Goal: Task Accomplishment & Management: Use online tool/utility

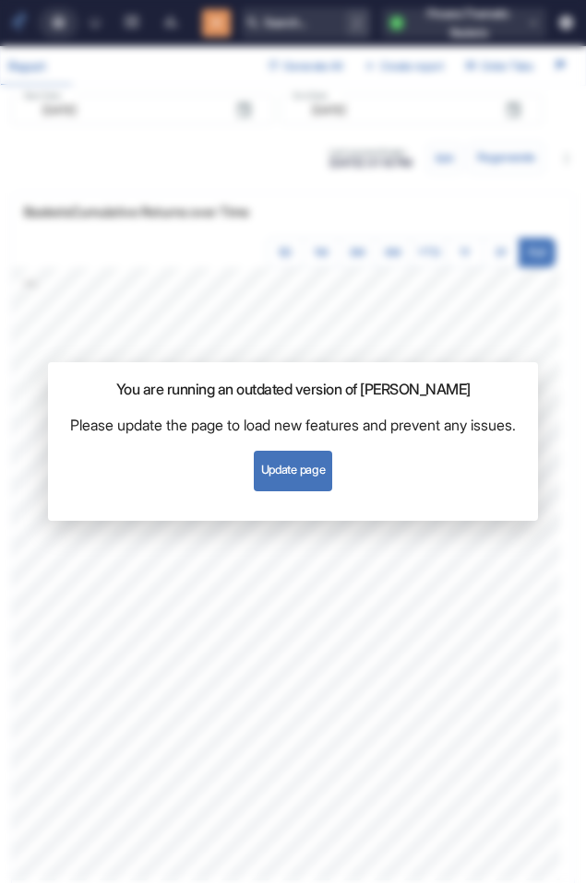
click at [325, 466] on button "Update page" at bounding box center [293, 471] width 78 height 41
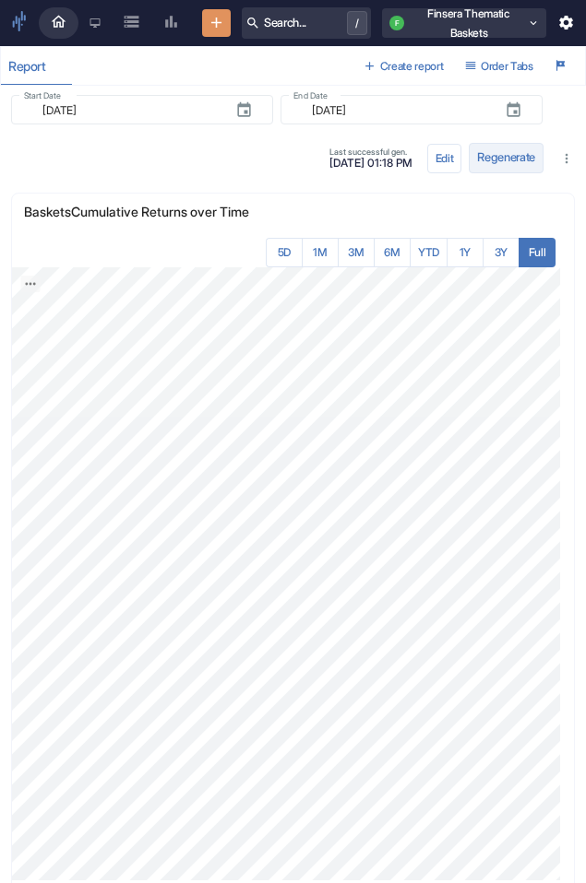
click at [497, 153] on button "Regenerate" at bounding box center [505, 158] width 75 height 30
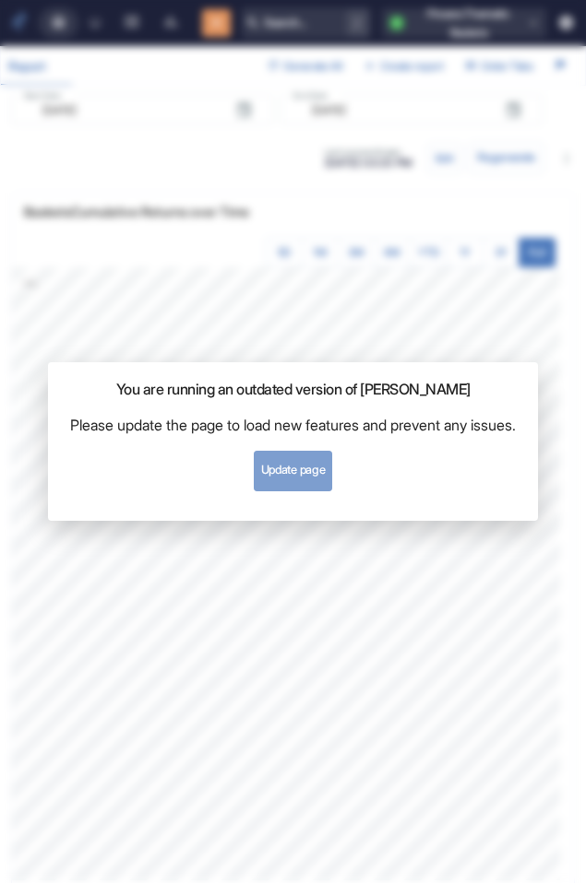
click at [293, 472] on button "Update page" at bounding box center [293, 471] width 78 height 41
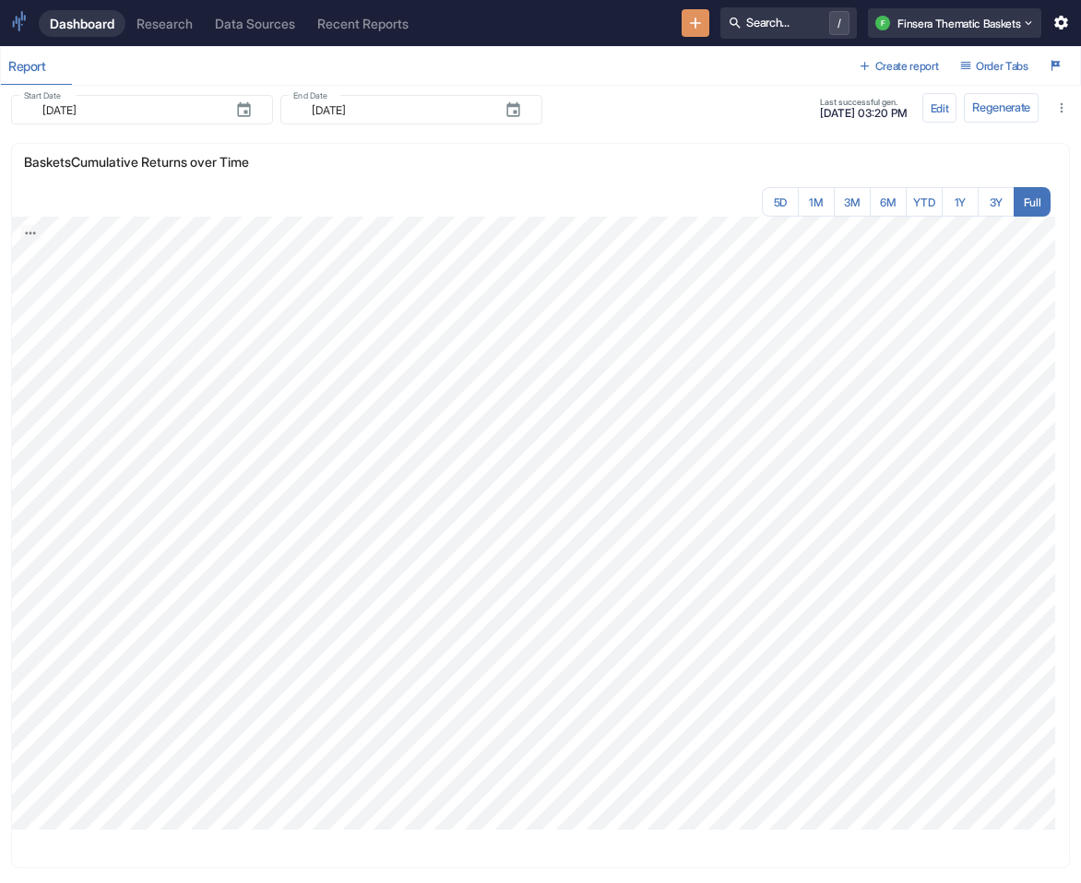
click at [1063, 24] on icon "button" at bounding box center [1061, 23] width 18 height 18
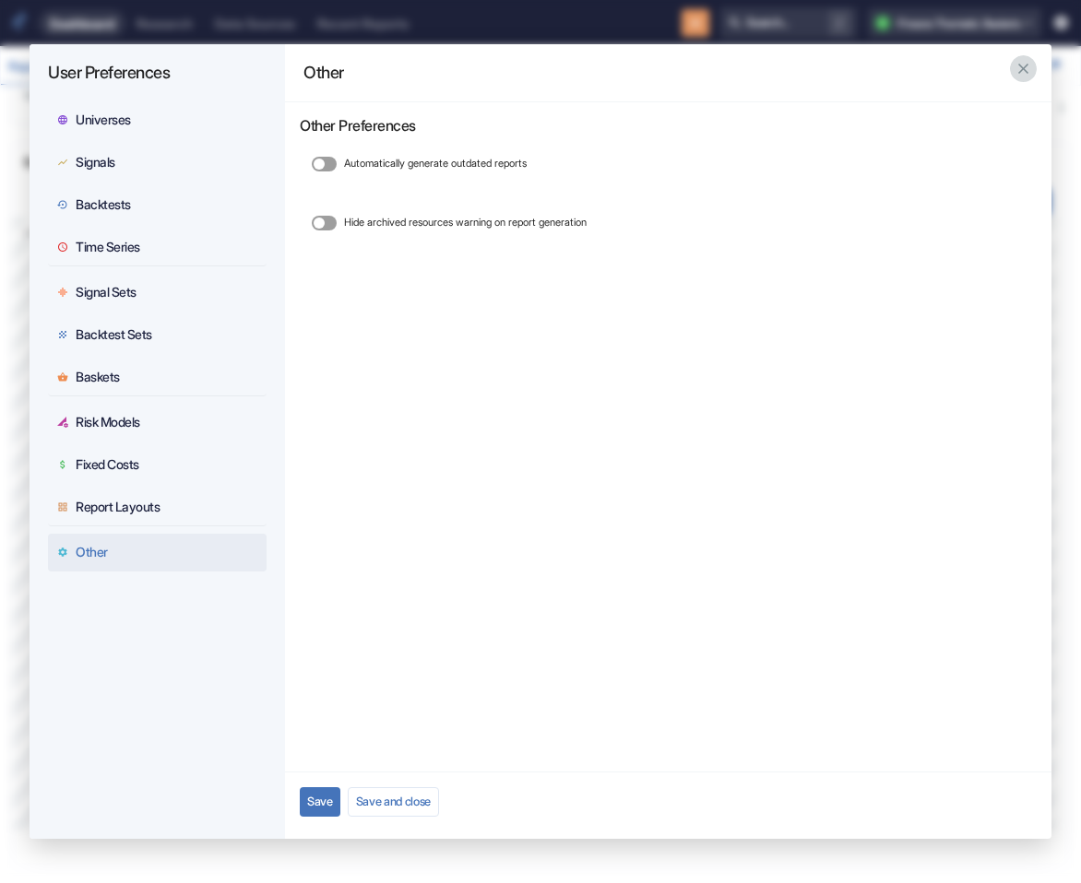
click at [1023, 77] on icon "button" at bounding box center [1023, 69] width 18 height 18
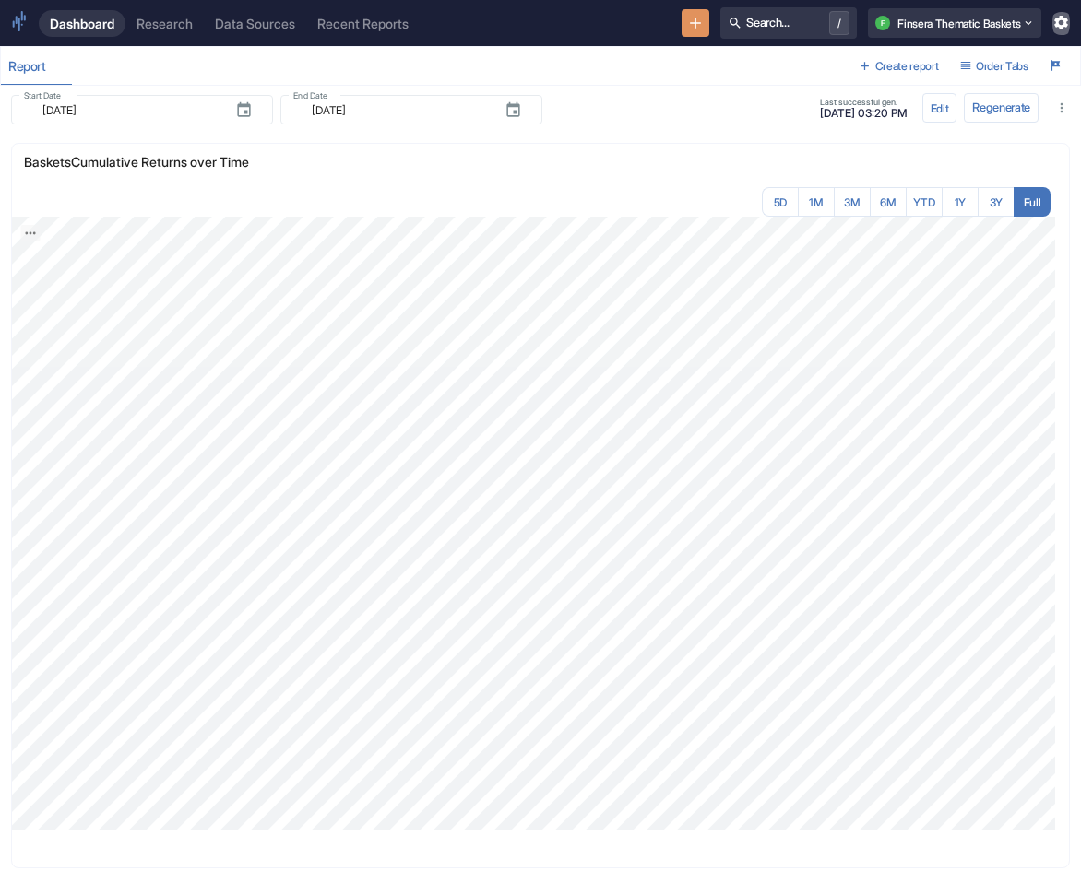
click at [1055, 18] on icon "button" at bounding box center [1061, 23] width 18 height 18
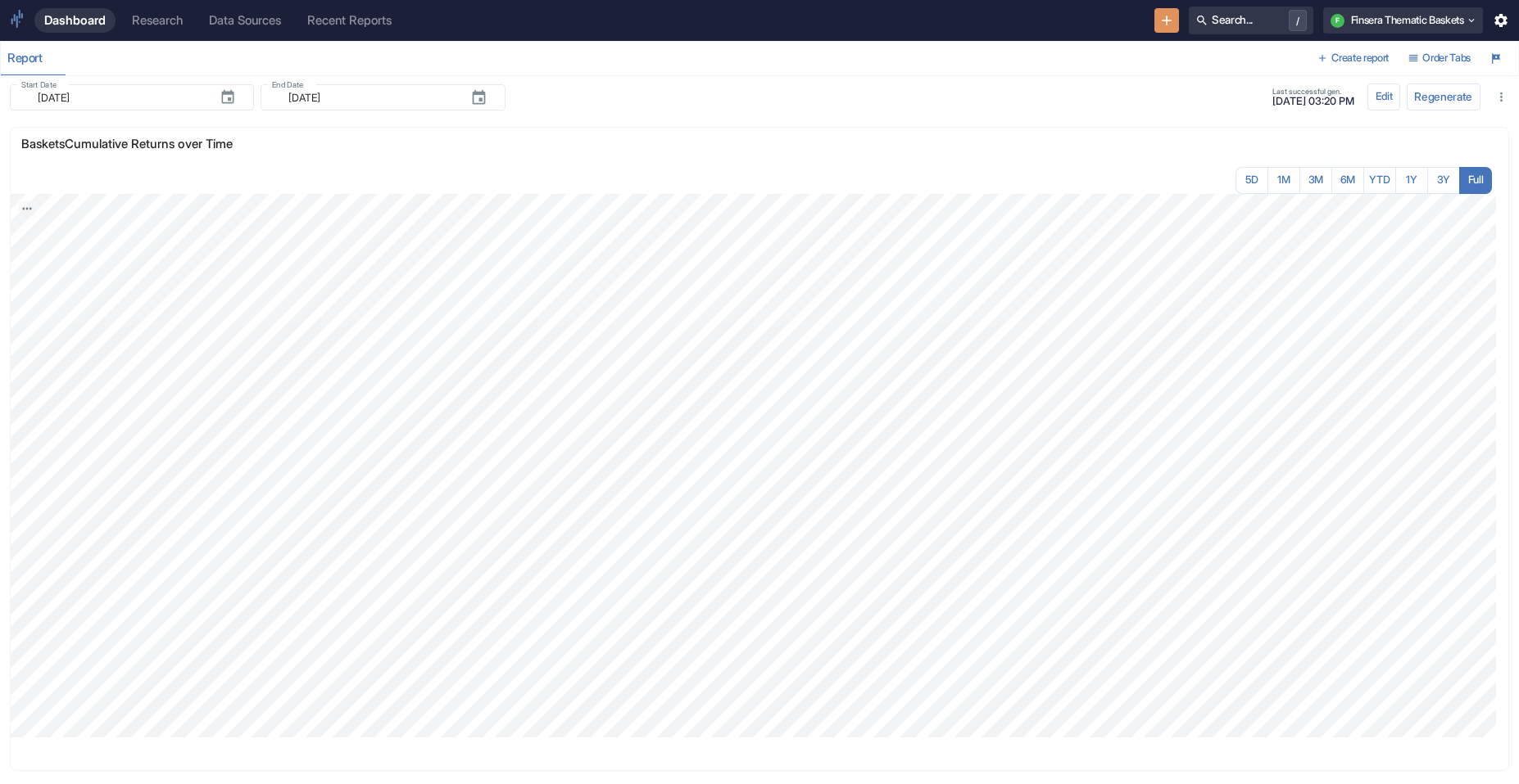
click at [959, 36] on div "Dashboard Research Data Sources Recent Reports Search... / F Finsera Thematic B…" at bounding box center [760, 20] width 1519 height 41
click at [959, 29] on button "F Finsera Thematic Baskets" at bounding box center [1402, 20] width 159 height 27
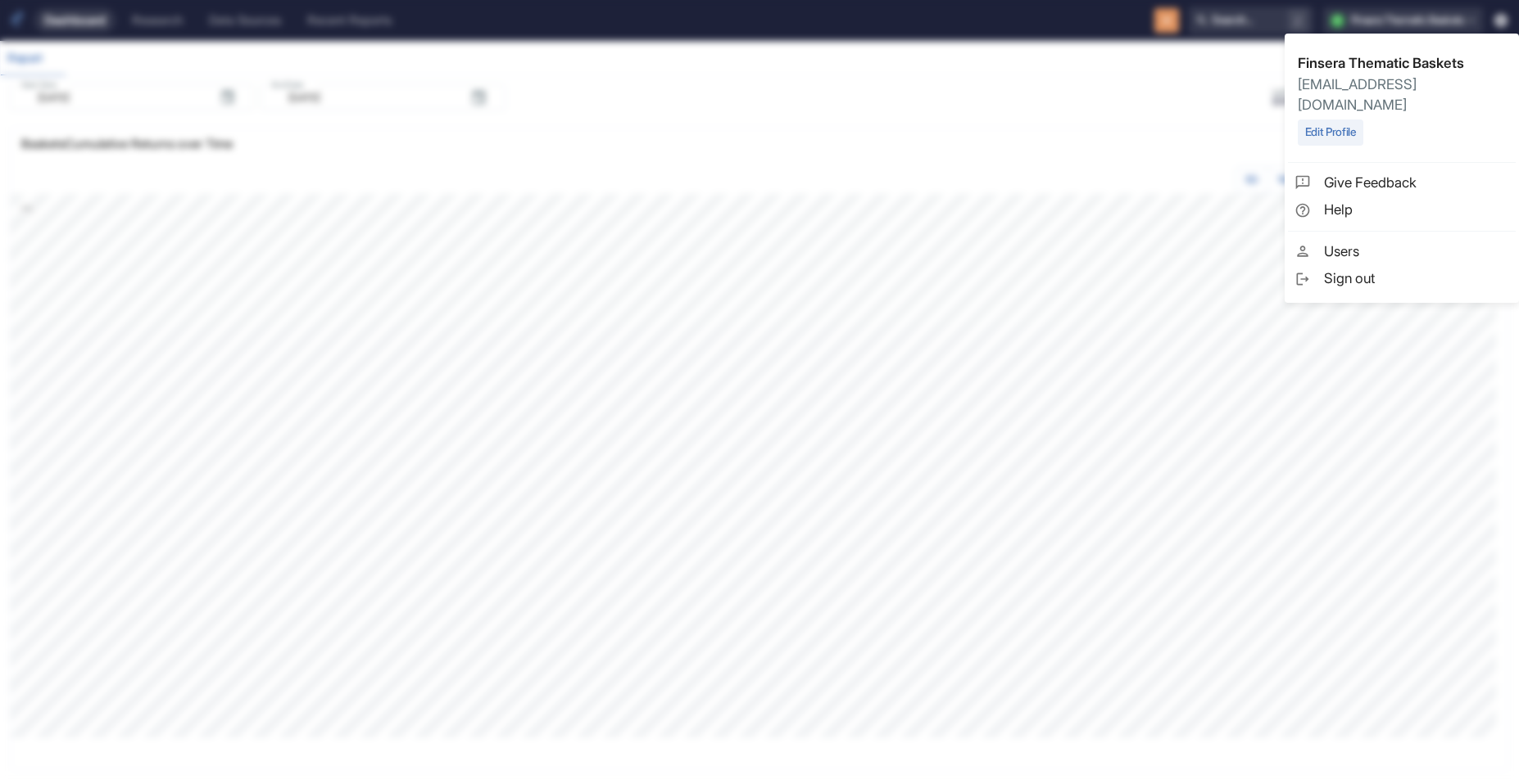
click at [959, 242] on link "Users" at bounding box center [1402, 251] width 227 height 28
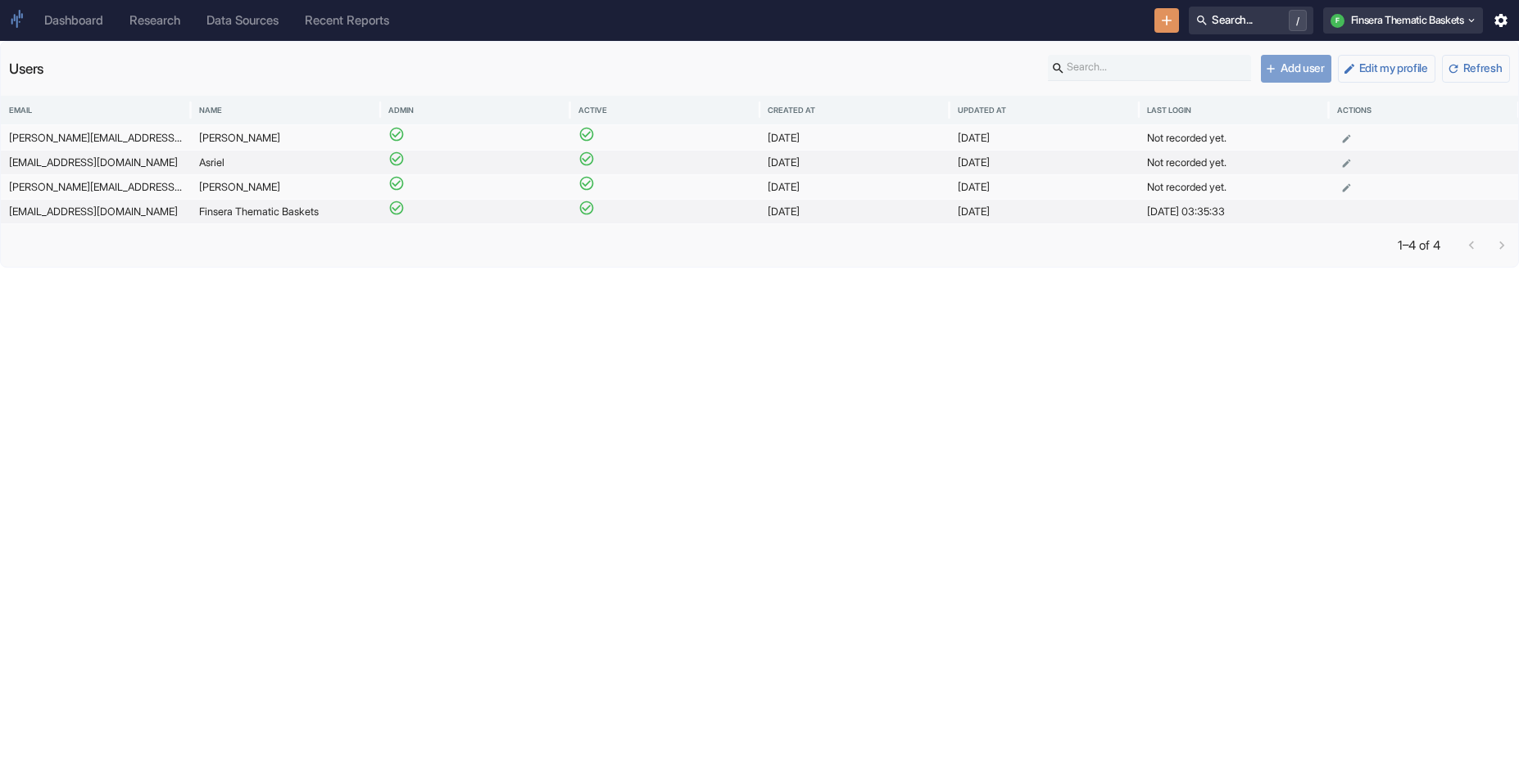
click at [959, 75] on button "Add user" at bounding box center [1295, 68] width 70 height 28
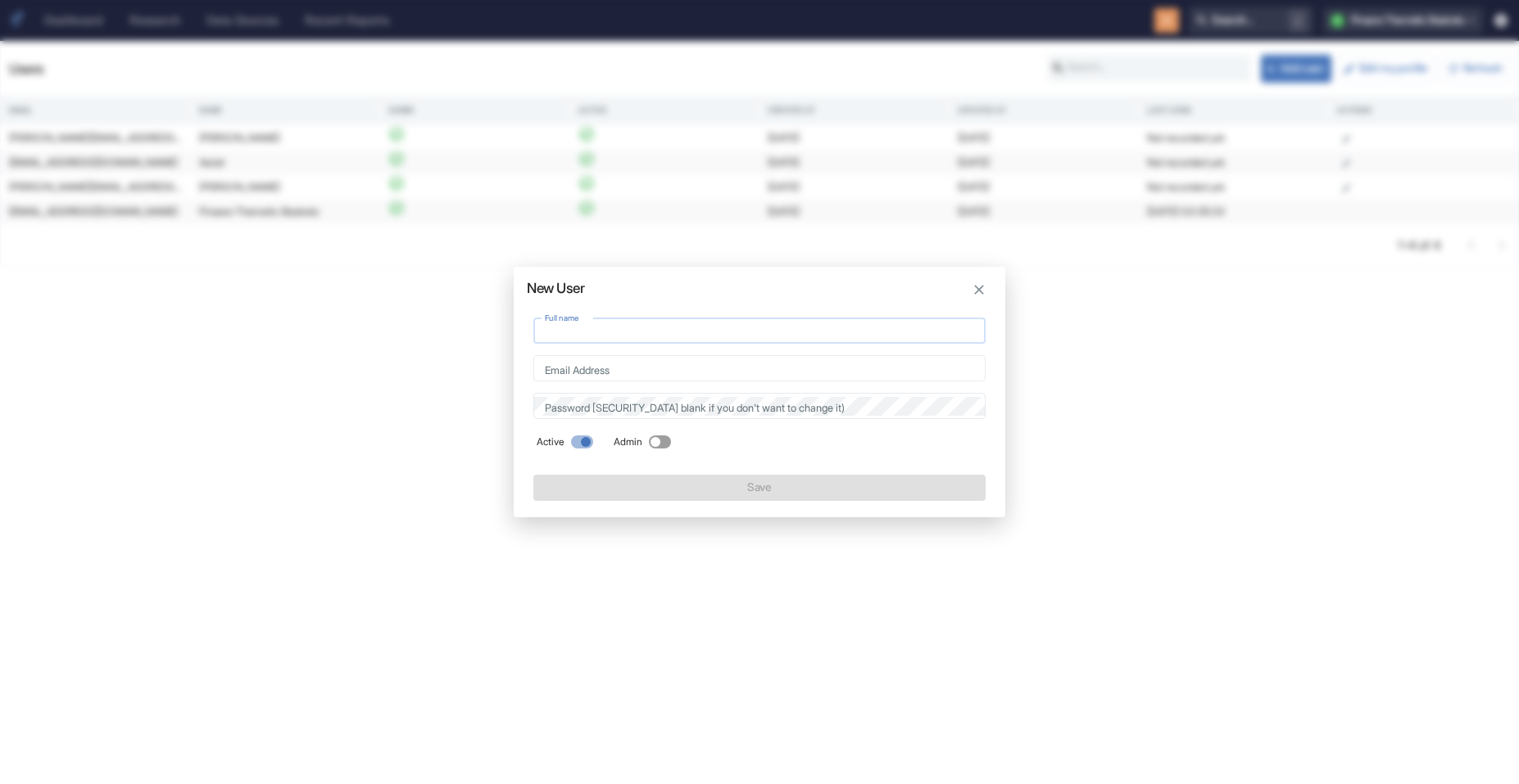
click at [645, 326] on input "Full name" at bounding box center [759, 330] width 452 height 19
type input "[PERSON_NAME]"
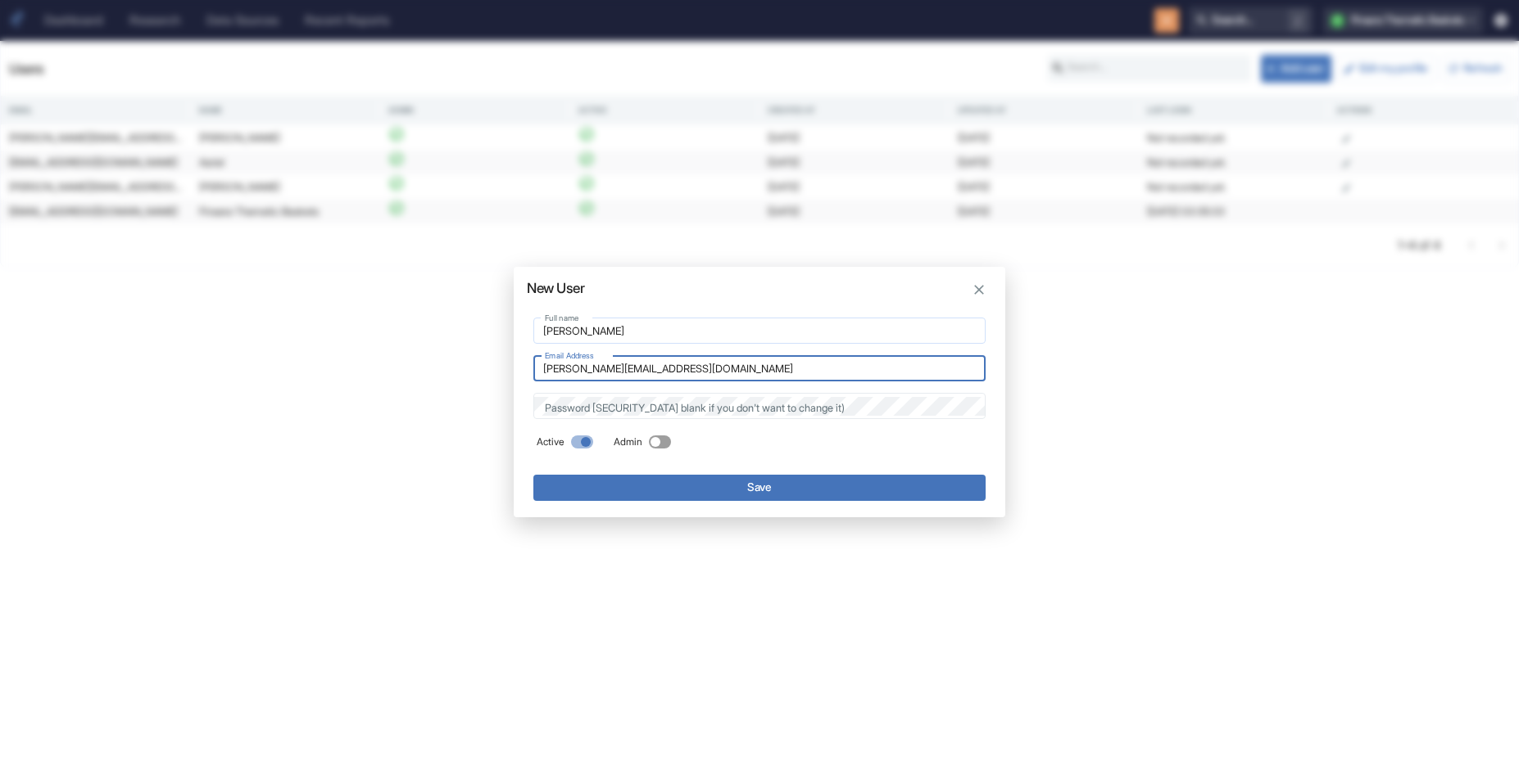
type input "[PERSON_NAME][EMAIL_ADDRESS][DOMAIN_NAME]"
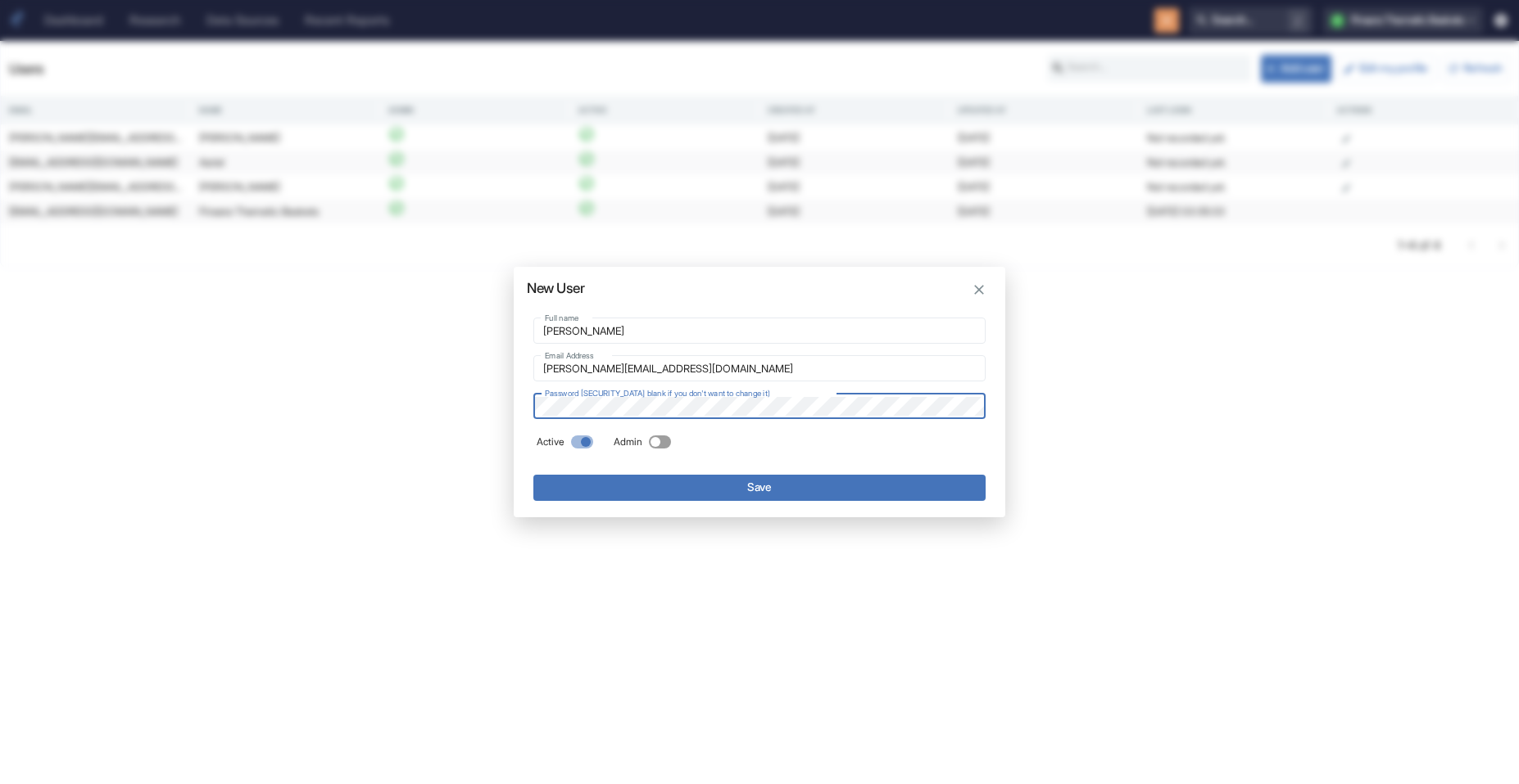
click at [675, 439] on label "Admin" at bounding box center [646, 442] width 64 height 27
click at [675, 439] on input "Admin" at bounding box center [656, 442] width 39 height 13
checkbox input "true"
click at [759, 491] on button "Save" at bounding box center [759, 488] width 452 height 27
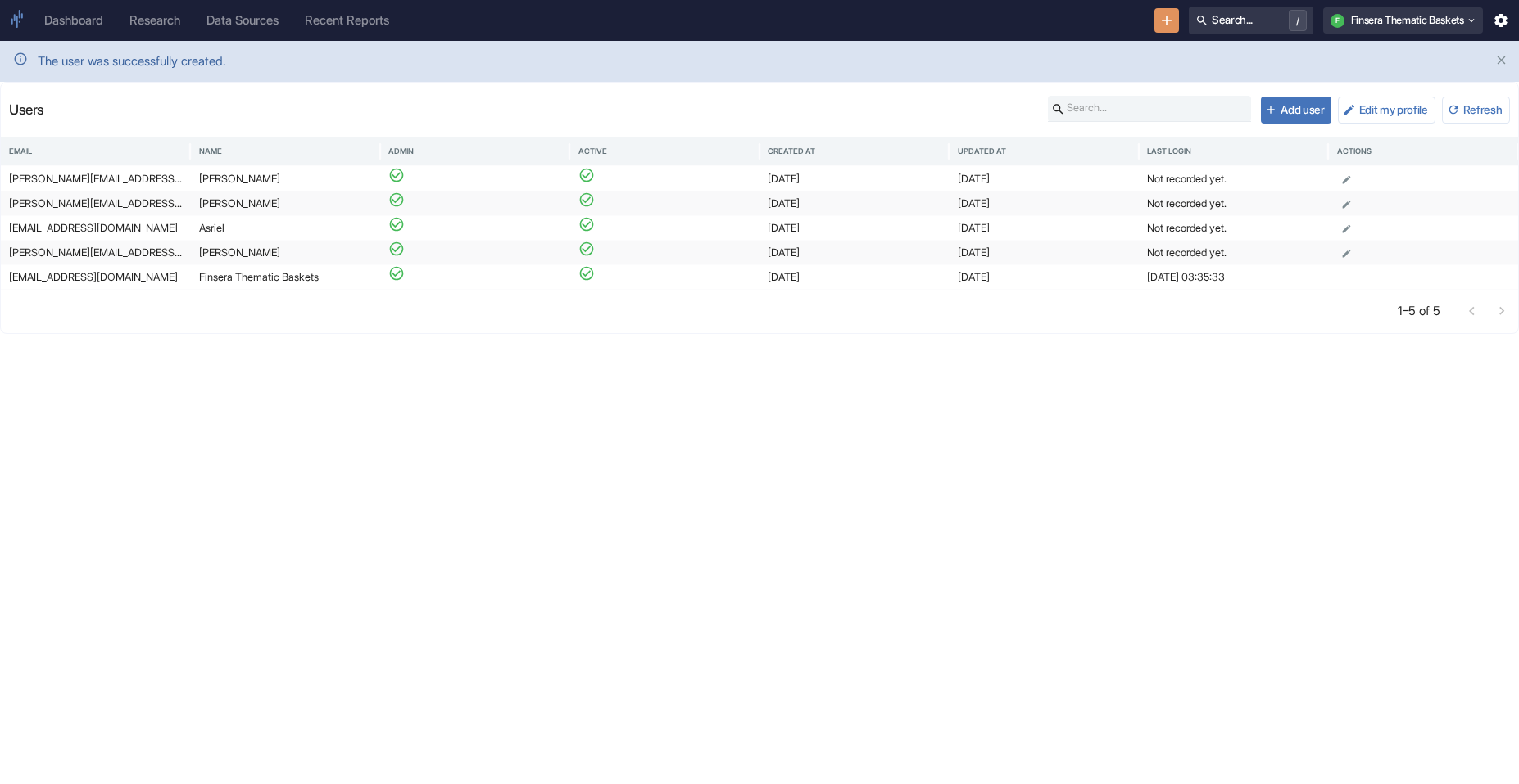
click at [80, 20] on div "Dashboard" at bounding box center [74, 20] width 59 height 15
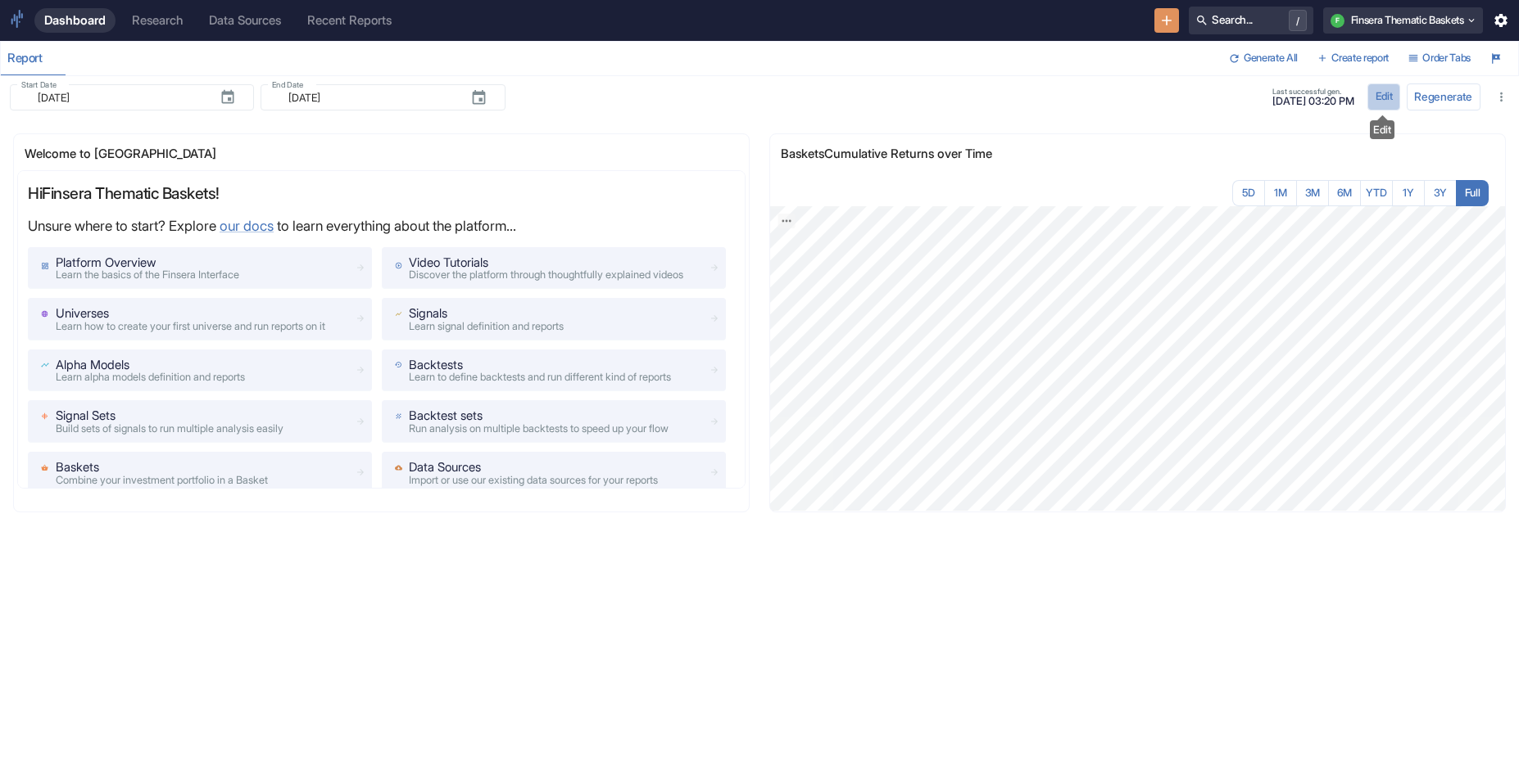
click at [959, 100] on button "Edit" at bounding box center [1383, 97] width 33 height 27
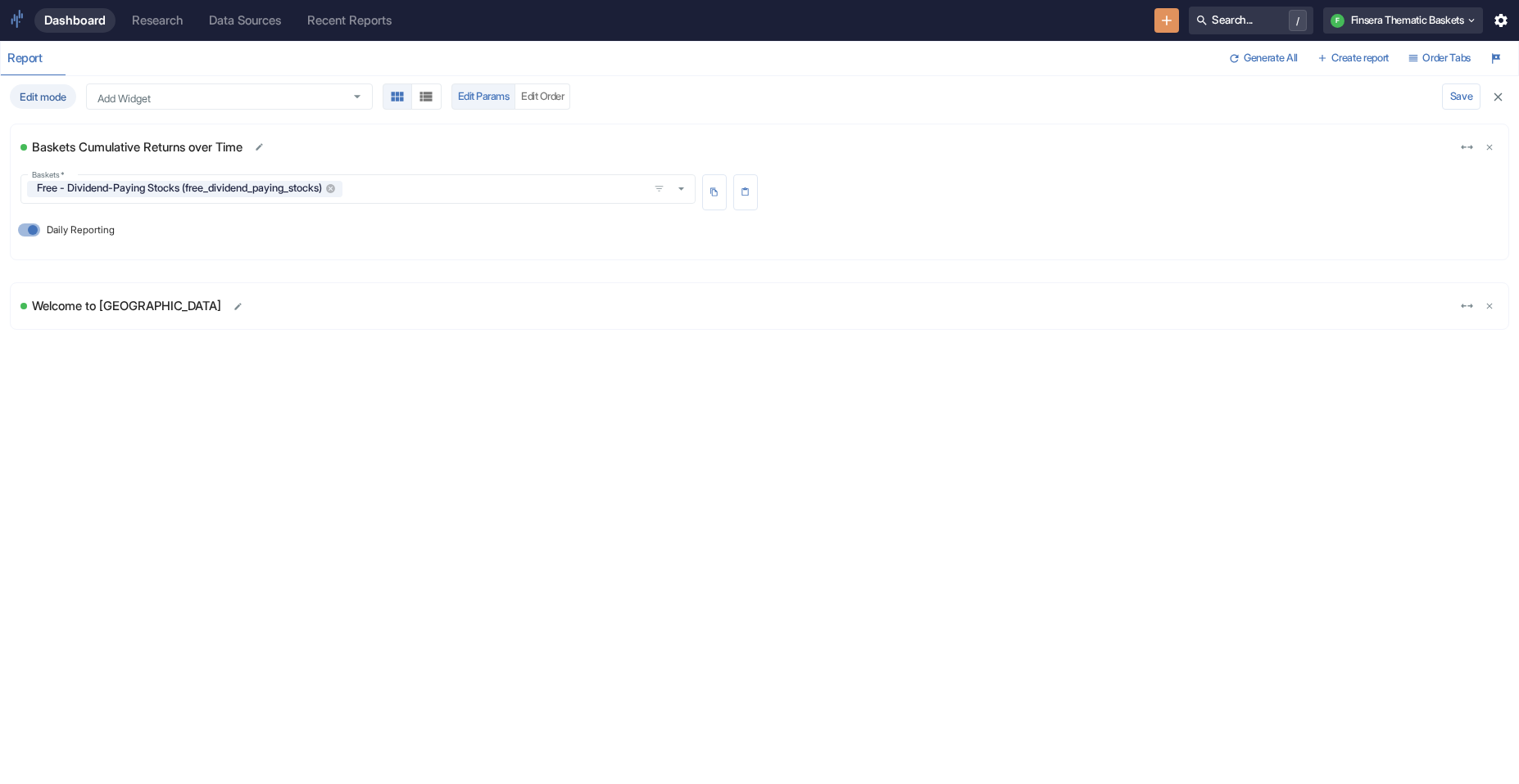
click at [959, 93] on icon "button" at bounding box center [1498, 97] width 14 height 14
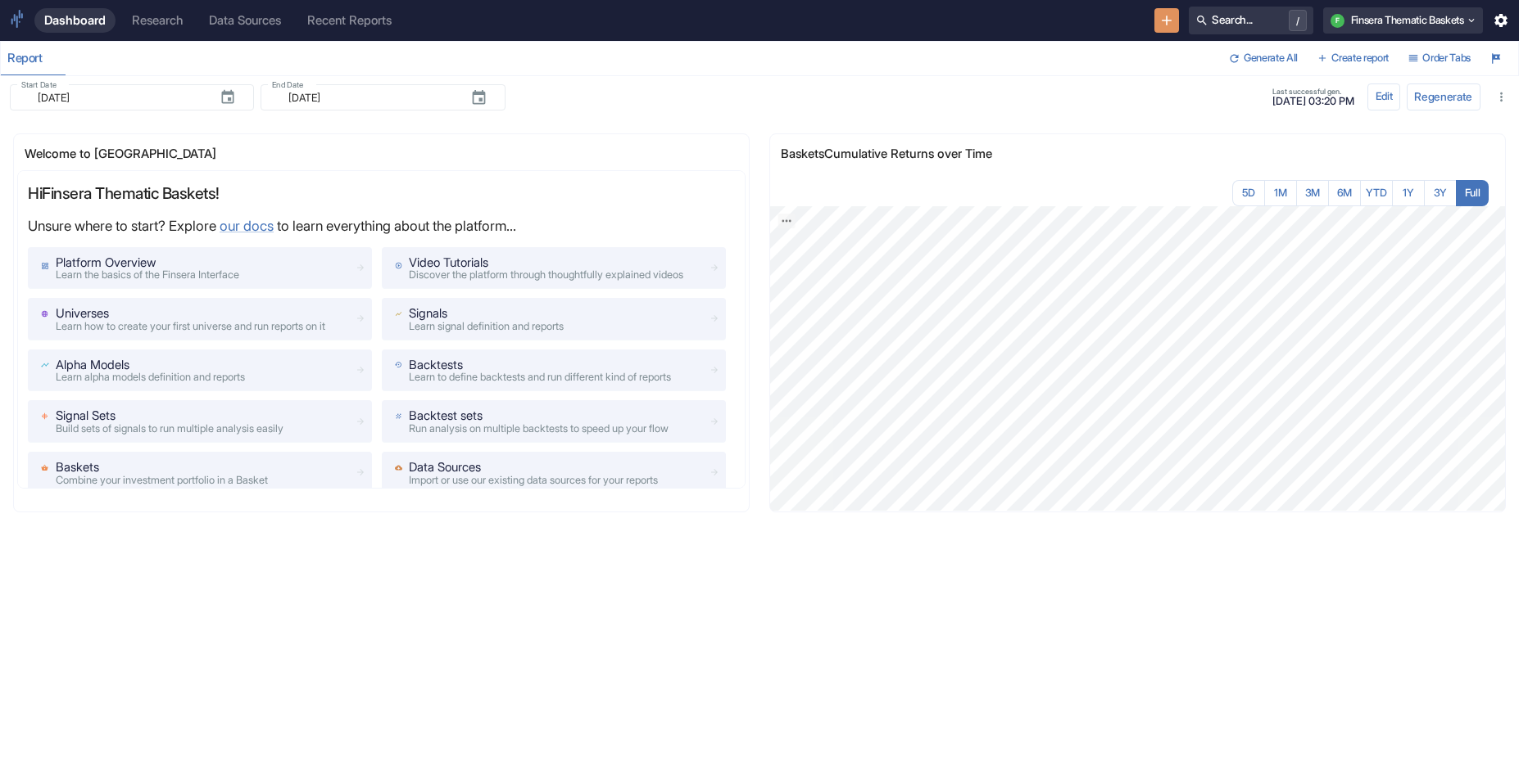
click at [959, 27] on icon "button" at bounding box center [1500, 20] width 16 height 16
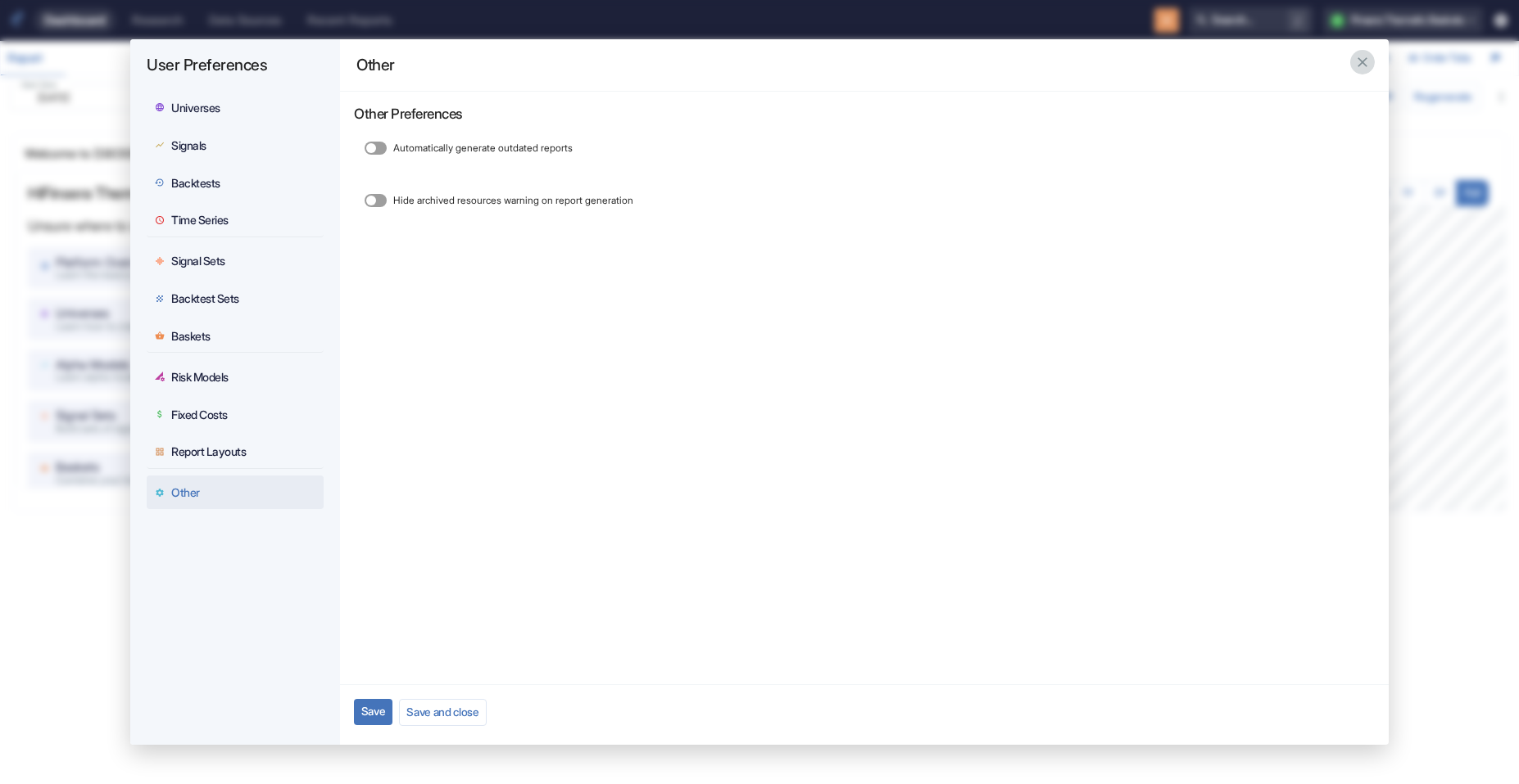
click at [959, 68] on icon "button" at bounding box center [1362, 62] width 16 height 16
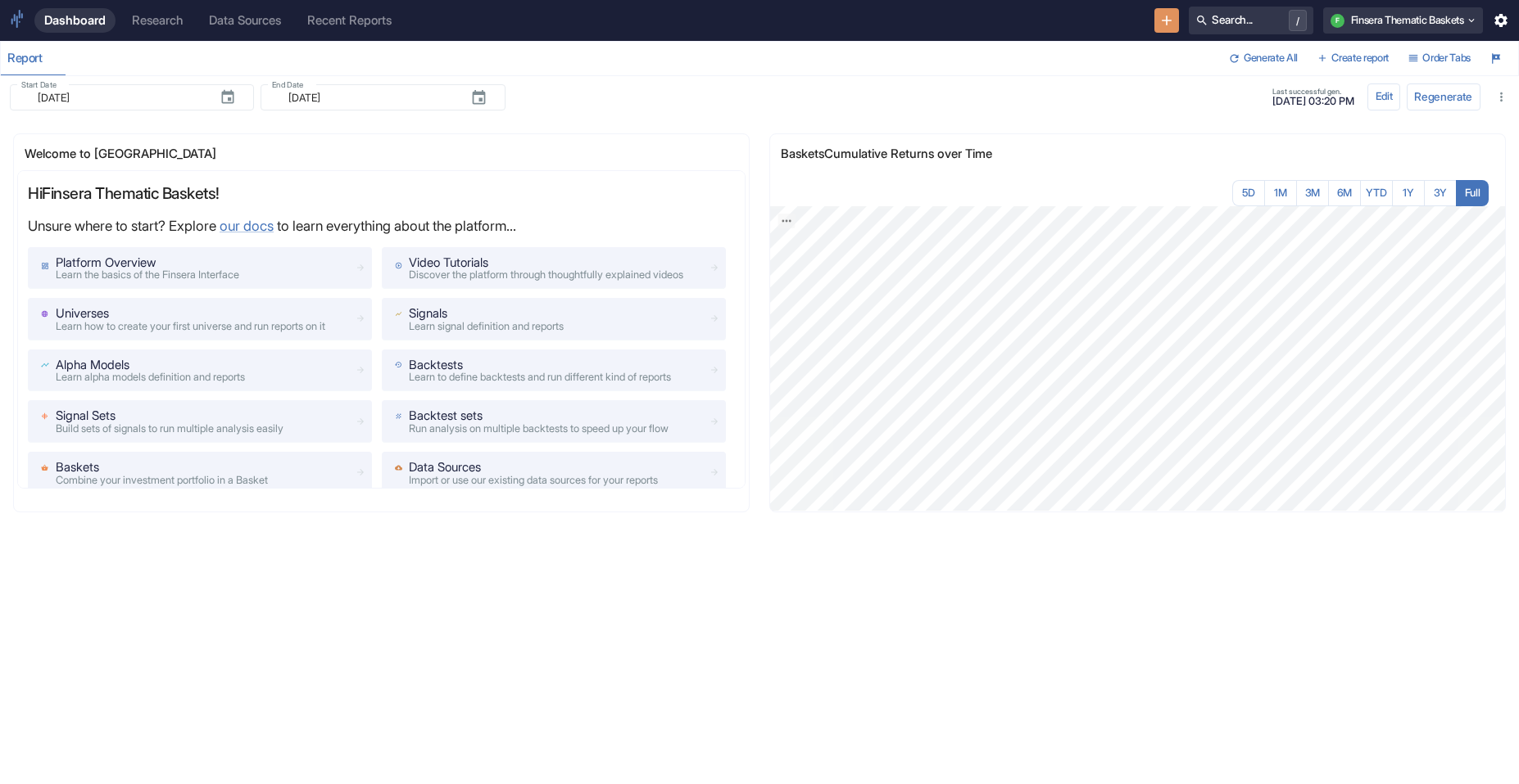
click at [959, 32] on button "F Finsera Thematic Baskets" at bounding box center [1402, 20] width 159 height 27
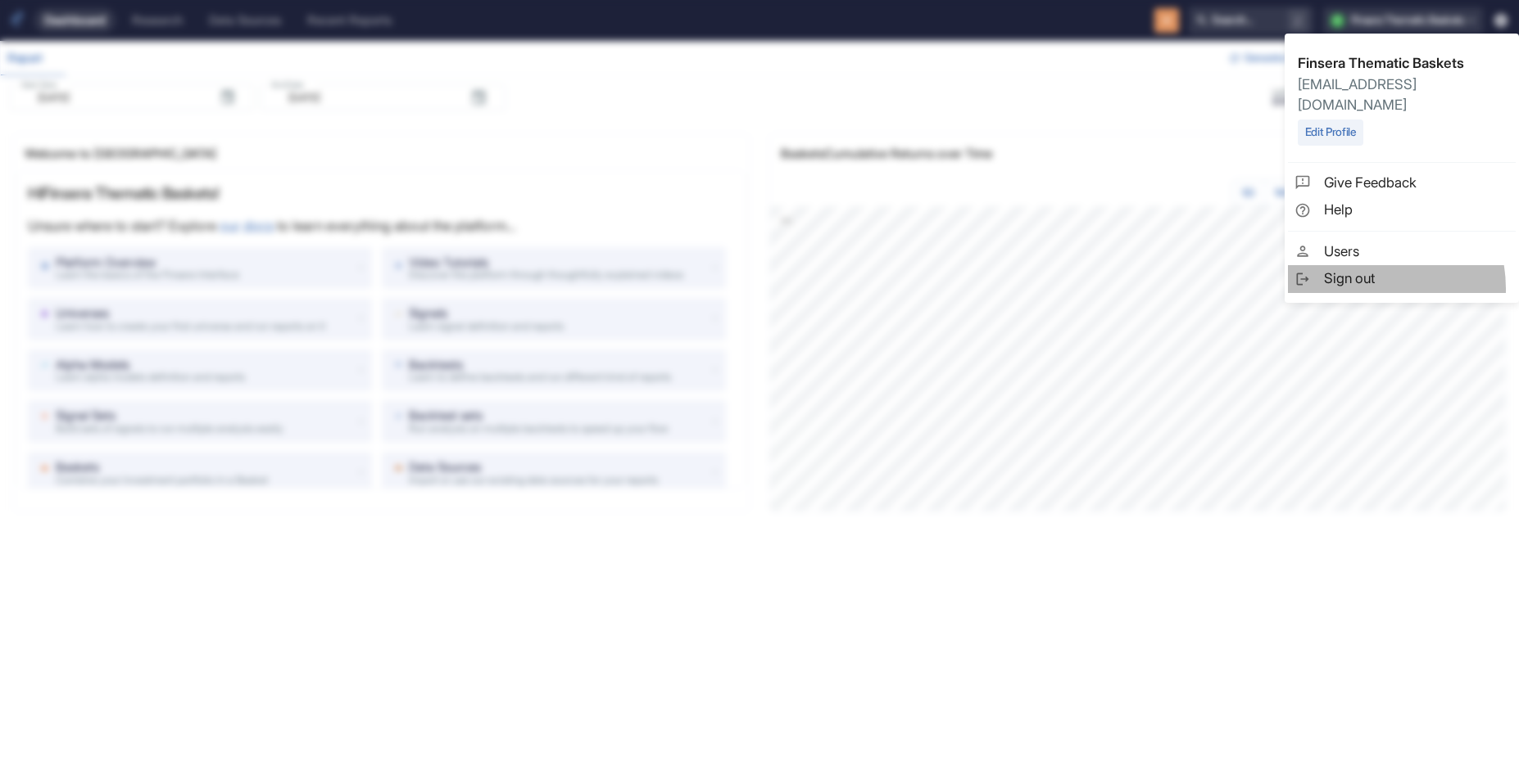
click at [959, 268] on span "Sign out" at bounding box center [1416, 279] width 185 height 21
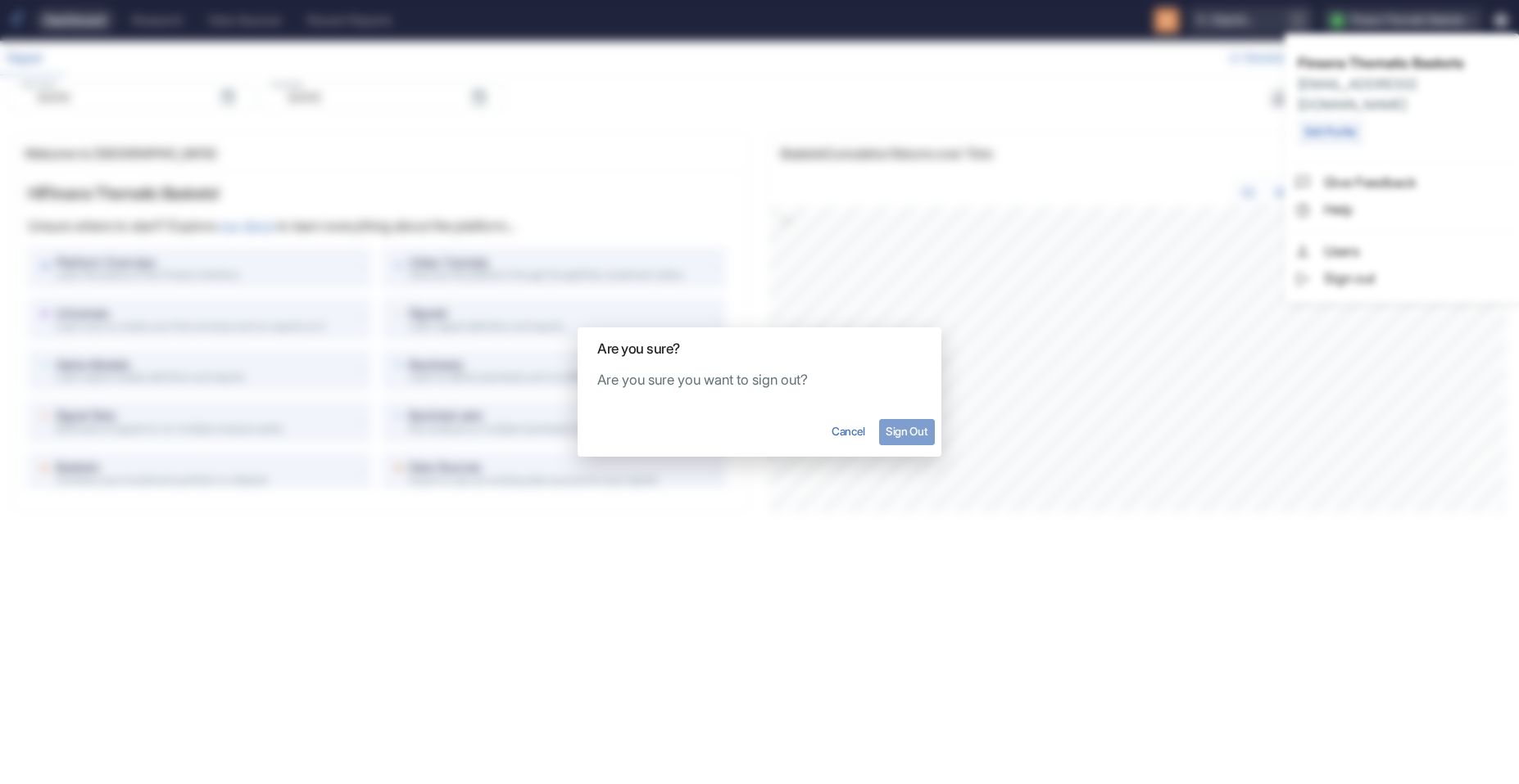
click at [913, 426] on button "Sign Out" at bounding box center [906, 432] width 56 height 27
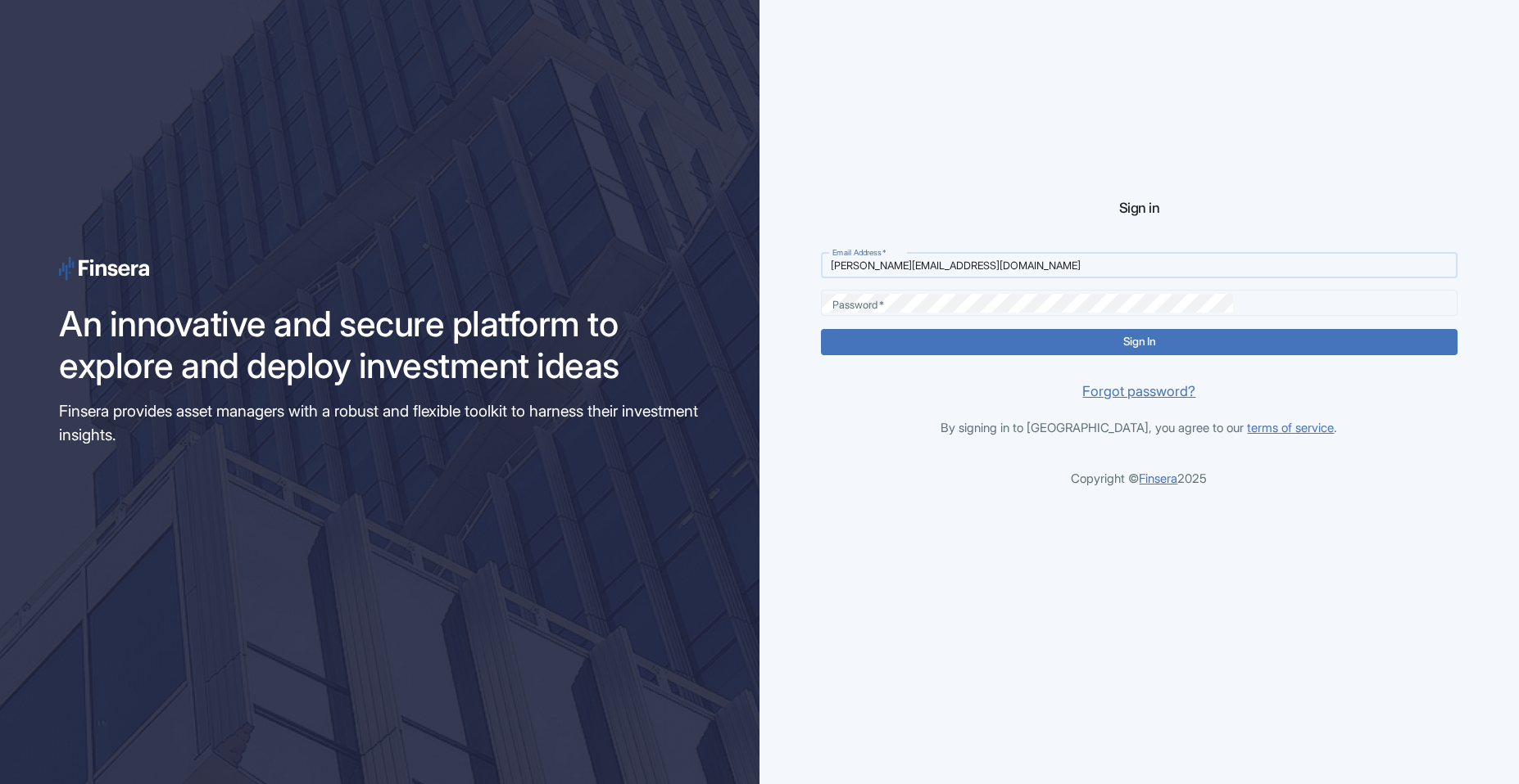
type input "[PERSON_NAME][EMAIL_ADDRESS][DOMAIN_NAME]"
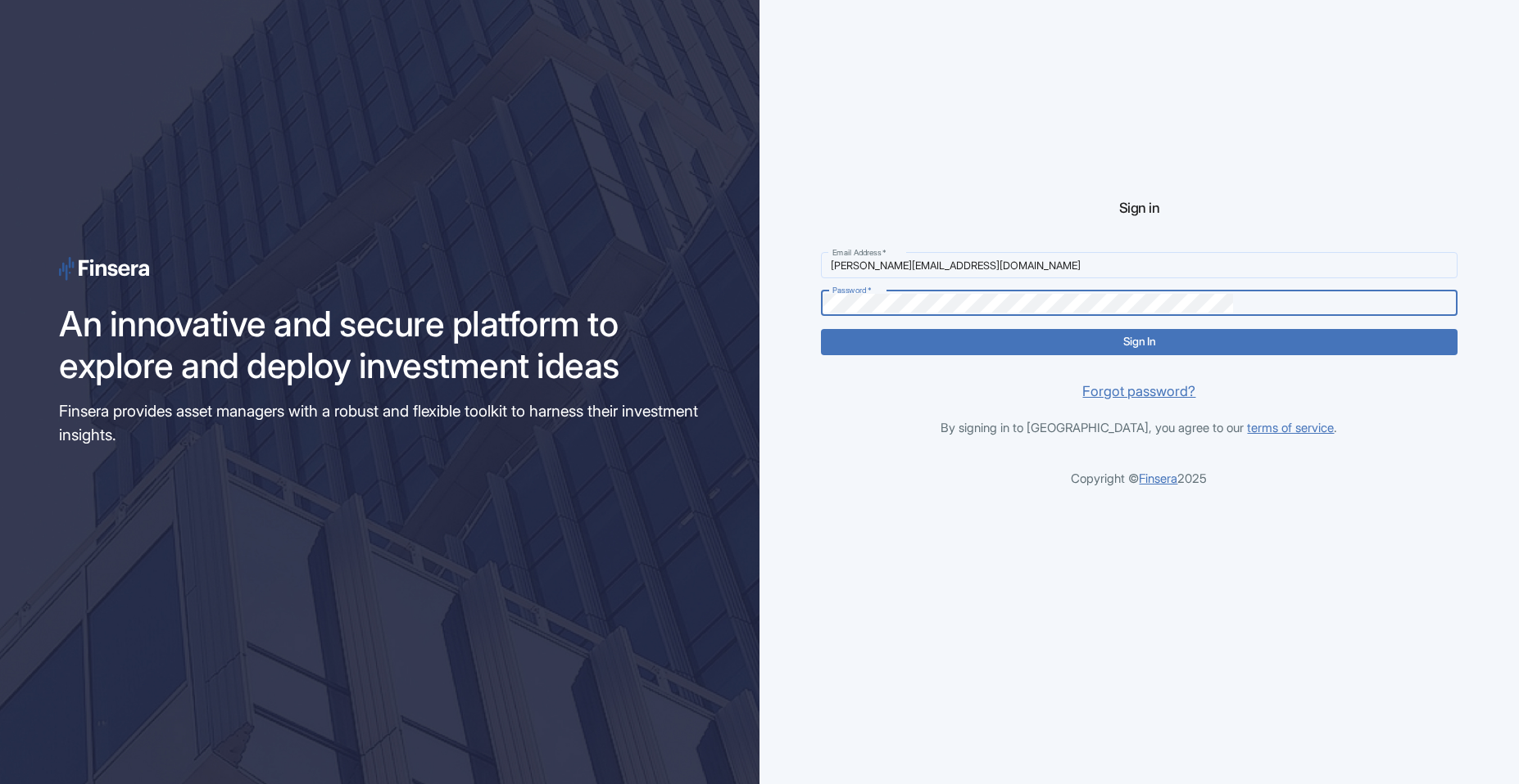
click at [821, 329] on button "Sign In" at bounding box center [1139, 343] width 637 height 27
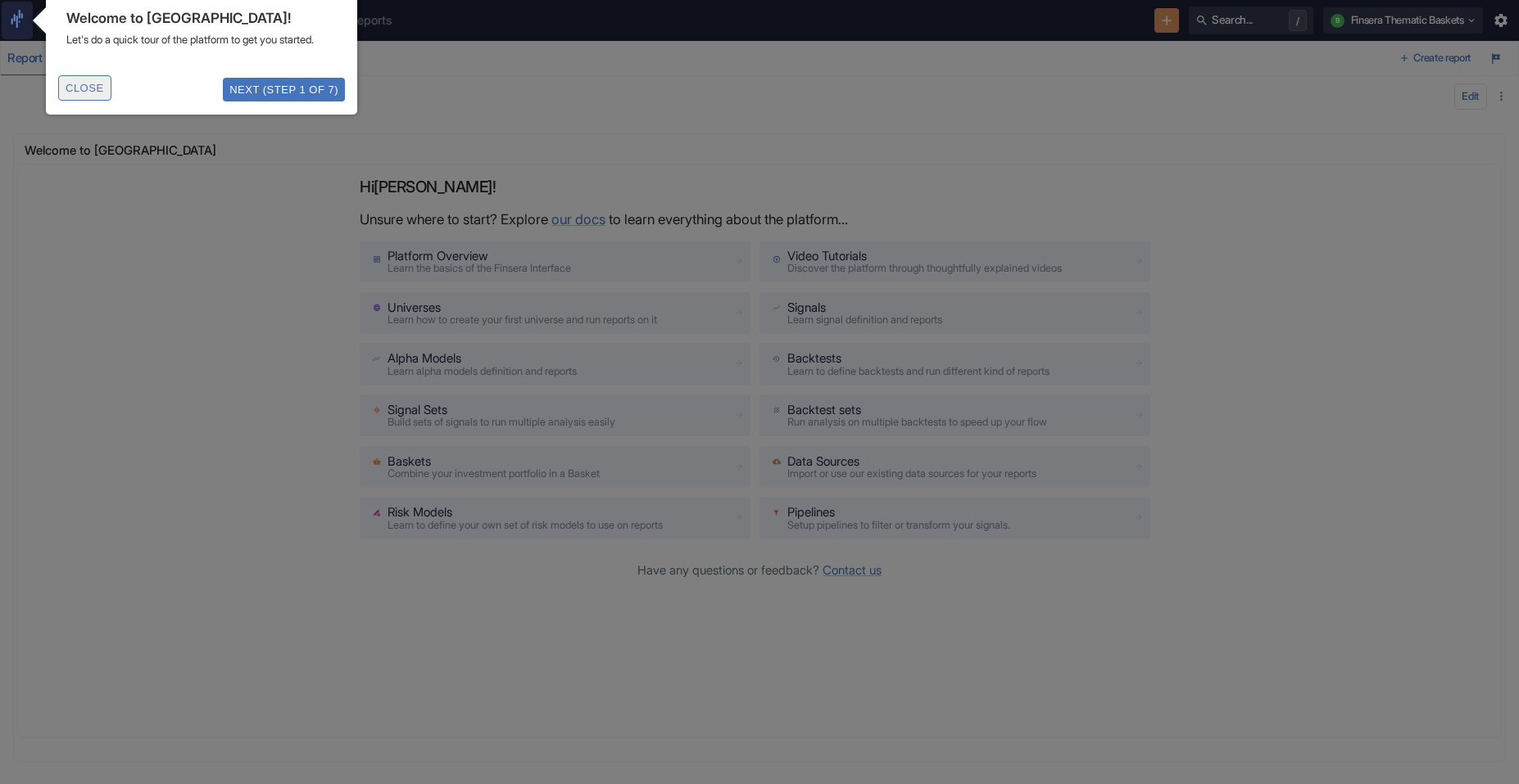
click at [77, 100] on button "Close" at bounding box center [84, 88] width 53 height 26
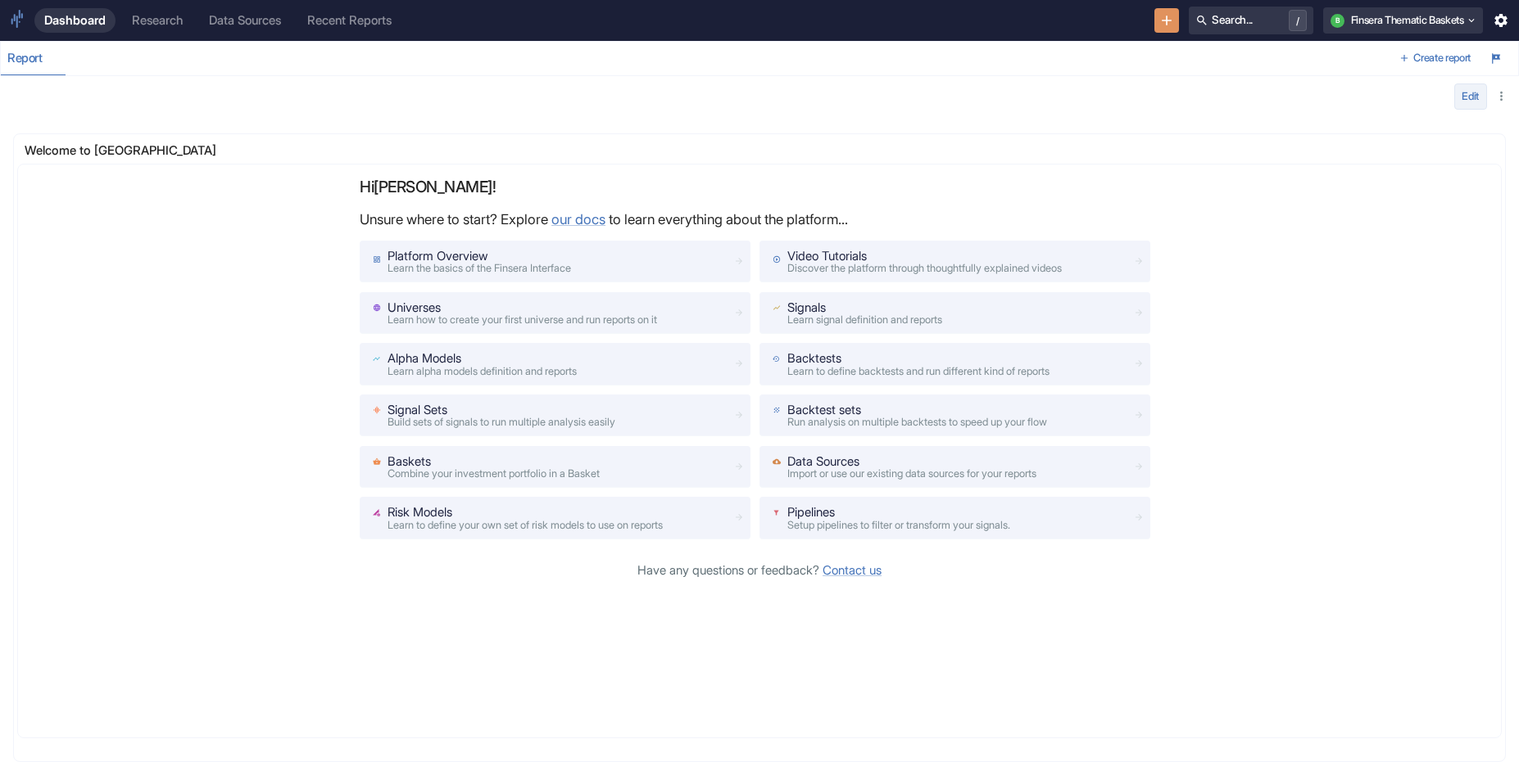
click at [959, 103] on button "Edit" at bounding box center [1470, 97] width 33 height 27
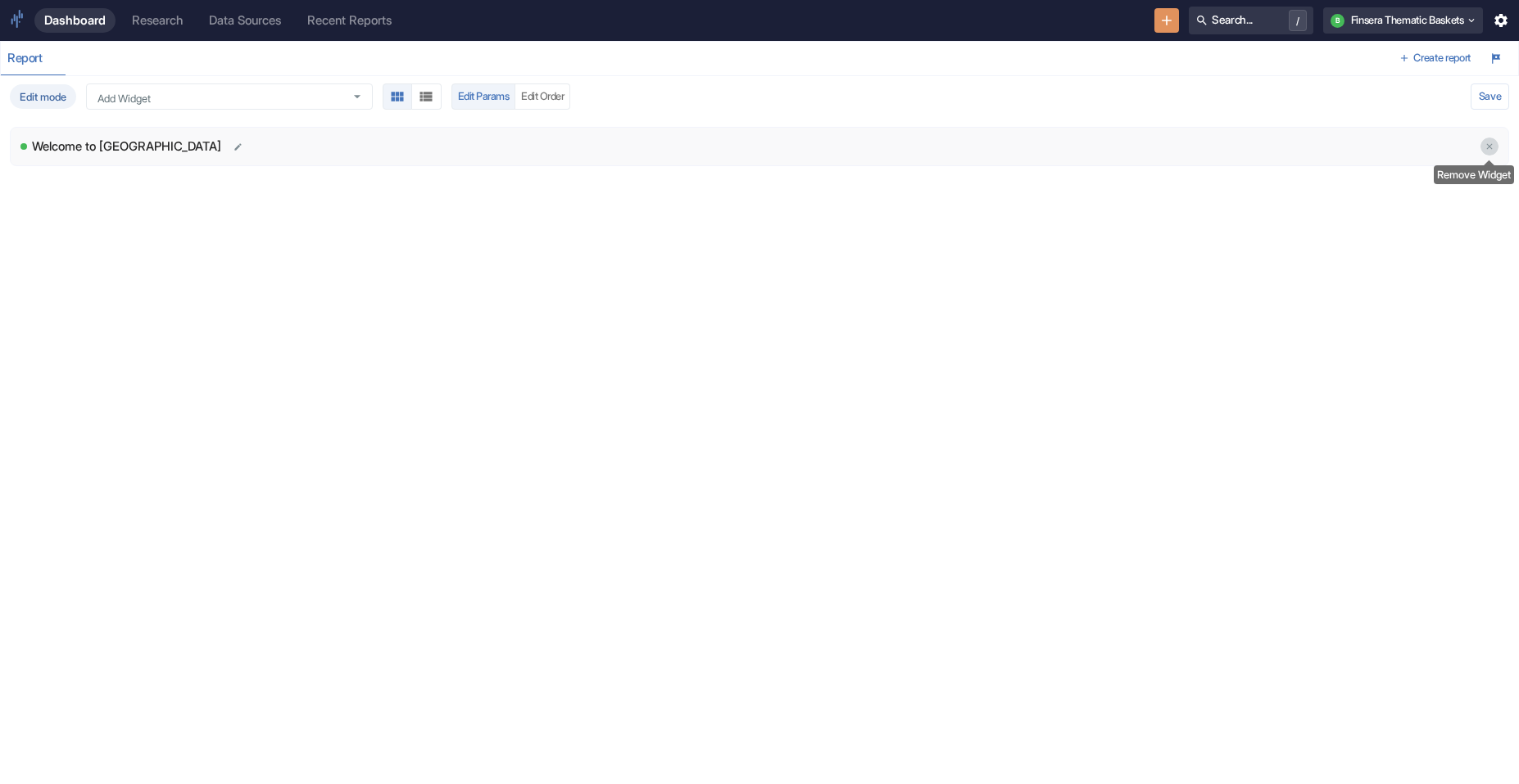
click at [959, 145] on button "delete" at bounding box center [1489, 147] width 18 height 18
click at [203, 83] on div "Add Widget" at bounding box center [229, 97] width 287 height 27
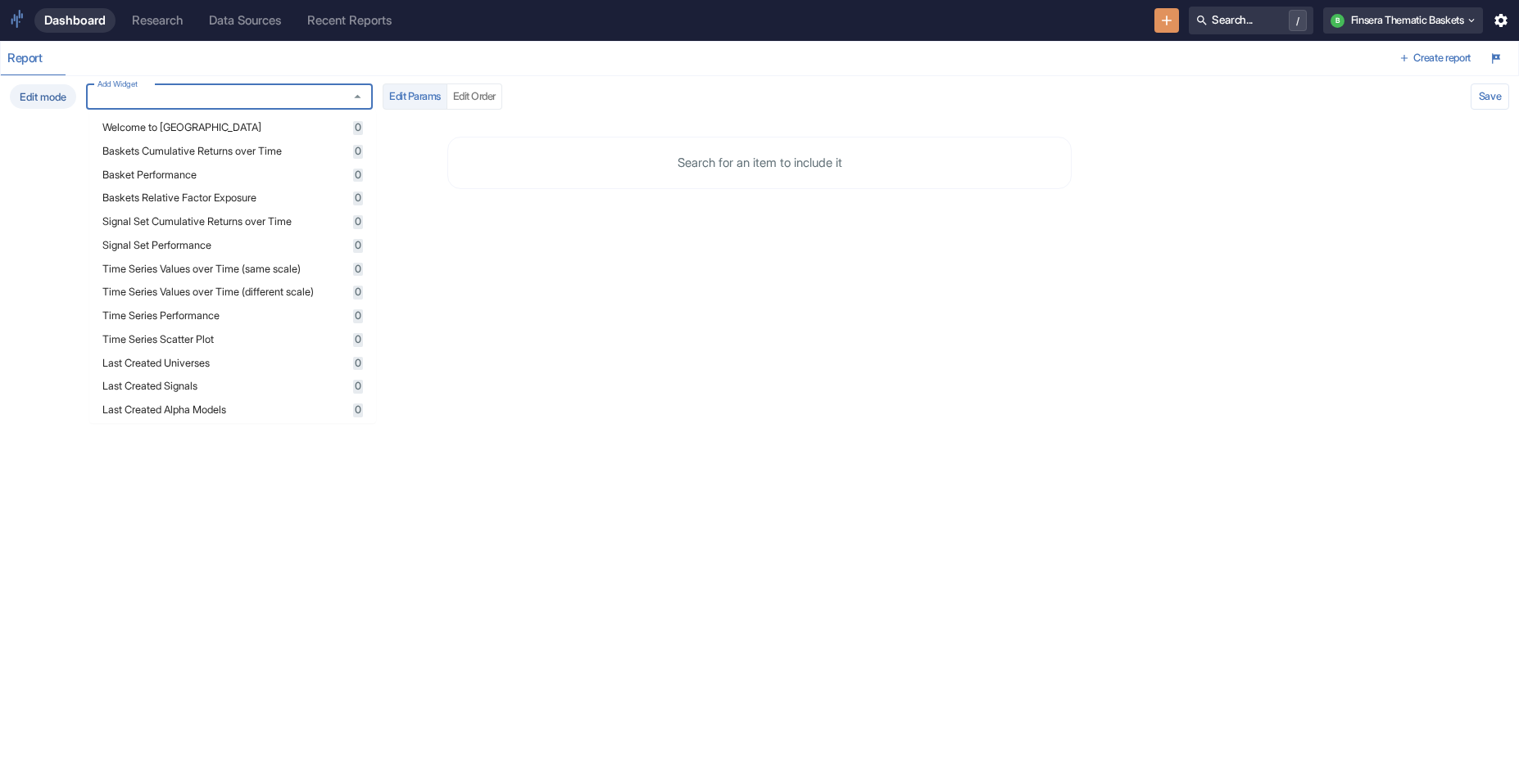
click at [190, 156] on span "Baskets Cumulative Returns over Time" at bounding box center [225, 152] width 246 height 11
click at [678, 416] on div "Edit mode Add Widget Add Widget Edit Params Edit Order Validating Baskets Cumul…" at bounding box center [760, 427] width 1519 height 702
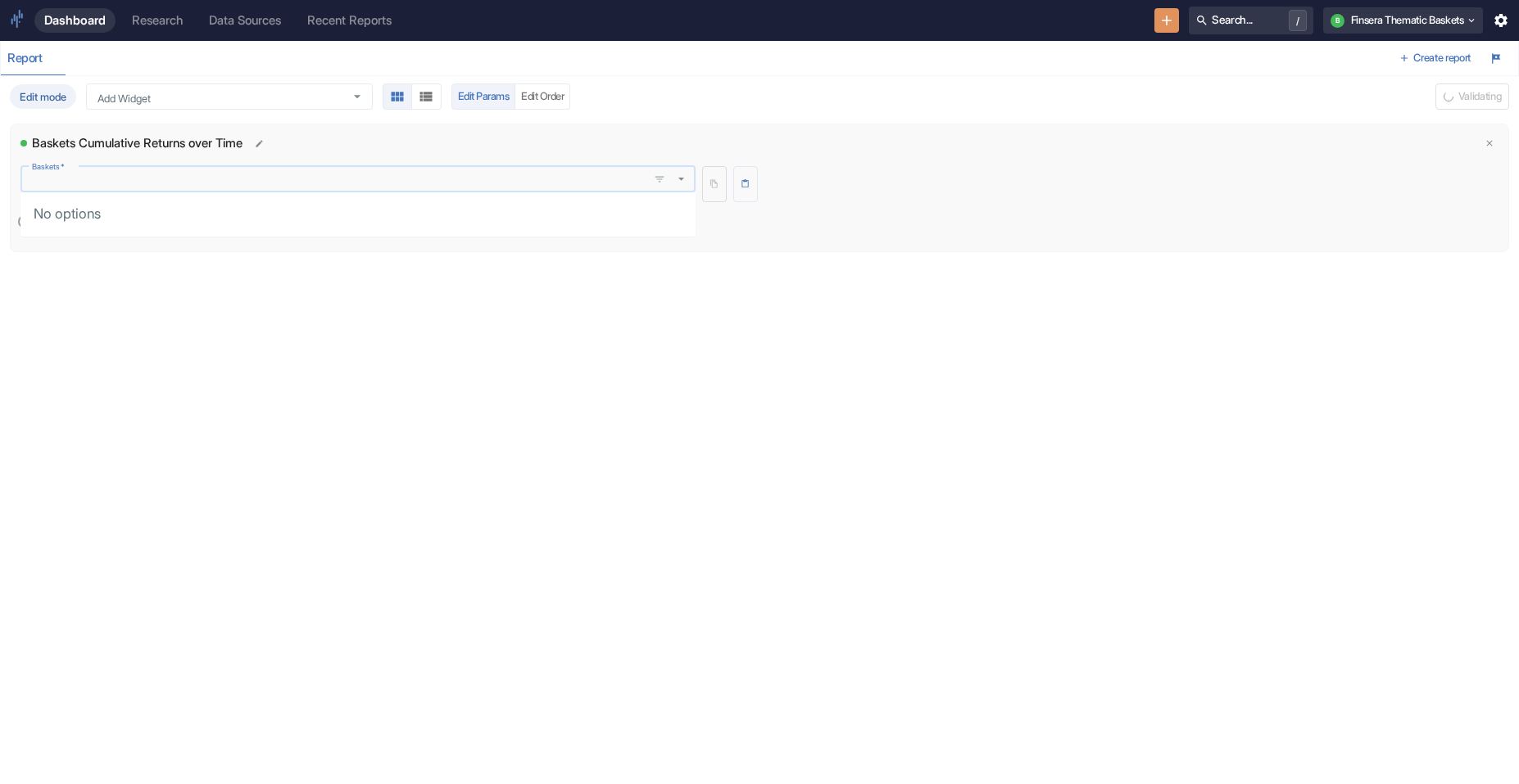
click at [283, 183] on input "Baskets   *" at bounding box center [334, 179] width 617 height 14
type input "f"
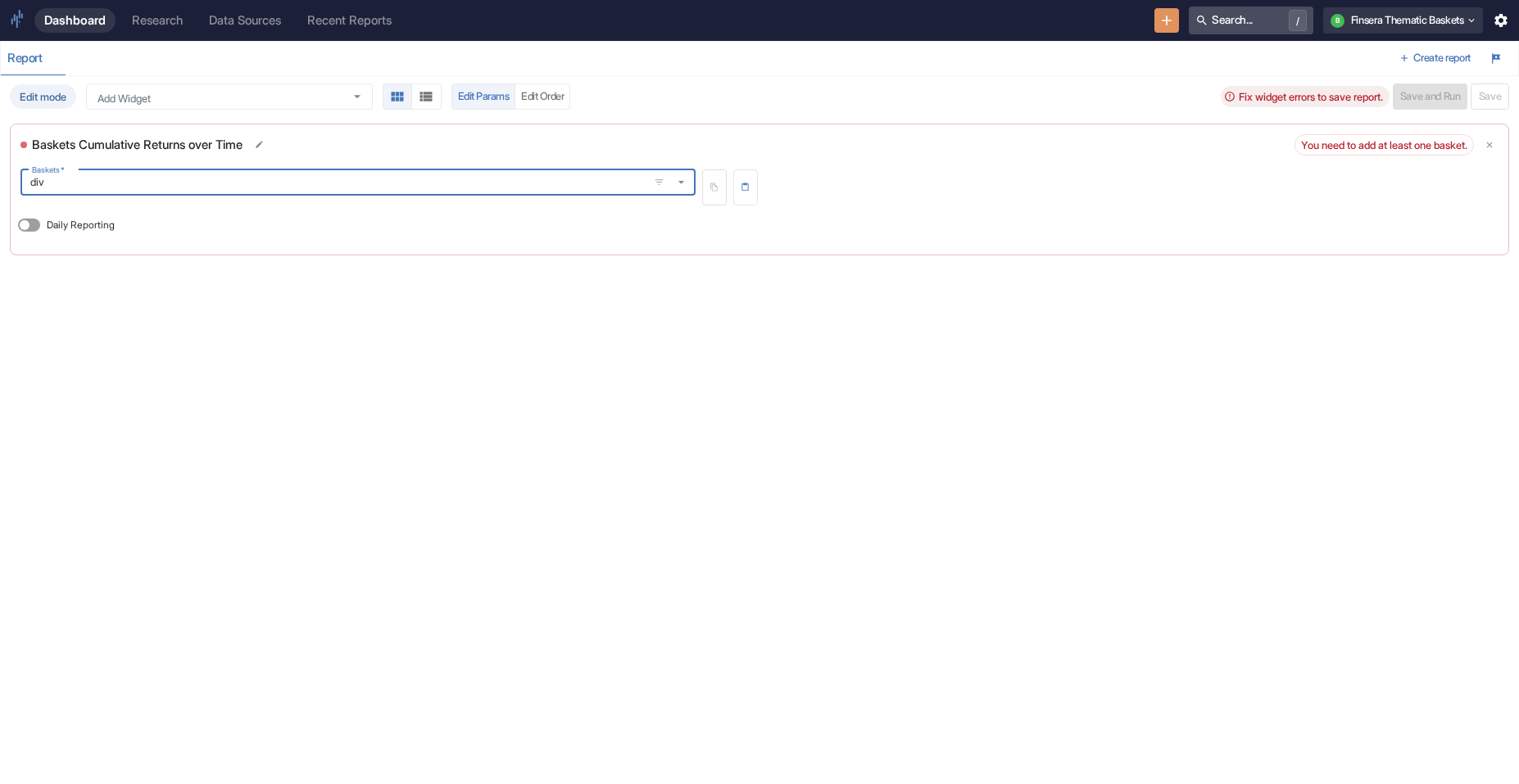
type input "div"
click at [959, 20] on button "Search... /" at bounding box center [1251, 20] width 124 height 28
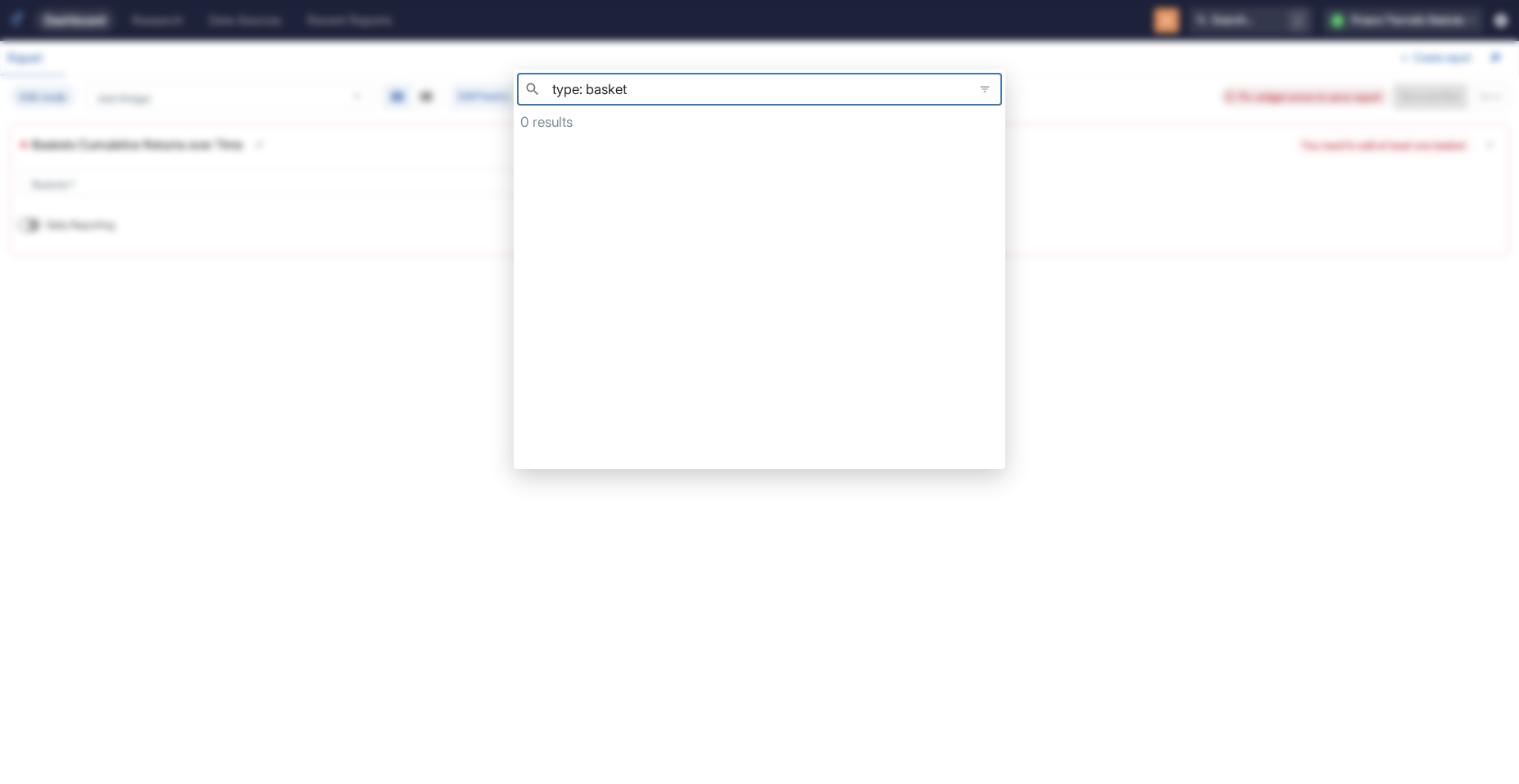
type input "type: basket"
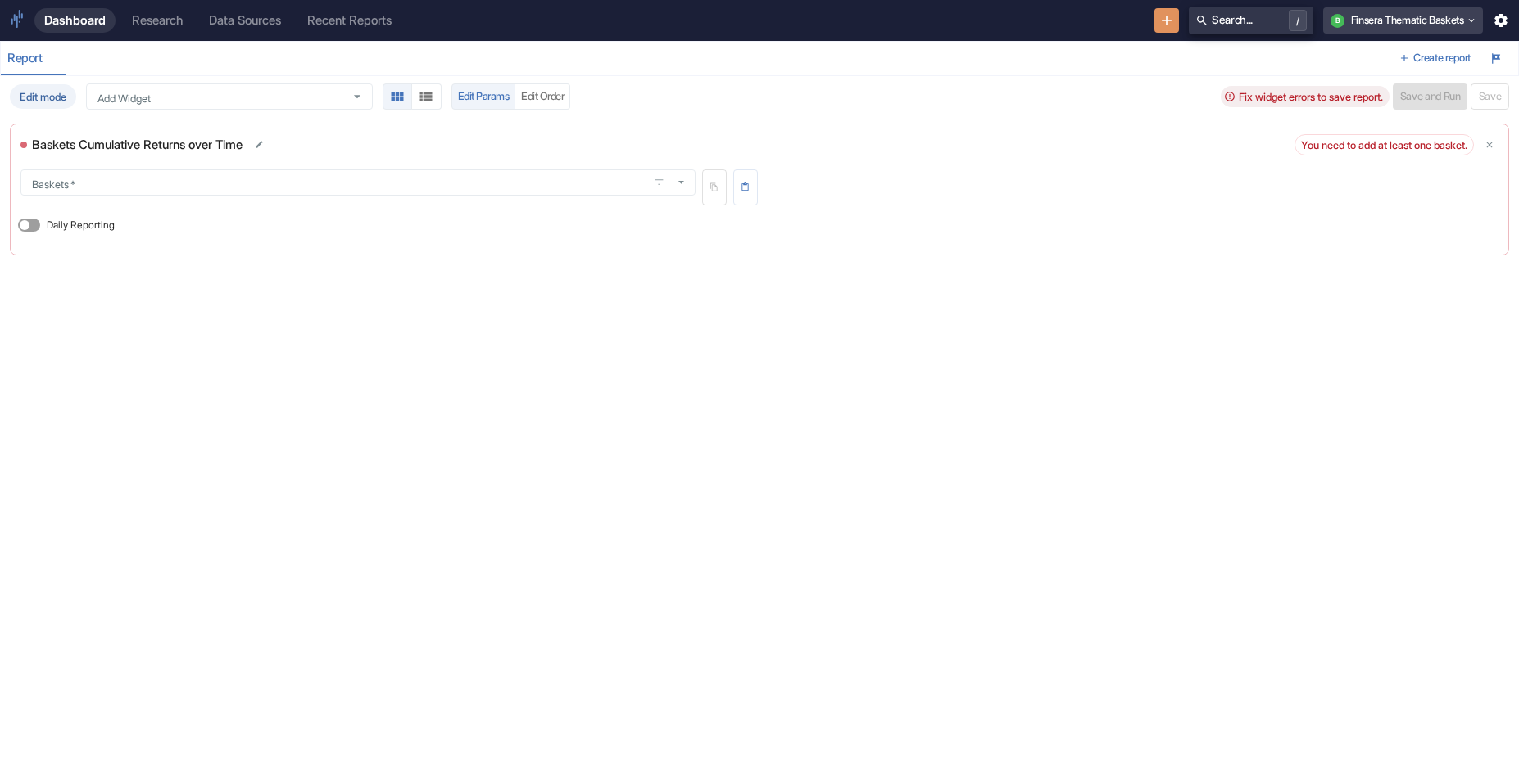
click at [959, 22] on icon "button" at bounding box center [1471, 20] width 12 height 12
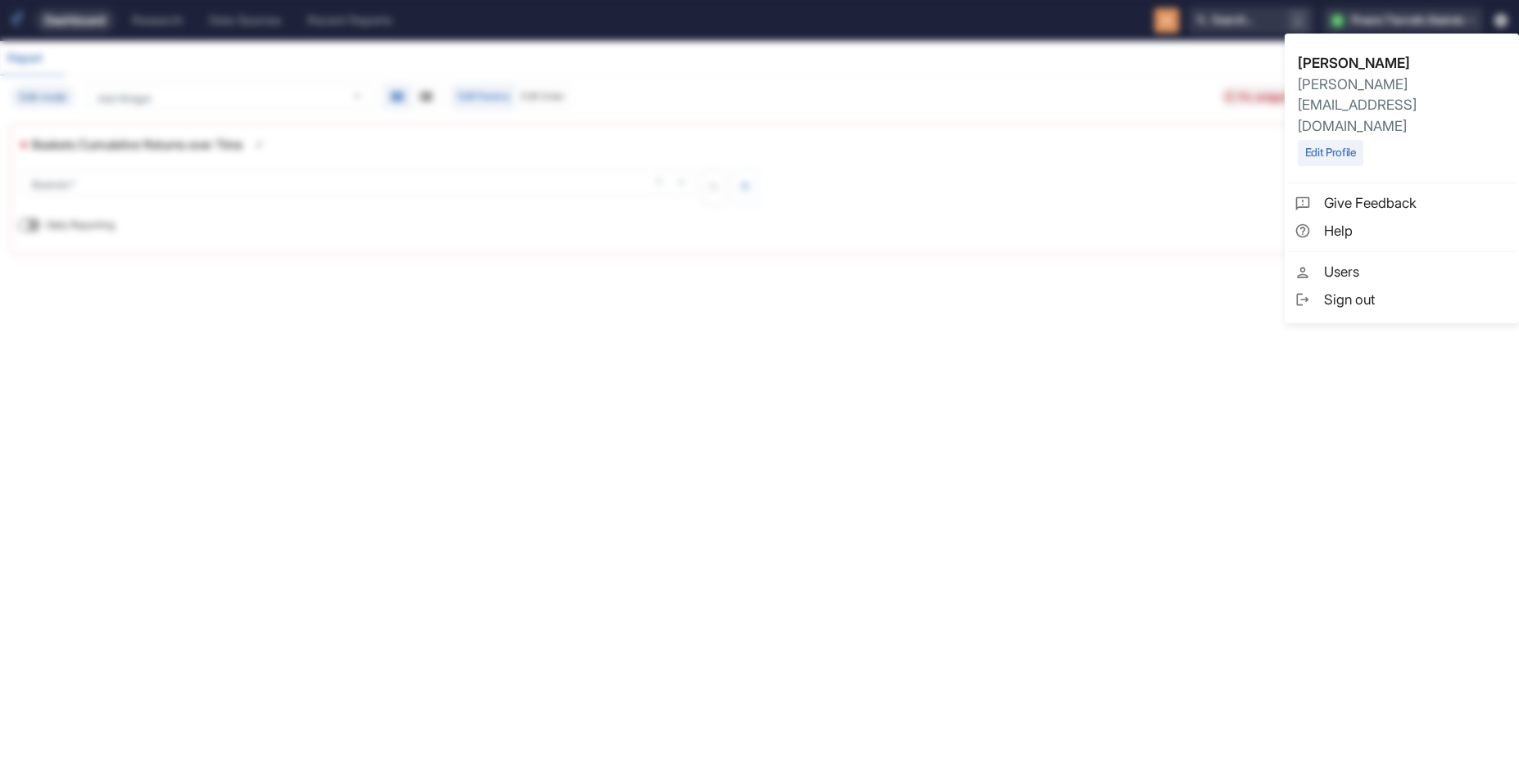
click at [959, 289] on span "Sign out" at bounding box center [1416, 300] width 185 height 21
click at [895, 436] on button "Sign Out" at bounding box center [906, 432] width 56 height 27
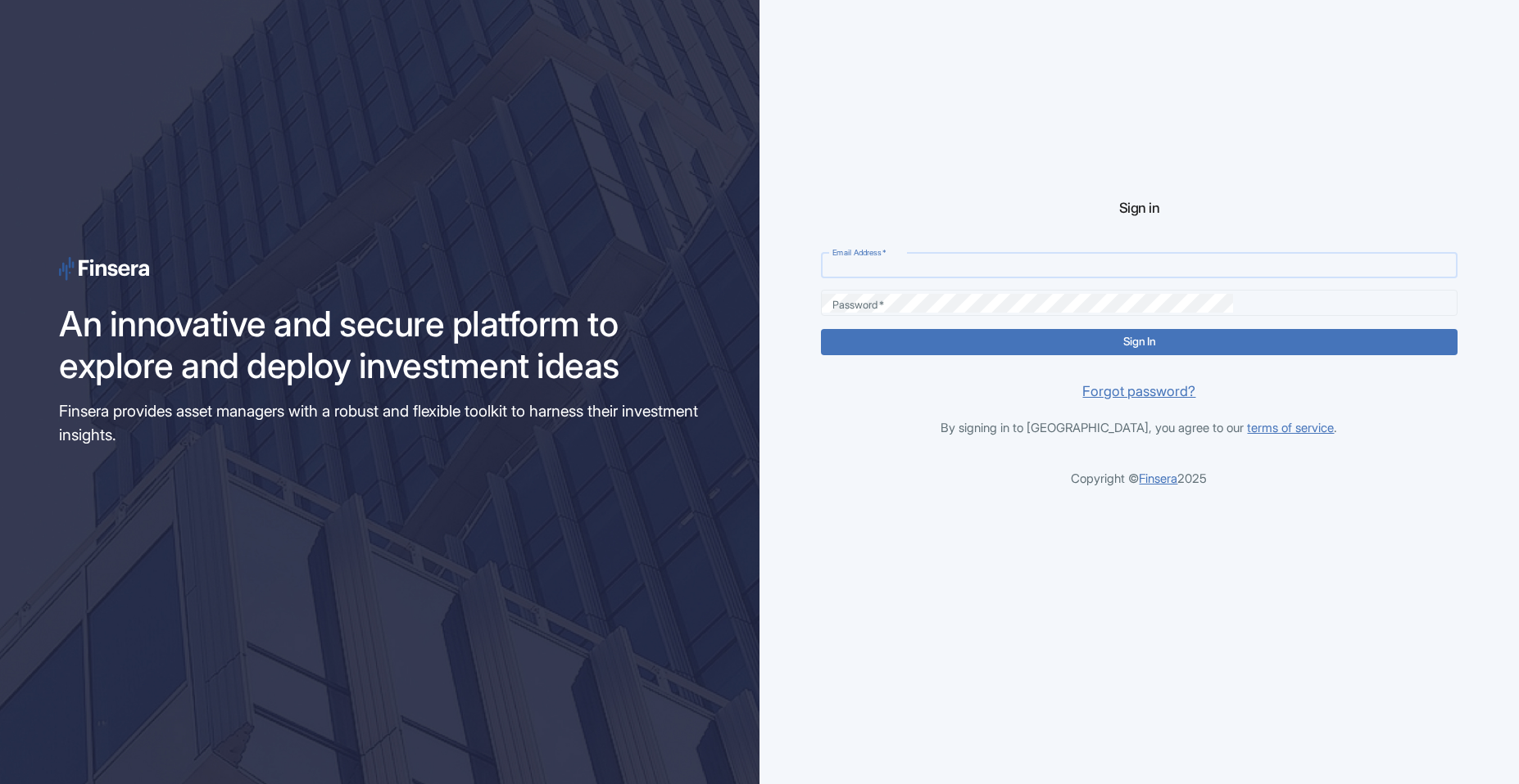
click at [959, 265] on input "Email Address   *" at bounding box center [1139, 265] width 637 height 19
type input "[PERSON_NAME][EMAIL_ADDRESS][DOMAIN_NAME]"
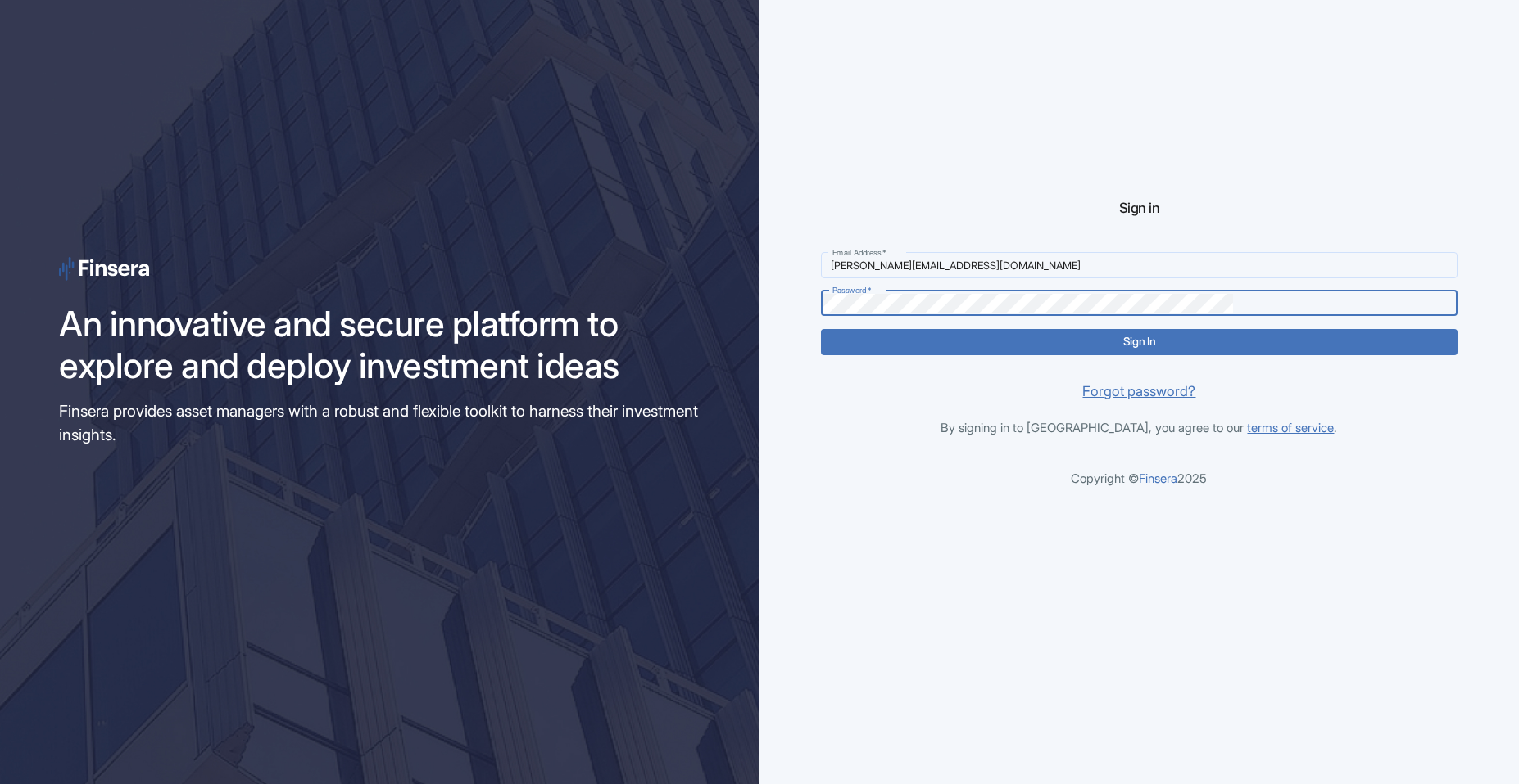
click at [821, 329] on button "Sign In" at bounding box center [1139, 343] width 637 height 27
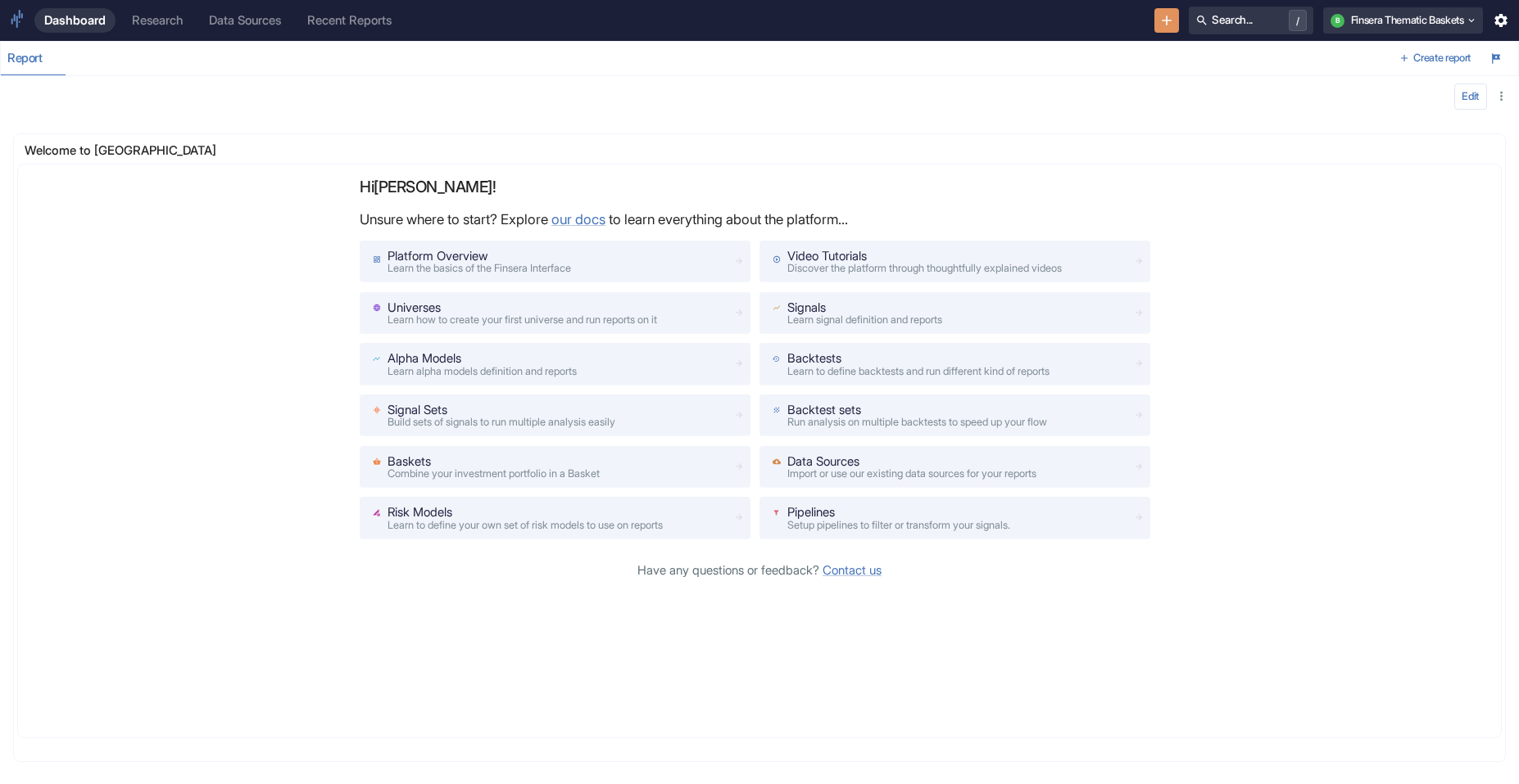
click at [959, 20] on div "Dashboard Research Data Sources Recent Reports Search... / b Finsera Thematic B…" at bounding box center [760, 20] width 1519 height 41
click at [959, 5] on div "Dashboard Research Data Sources Recent Reports Search... / b Finsera Thematic B…" at bounding box center [760, 20] width 1519 height 41
click at [959, 36] on div "Dashboard Research Data Sources Recent Reports Search... / b Finsera Thematic B…" at bounding box center [760, 20] width 1519 height 41
click at [959, 28] on button "b Finsera Thematic Baskets" at bounding box center [1402, 20] width 159 height 27
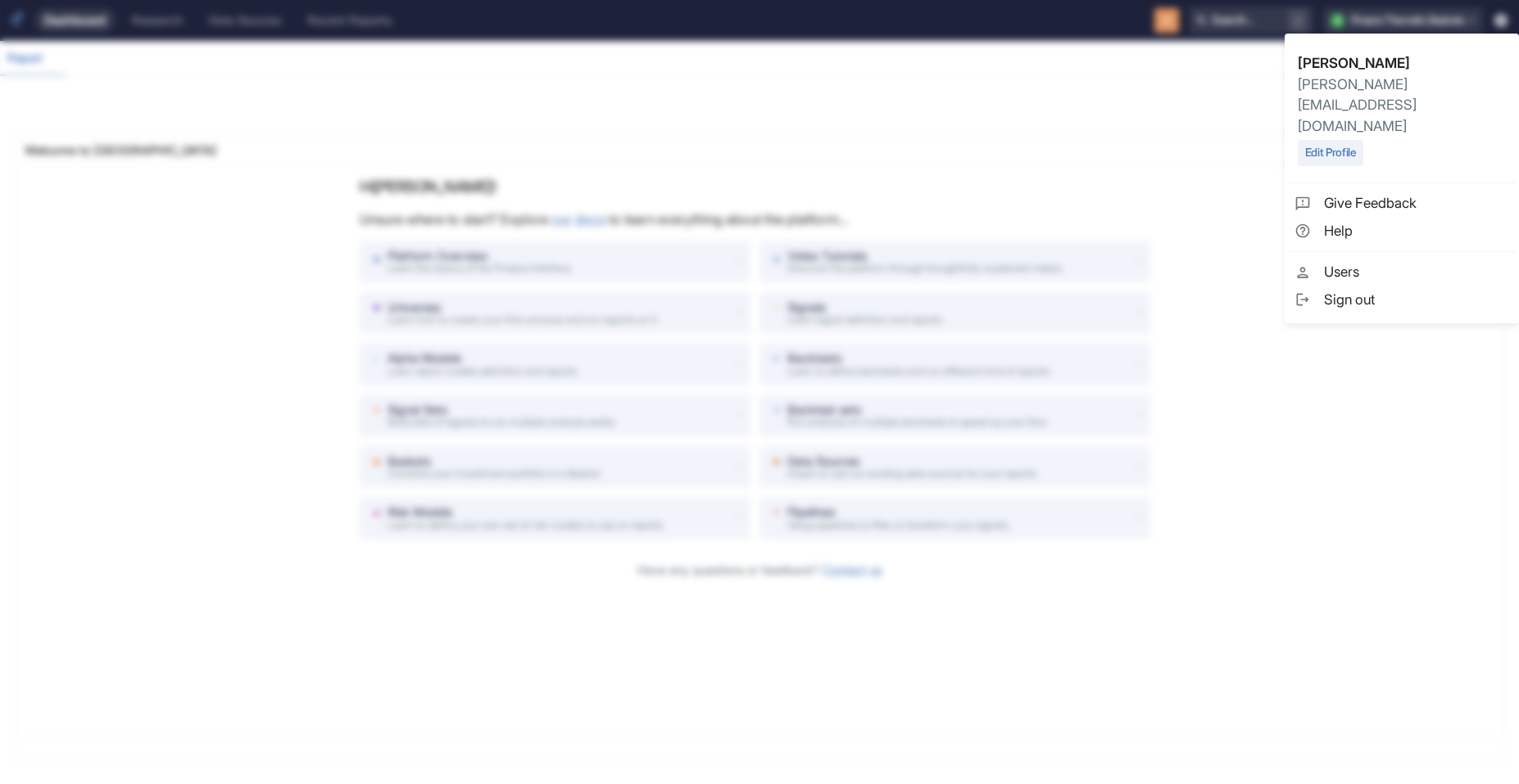
click at [959, 289] on span "Sign out" at bounding box center [1416, 300] width 185 height 21
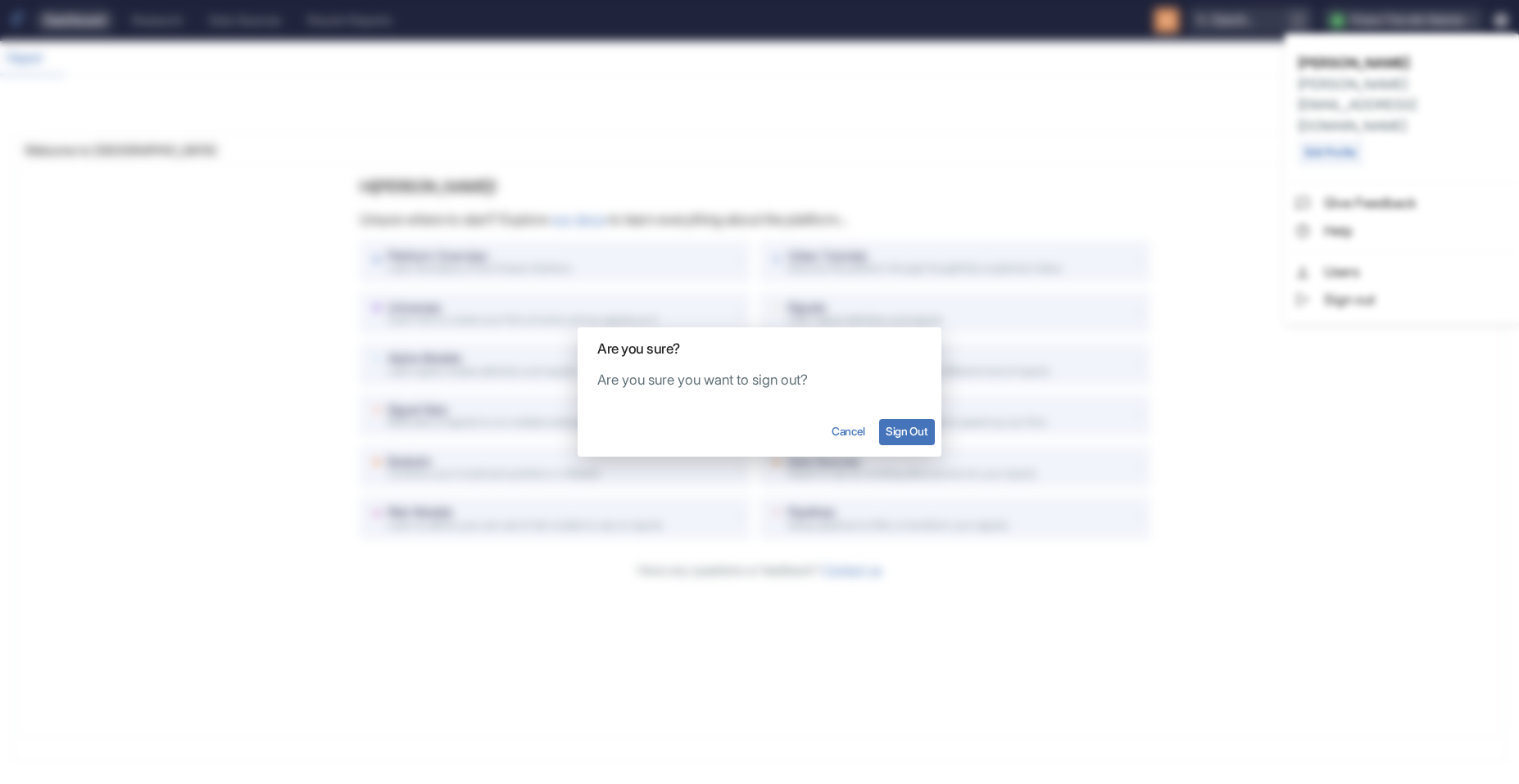
click at [895, 432] on button "Sign Out" at bounding box center [906, 432] width 56 height 27
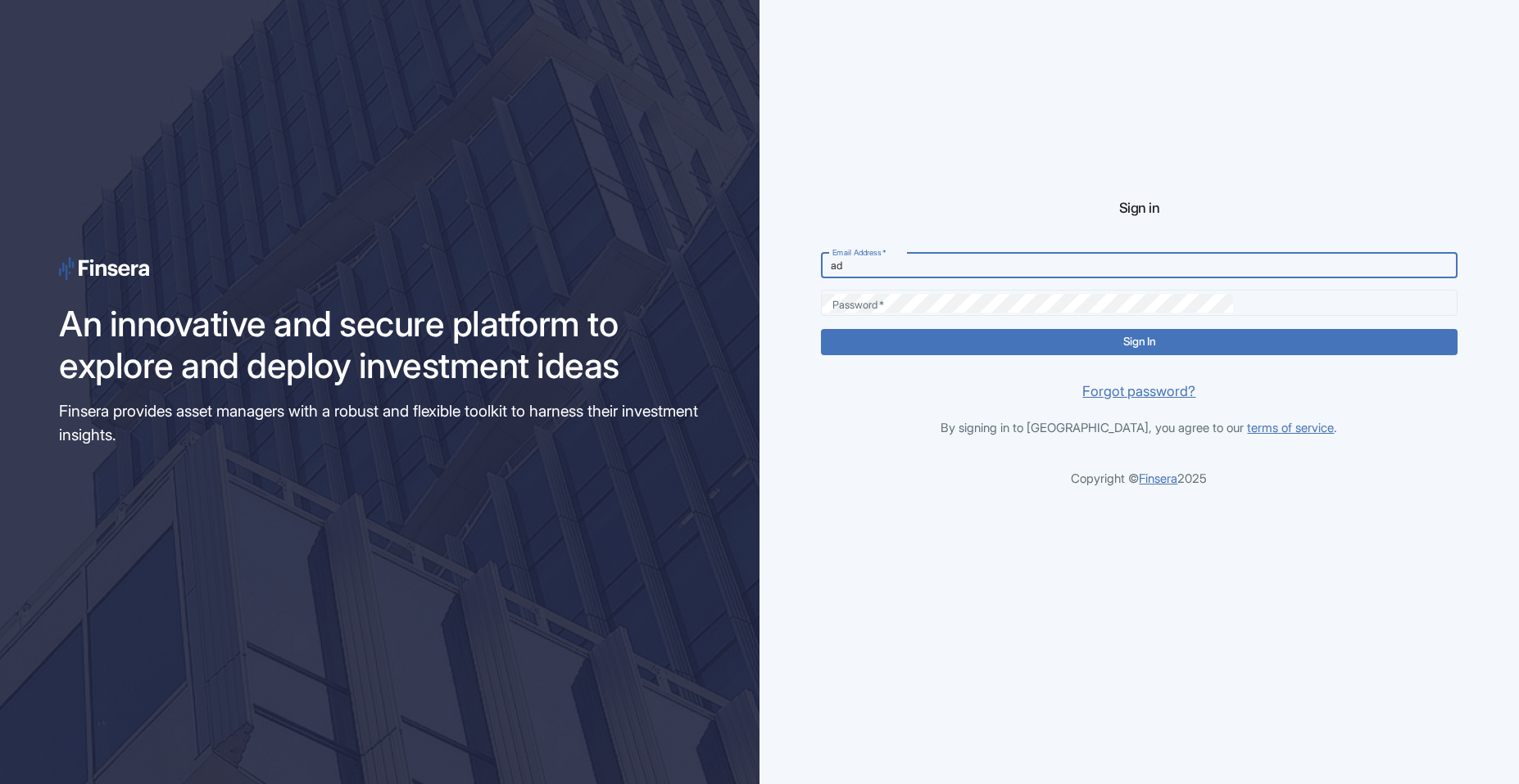
type input "a"
type input "admin@finsera.com"
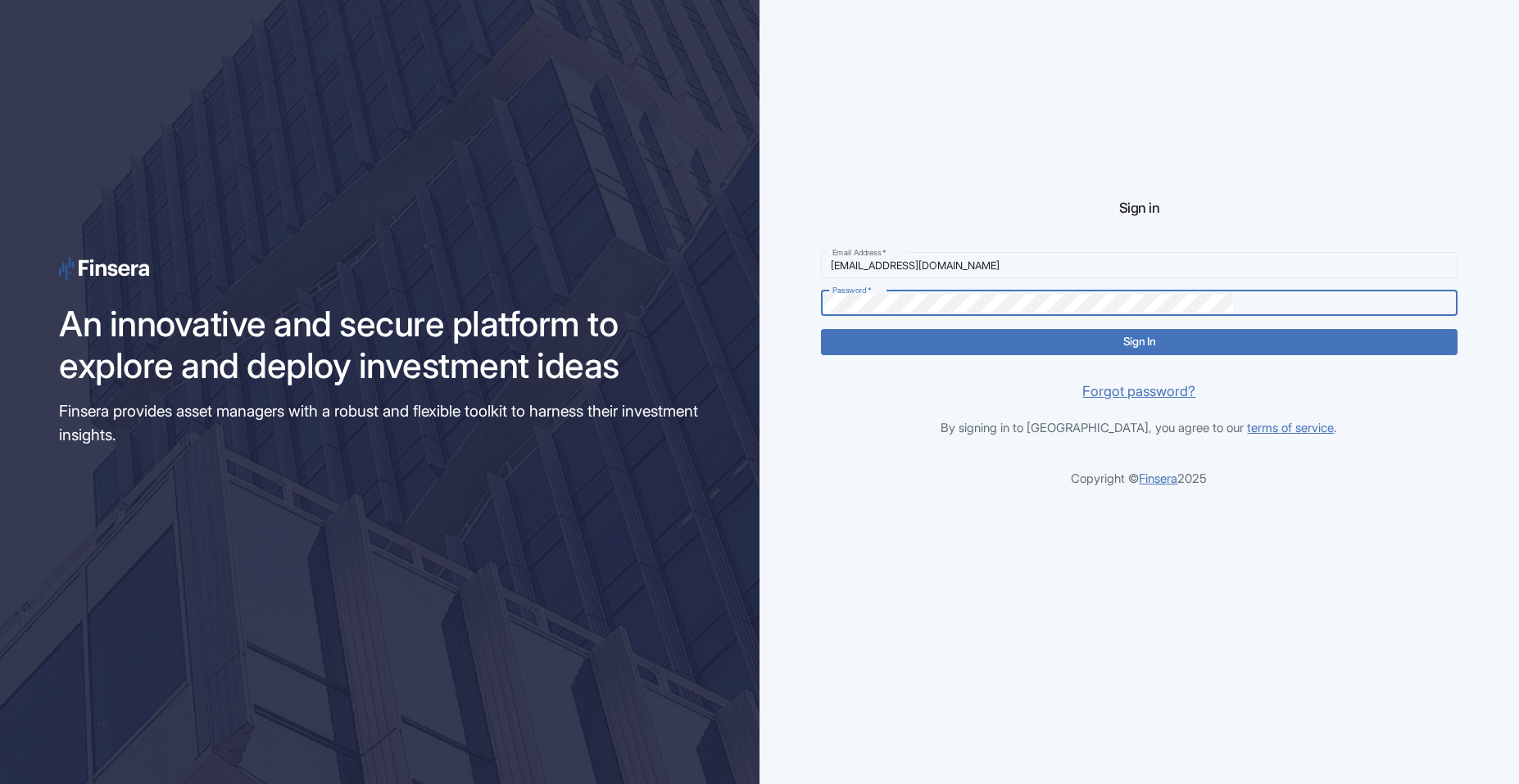
click at [821, 329] on button "Sign In" at bounding box center [1139, 343] width 637 height 27
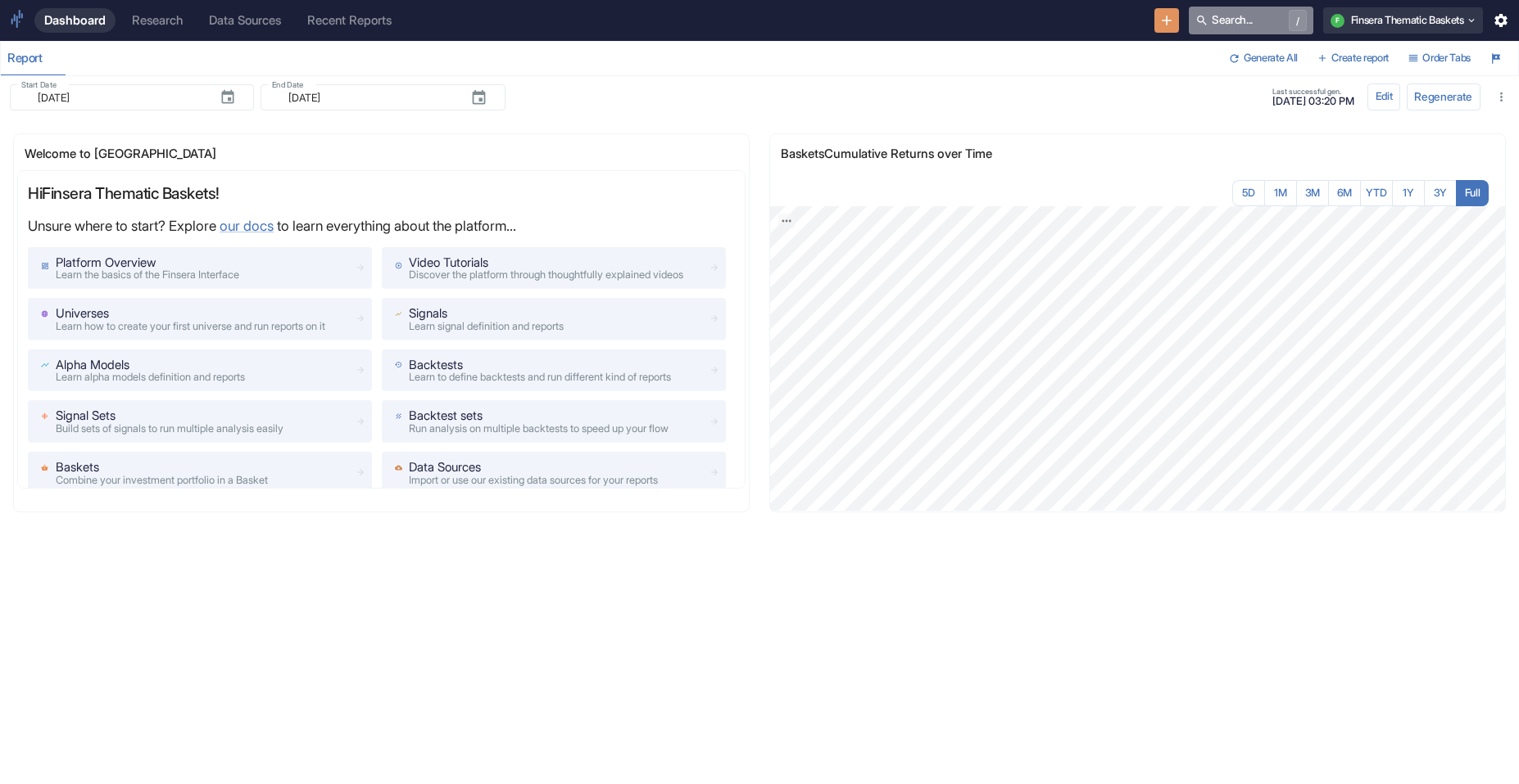
click at [959, 12] on button "Search... /" at bounding box center [1251, 20] width 124 height 28
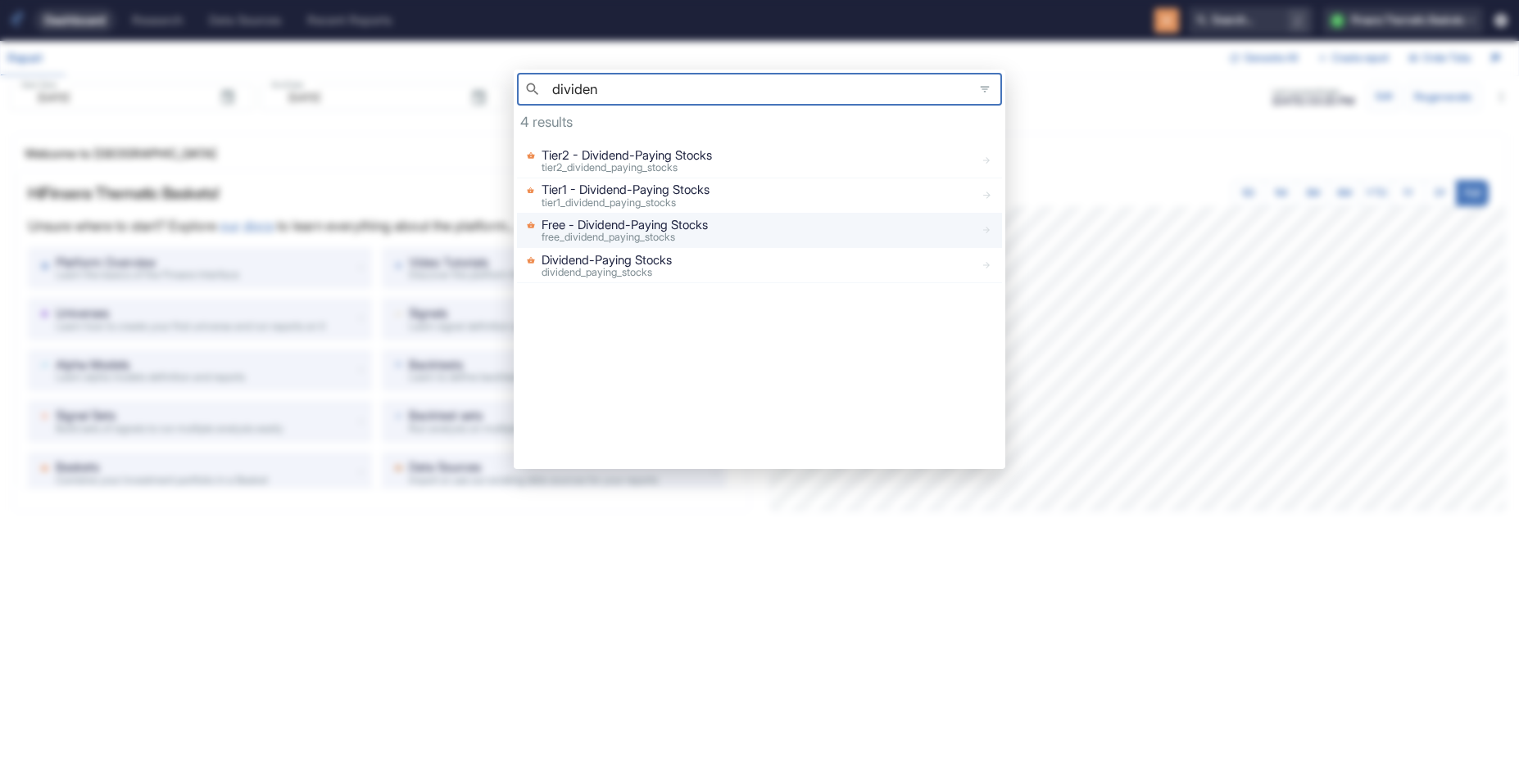
click at [752, 229] on div "Free - Dividend-Paying Stocks free_dividend_paying_stocks" at bounding box center [748, 229] width 455 height 28
type input "dividen"
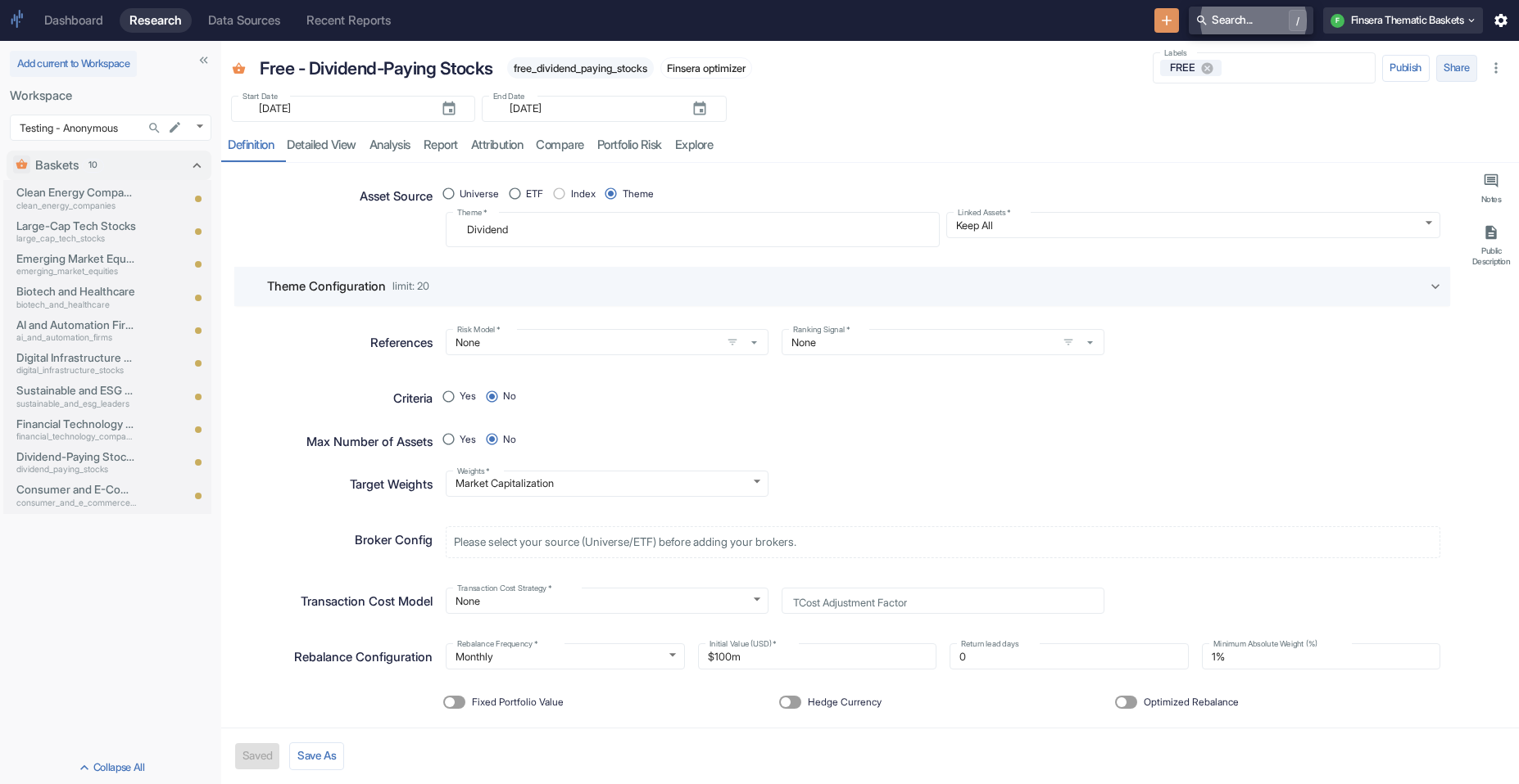
type textarea "x"
click at [326, 754] on button "Save As" at bounding box center [317, 756] width 55 height 28
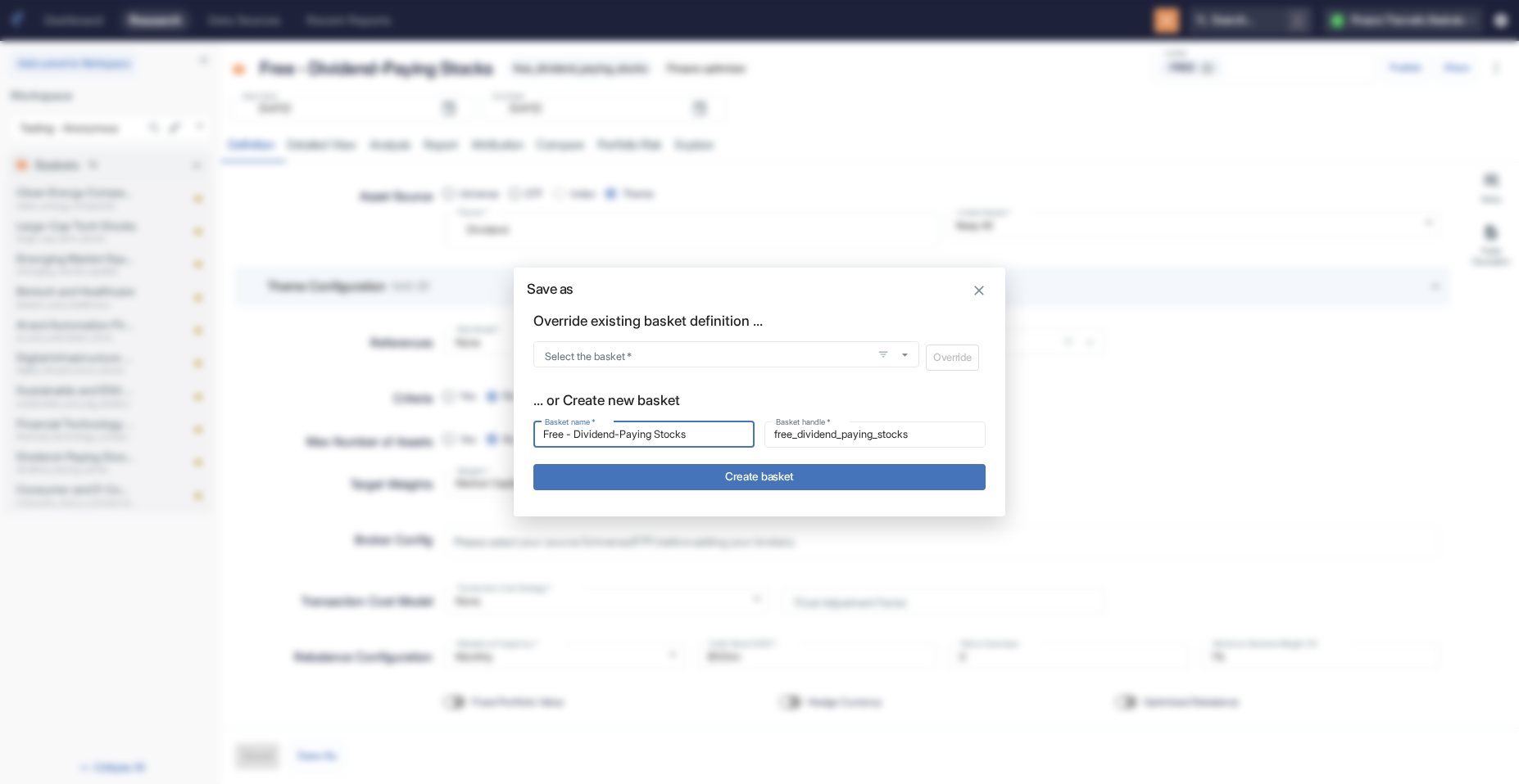
type input "b"
type input "br"
type input "bru"
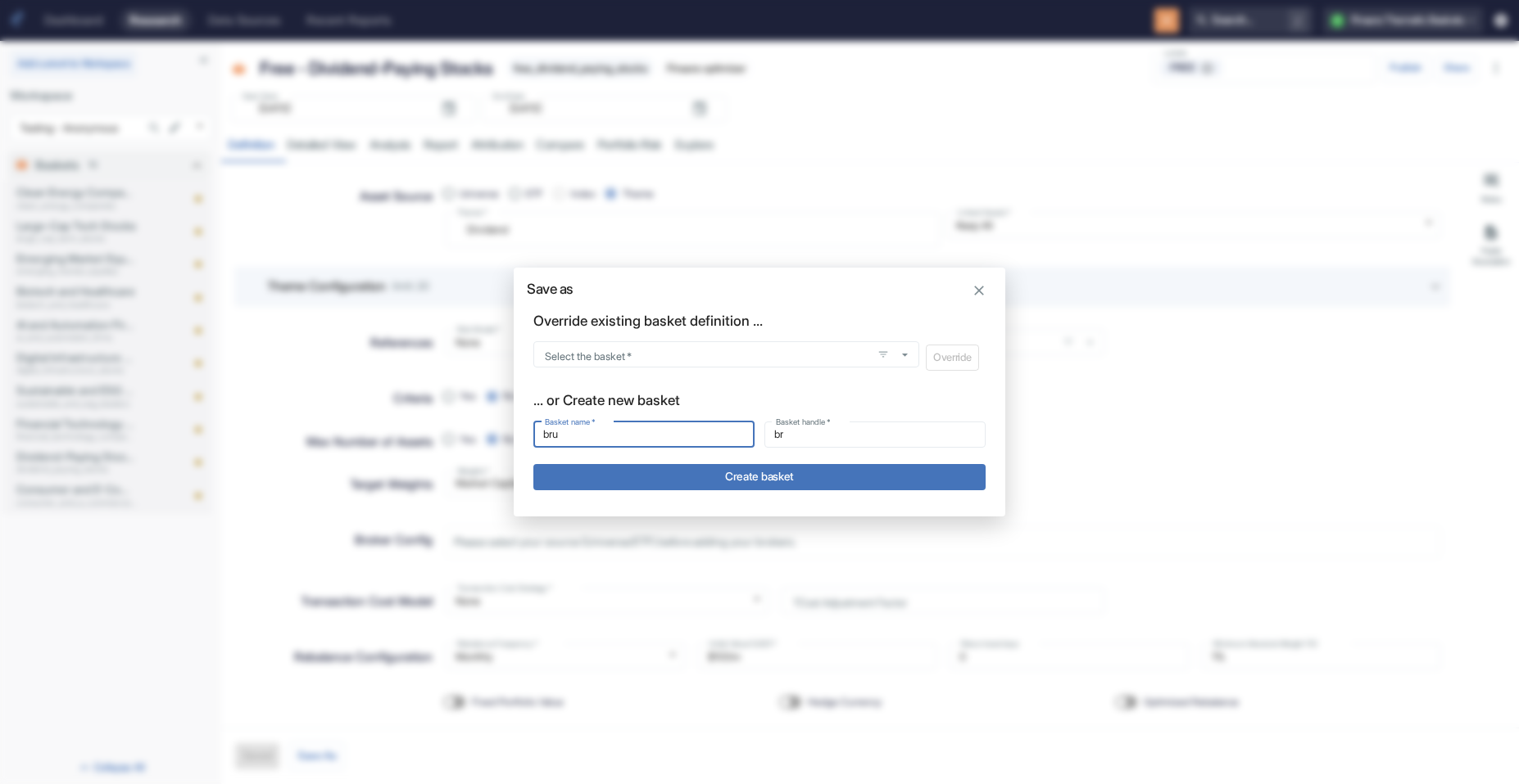
type input "bru"
type input "brun"
type input "[PERSON_NAME]"
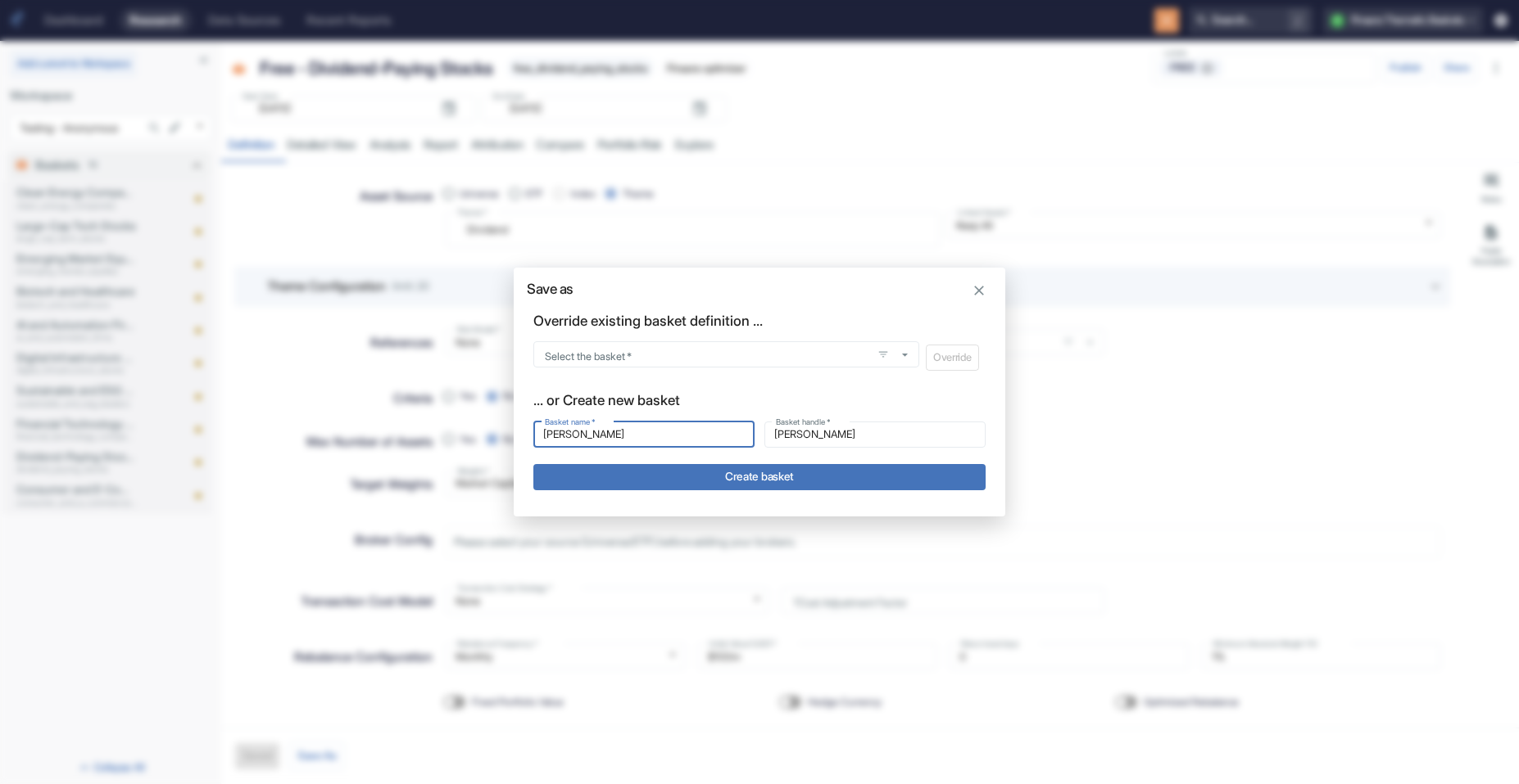
type input "bruno_"
type input "bruno_d"
type input "bruno_de"
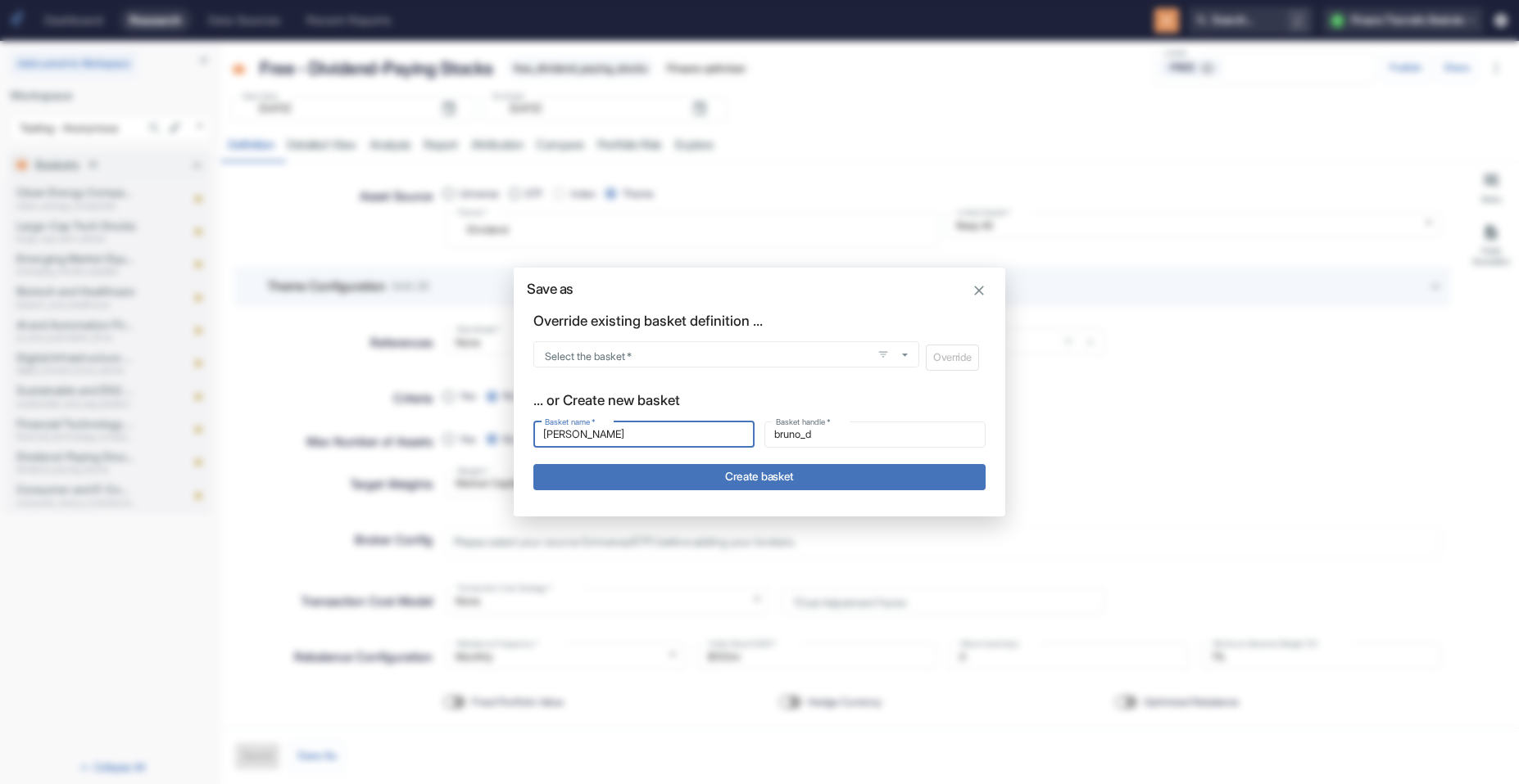
type input "bruno_de"
type input "bruno_devb"
type input "bruno_devbu"
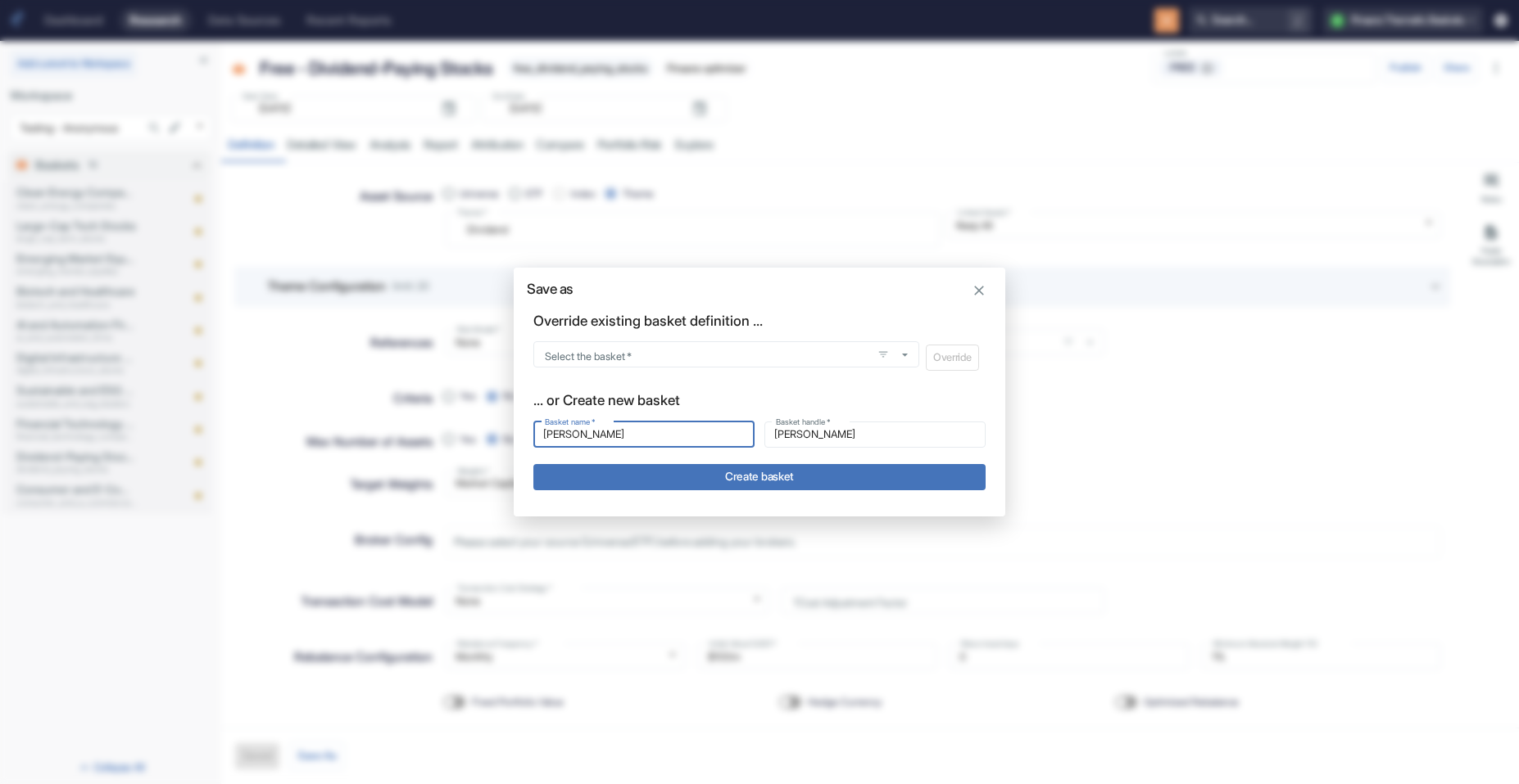
type input "bruno_devbuf"
type input "bruno_devbu"
type input "bruno_devb"
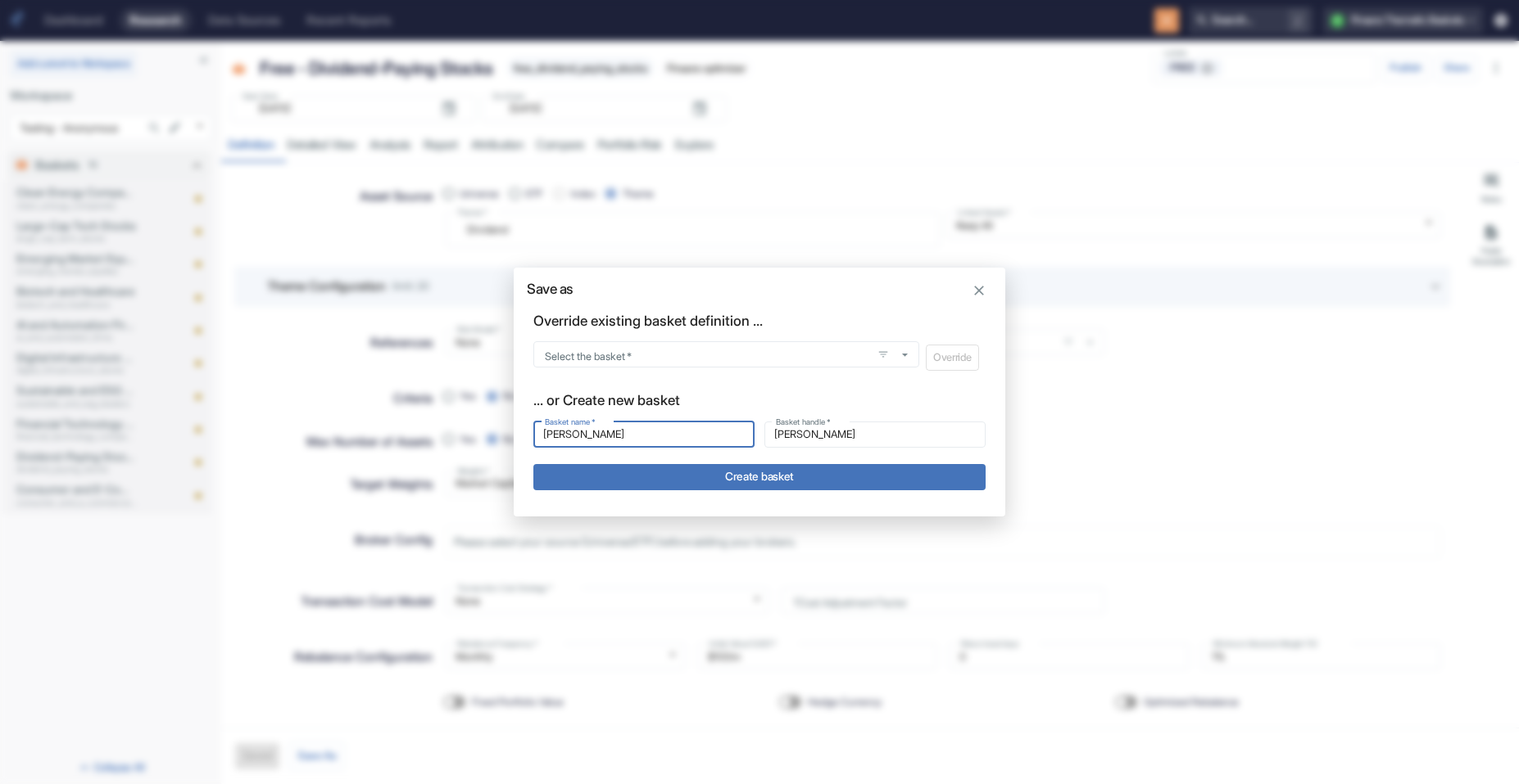
type input "bruno_devb"
type input "bruno_dev"
type input "bruno_de"
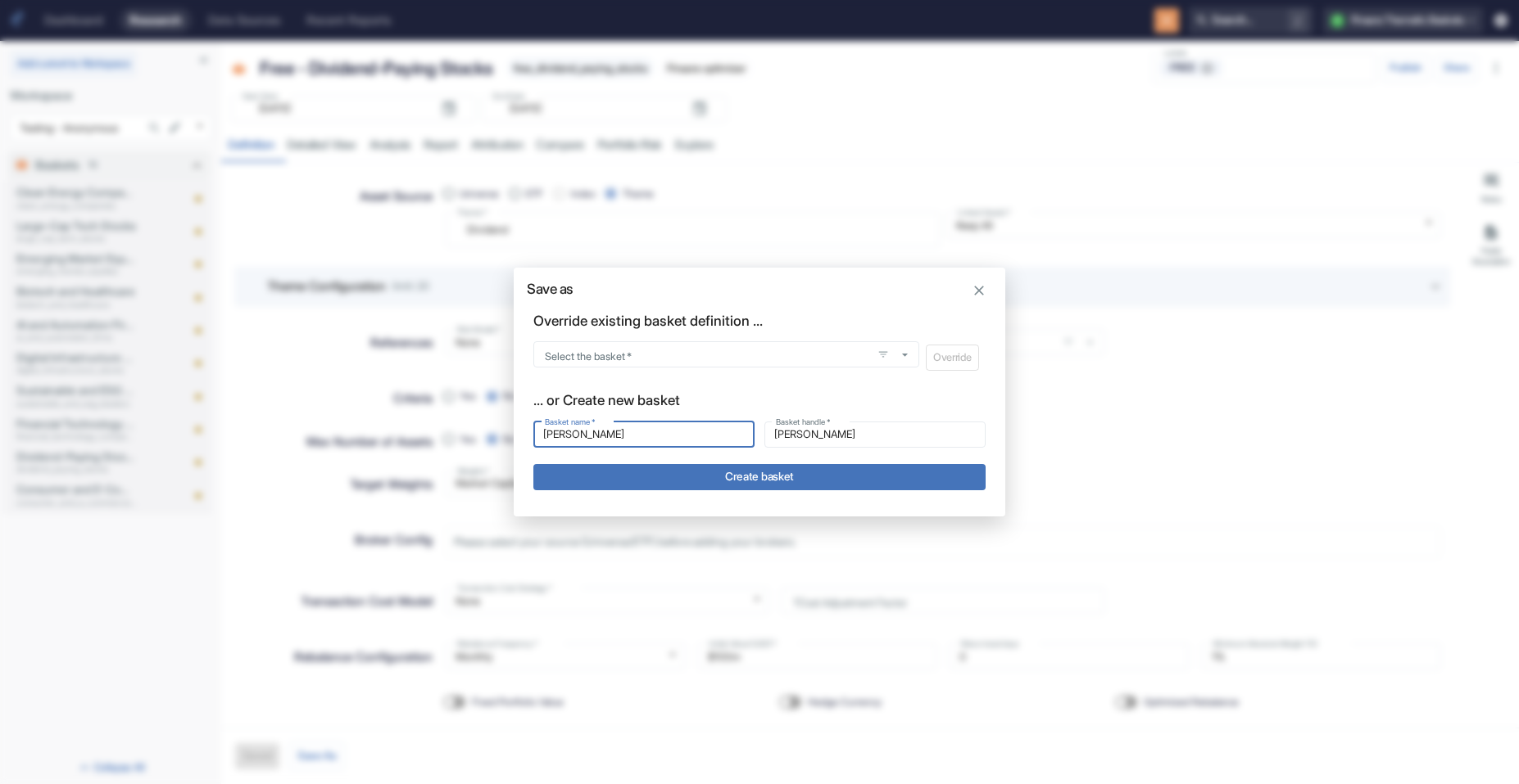
type input "bruno_deb"
type input "bruno_debu"
type input "[PERSON_NAME]"
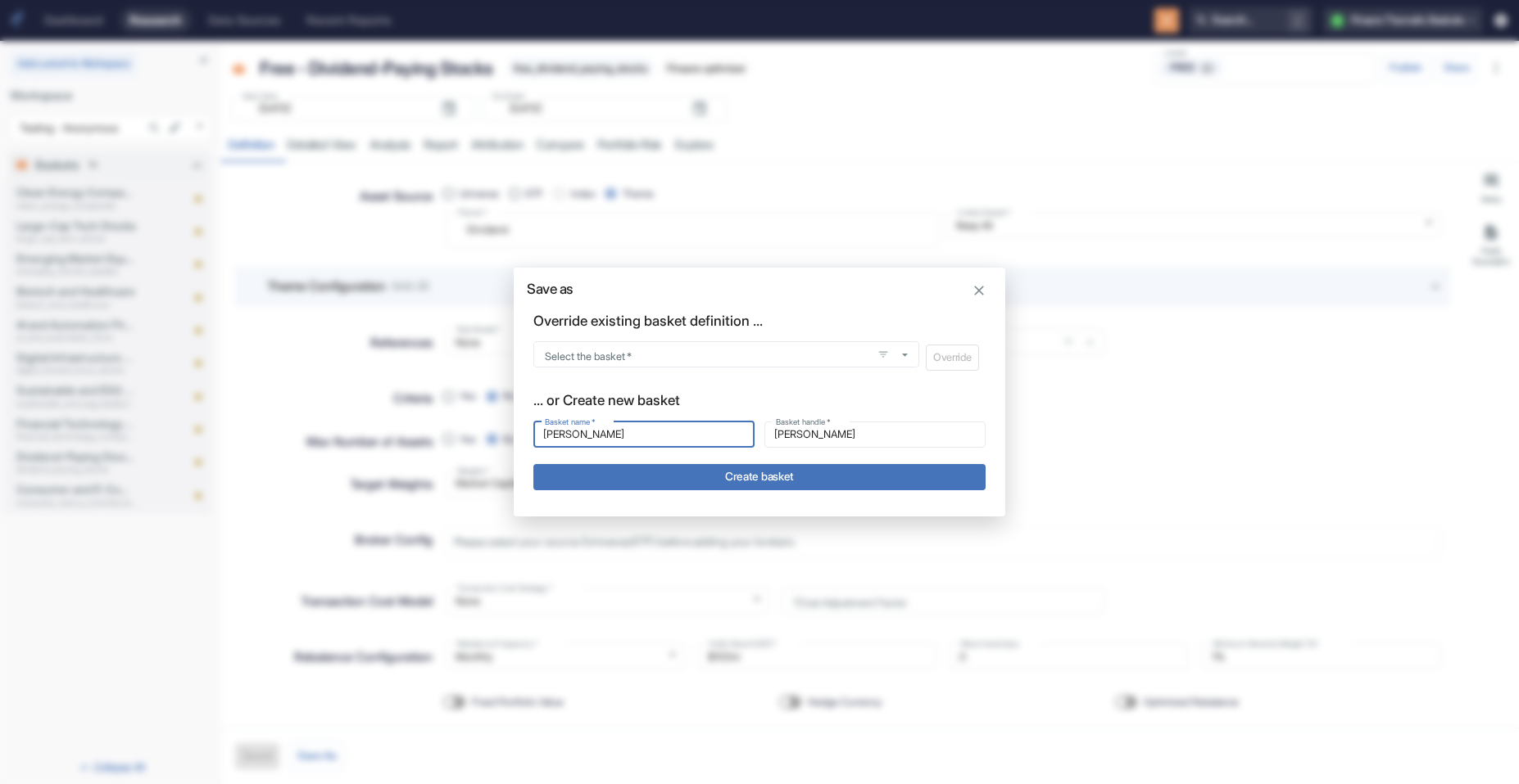
type input "[PERSON_NAME]"
click at [822, 477] on button "Create basket" at bounding box center [759, 478] width 452 height 27
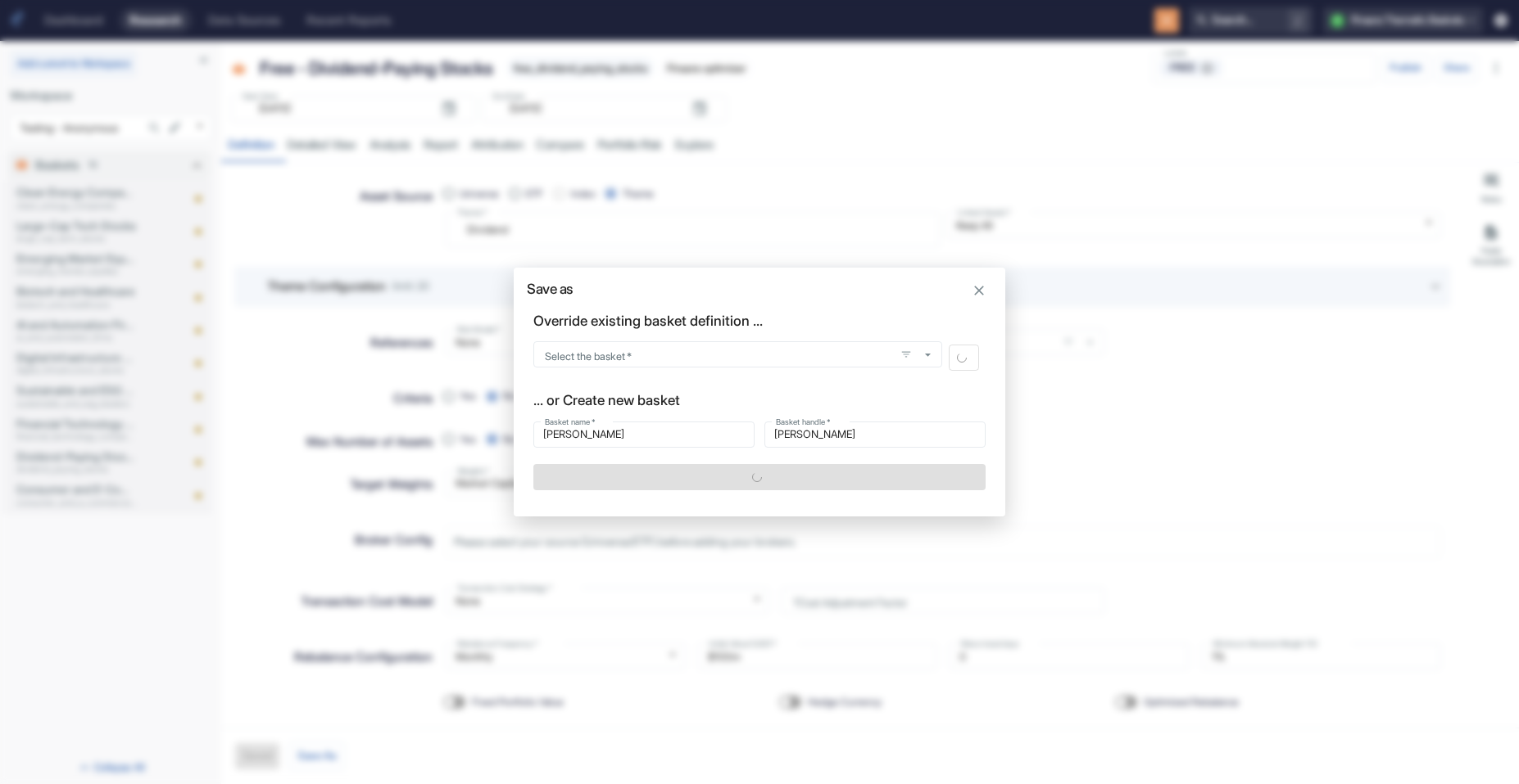
type textarea "x"
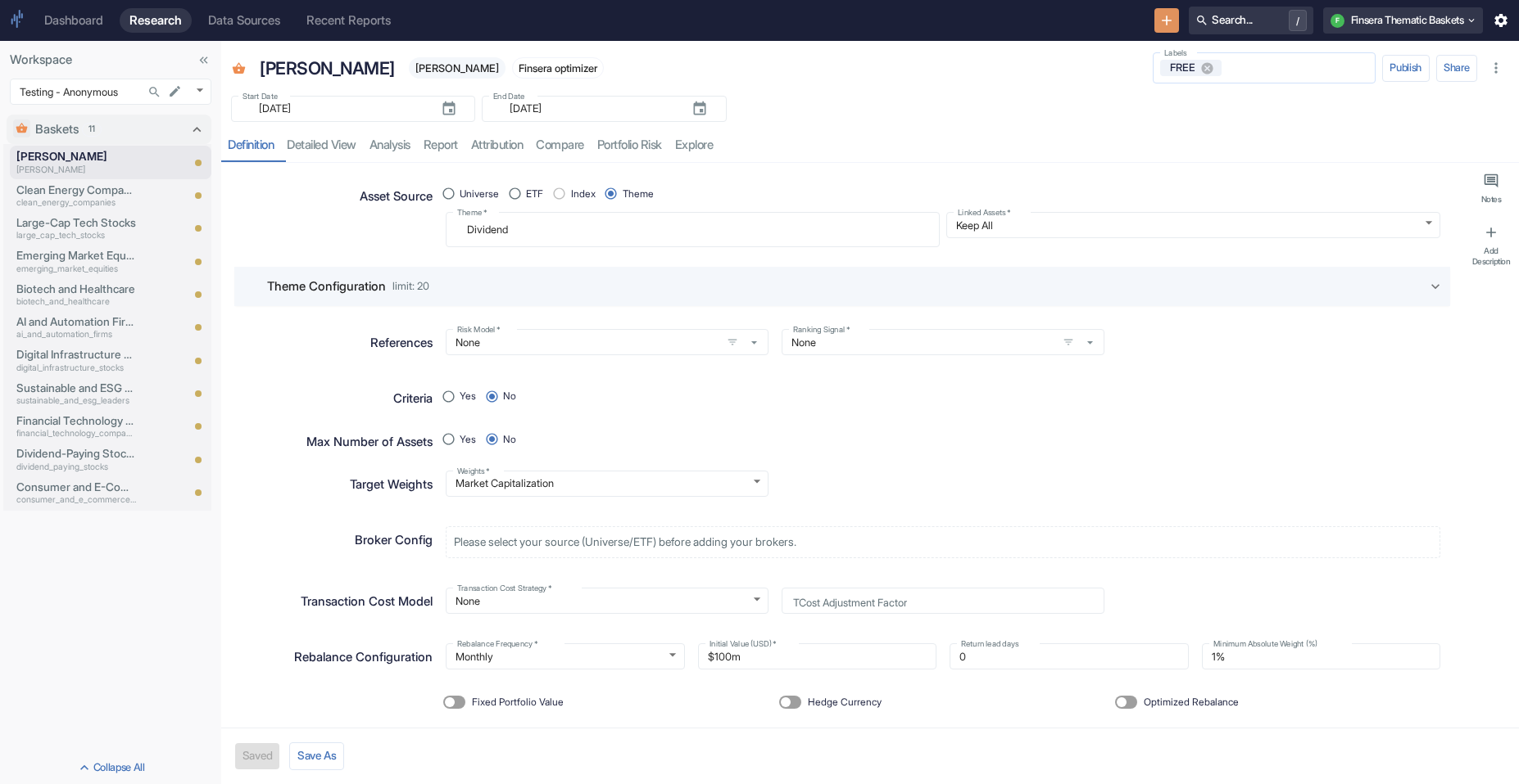
click at [959, 78] on div "FREE Labels" at bounding box center [1263, 67] width 223 height 31
click at [959, 73] on icon at bounding box center [1207, 68] width 15 height 15
click at [959, 121] on div "Start Date ​ 2022-01-31 Start Date End Date ​ 2025-09-08 End Date" at bounding box center [870, 104] width 1298 height 36
click at [959, 74] on button "Publish" at bounding box center [1405, 68] width 47 height 27
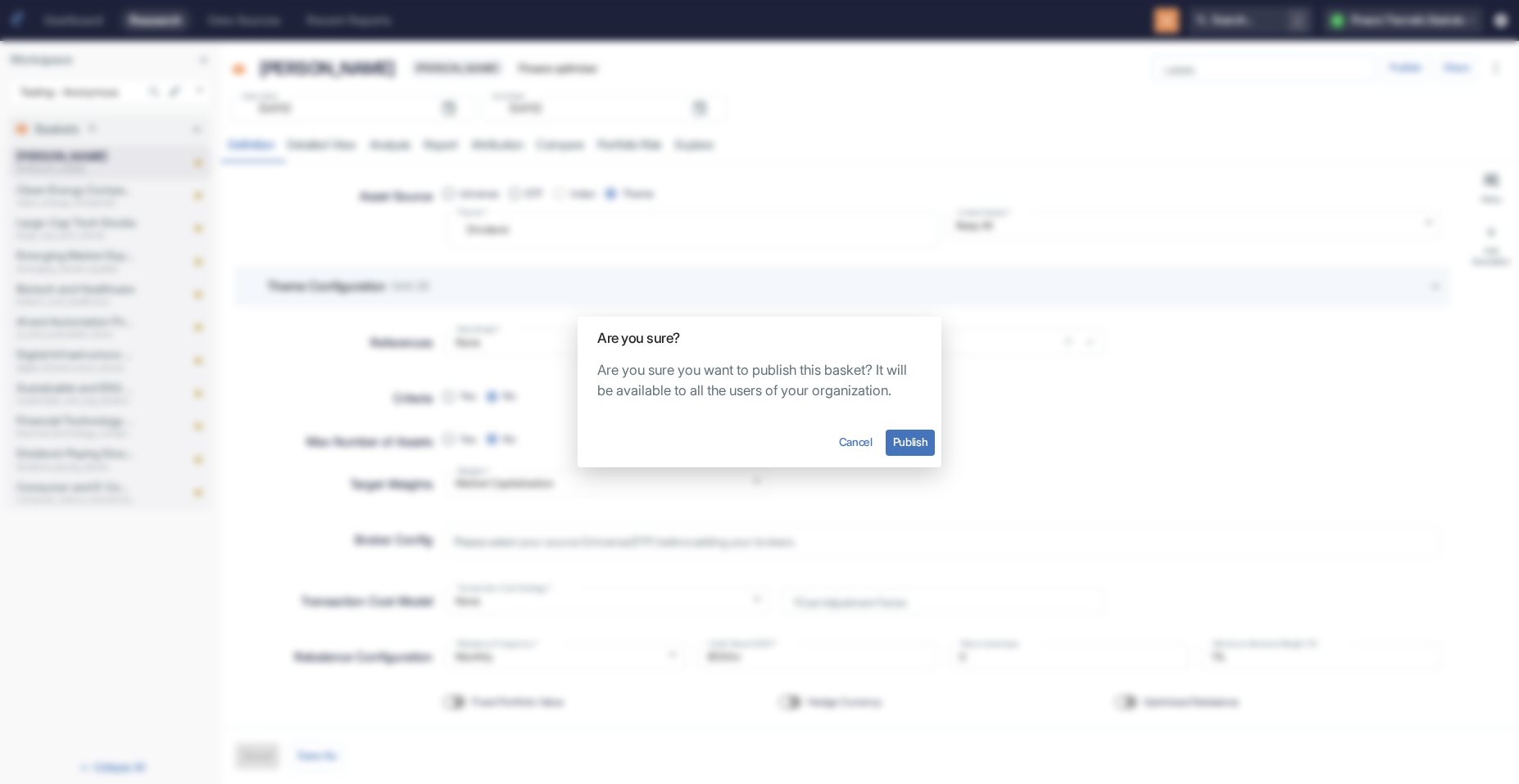
click at [899, 456] on button "Publish" at bounding box center [910, 443] width 49 height 27
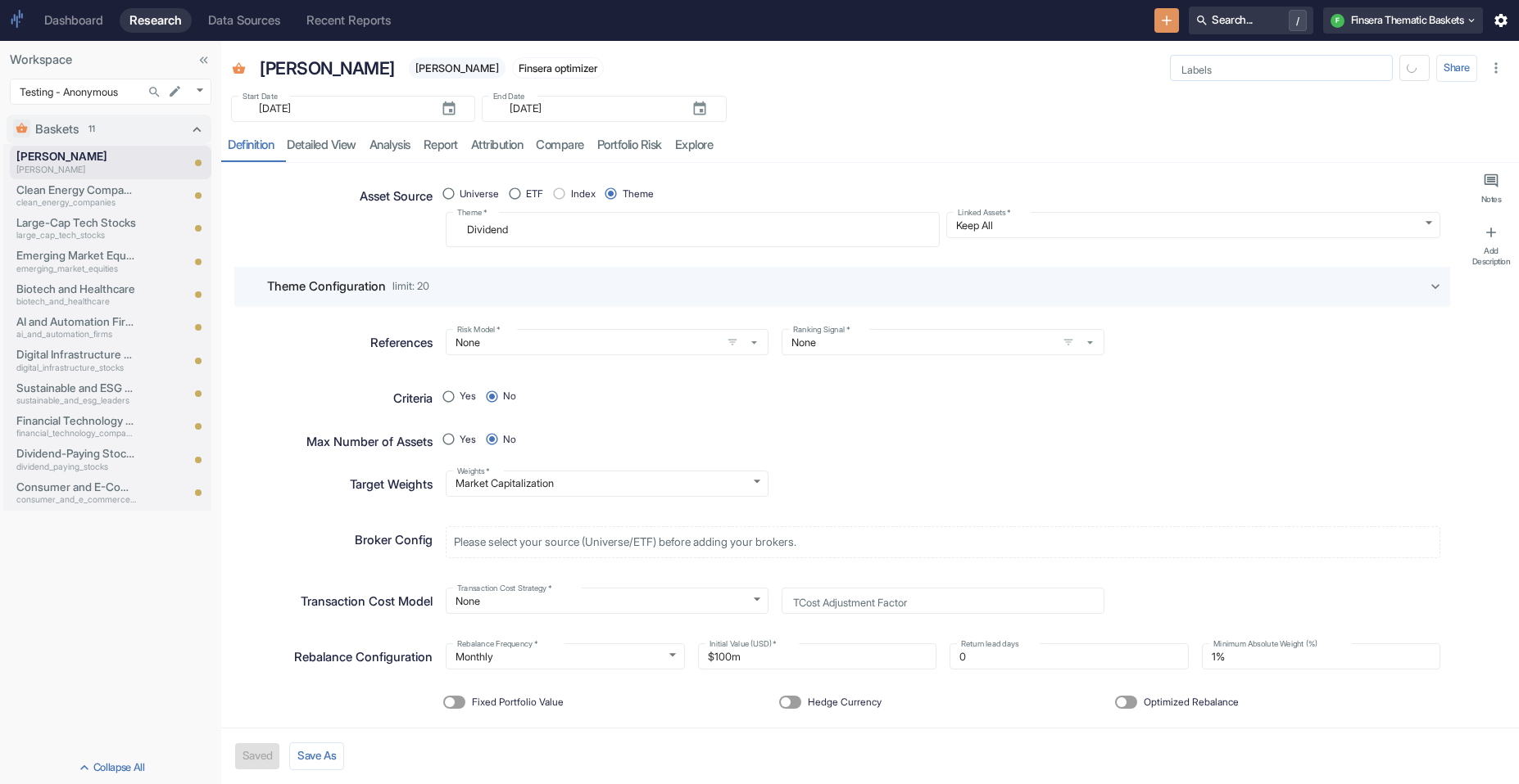
type textarea "x"
radio input "false"
type textarea "x"
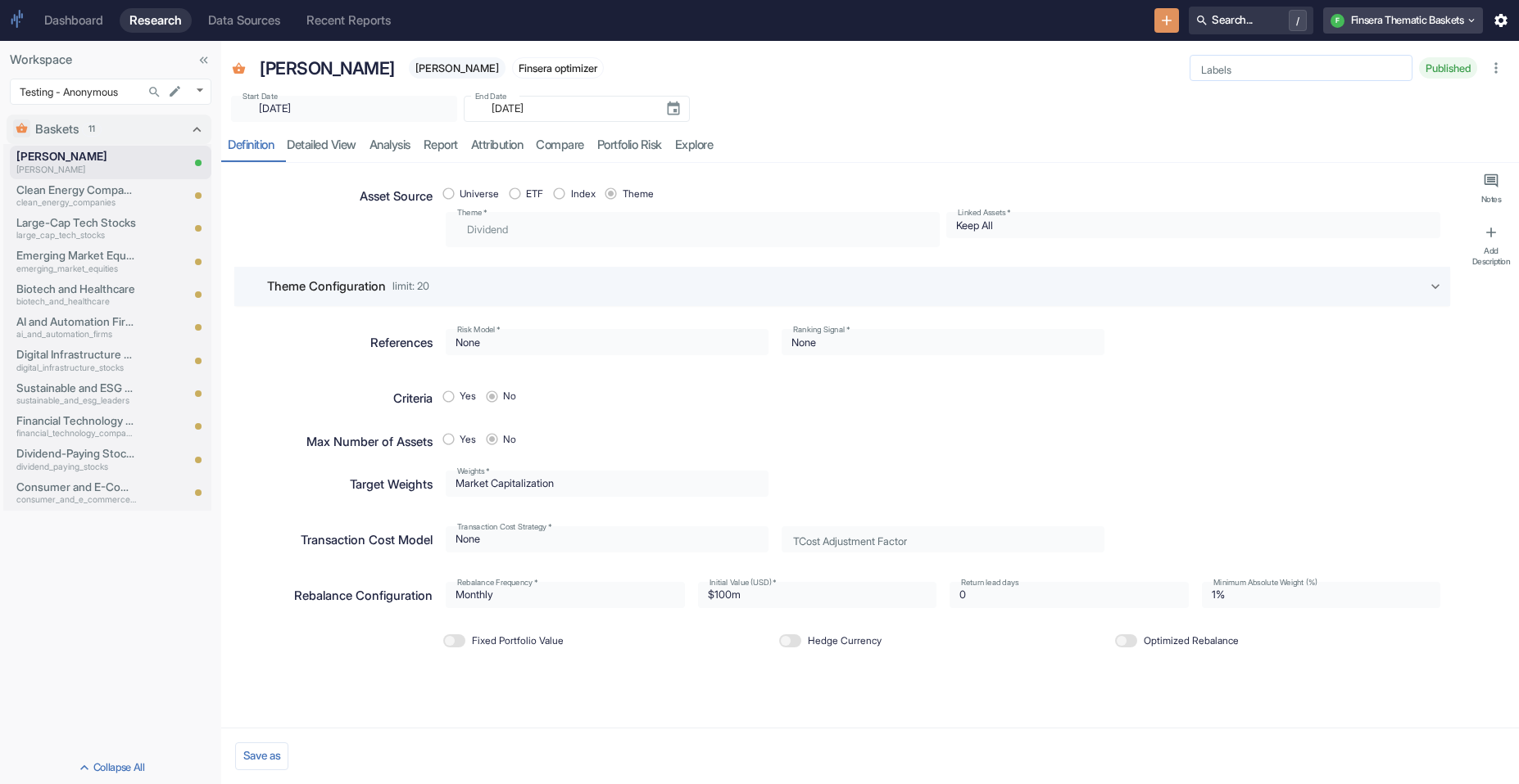
click at [959, 20] on button "F Finsera Thematic Baskets" at bounding box center [1402, 20] width 159 height 27
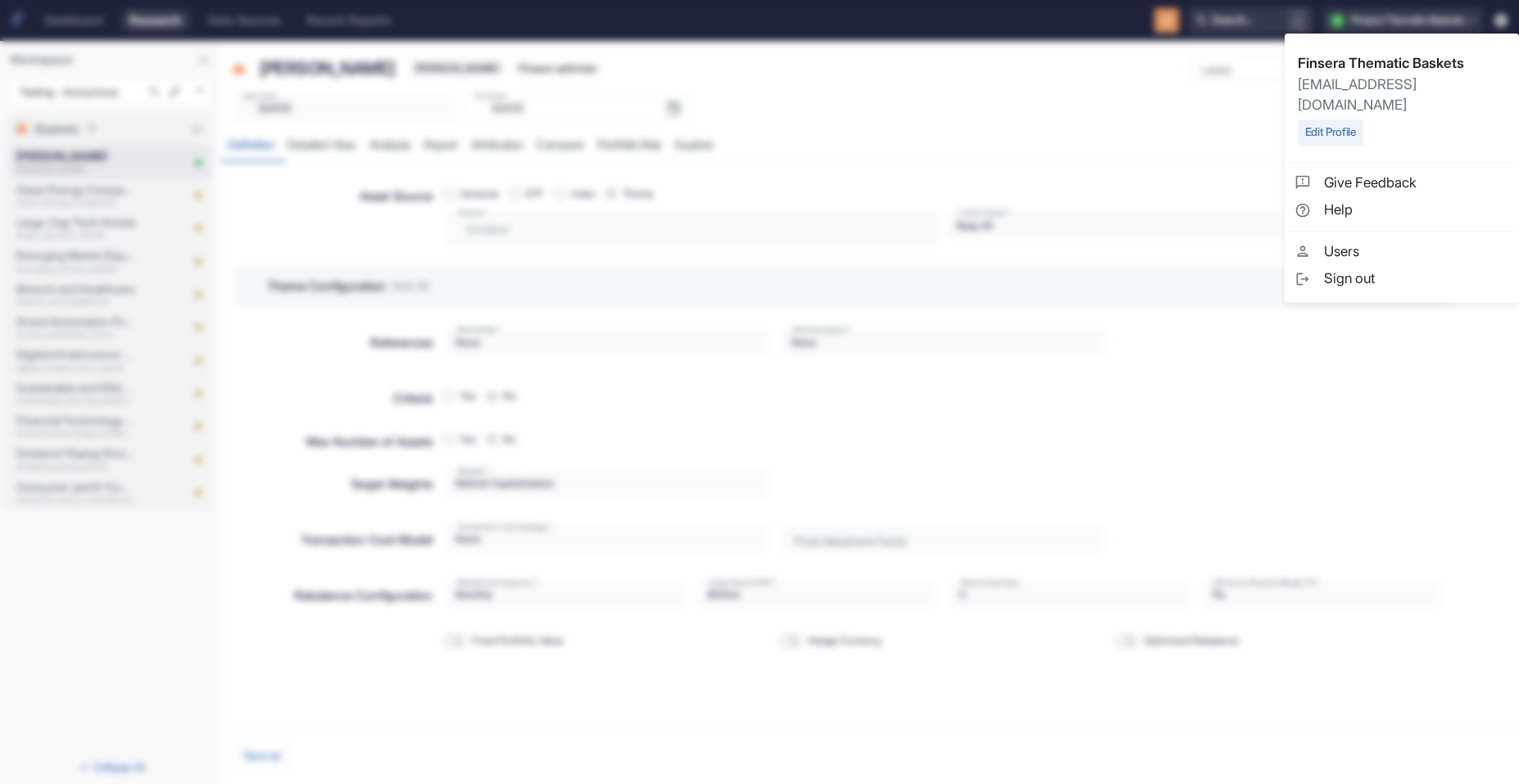
click at [959, 268] on span "Sign out" at bounding box center [1416, 279] width 185 height 21
click at [927, 436] on button "Sign Out" at bounding box center [906, 432] width 56 height 27
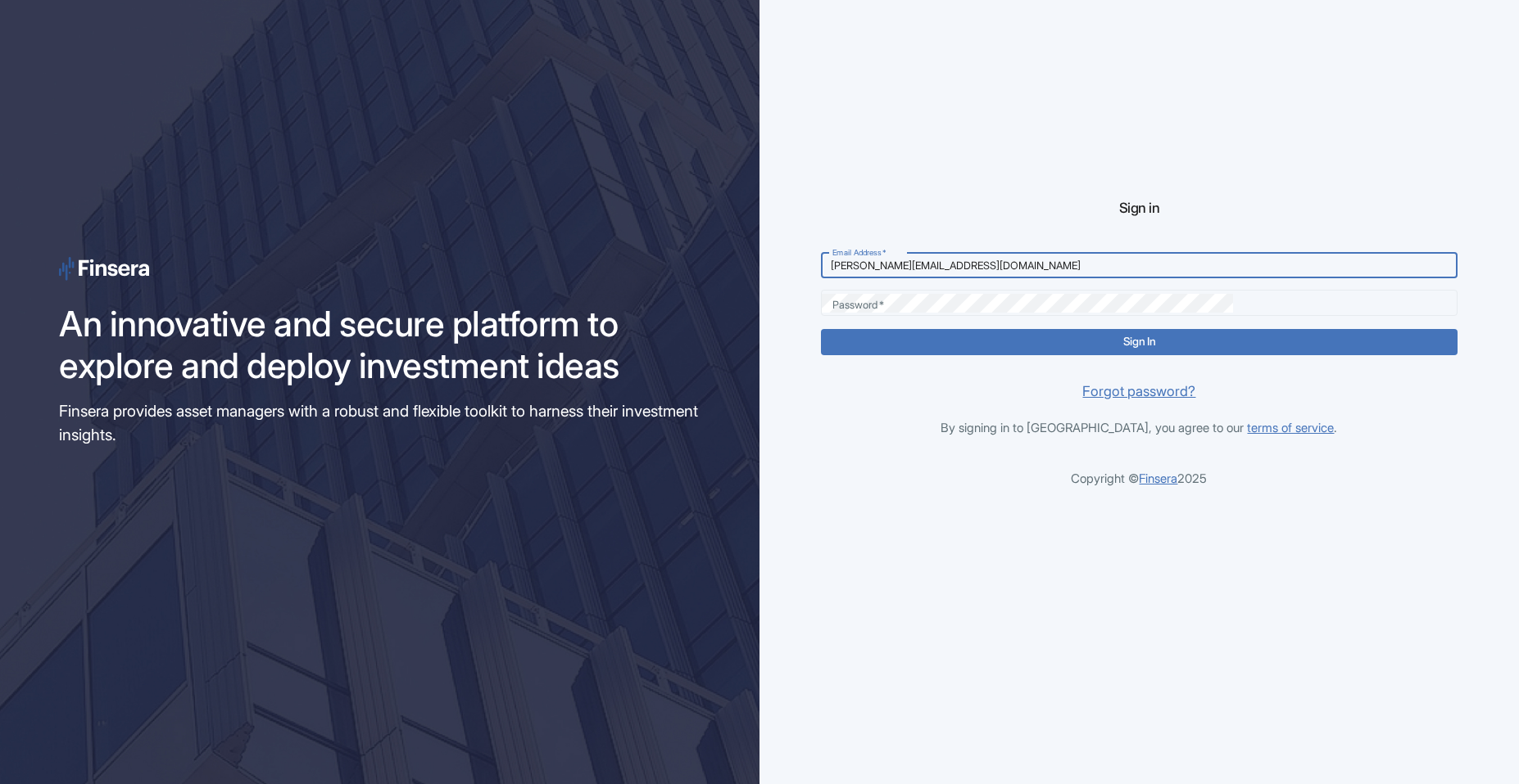
type input "[PERSON_NAME][EMAIL_ADDRESS][DOMAIN_NAME]"
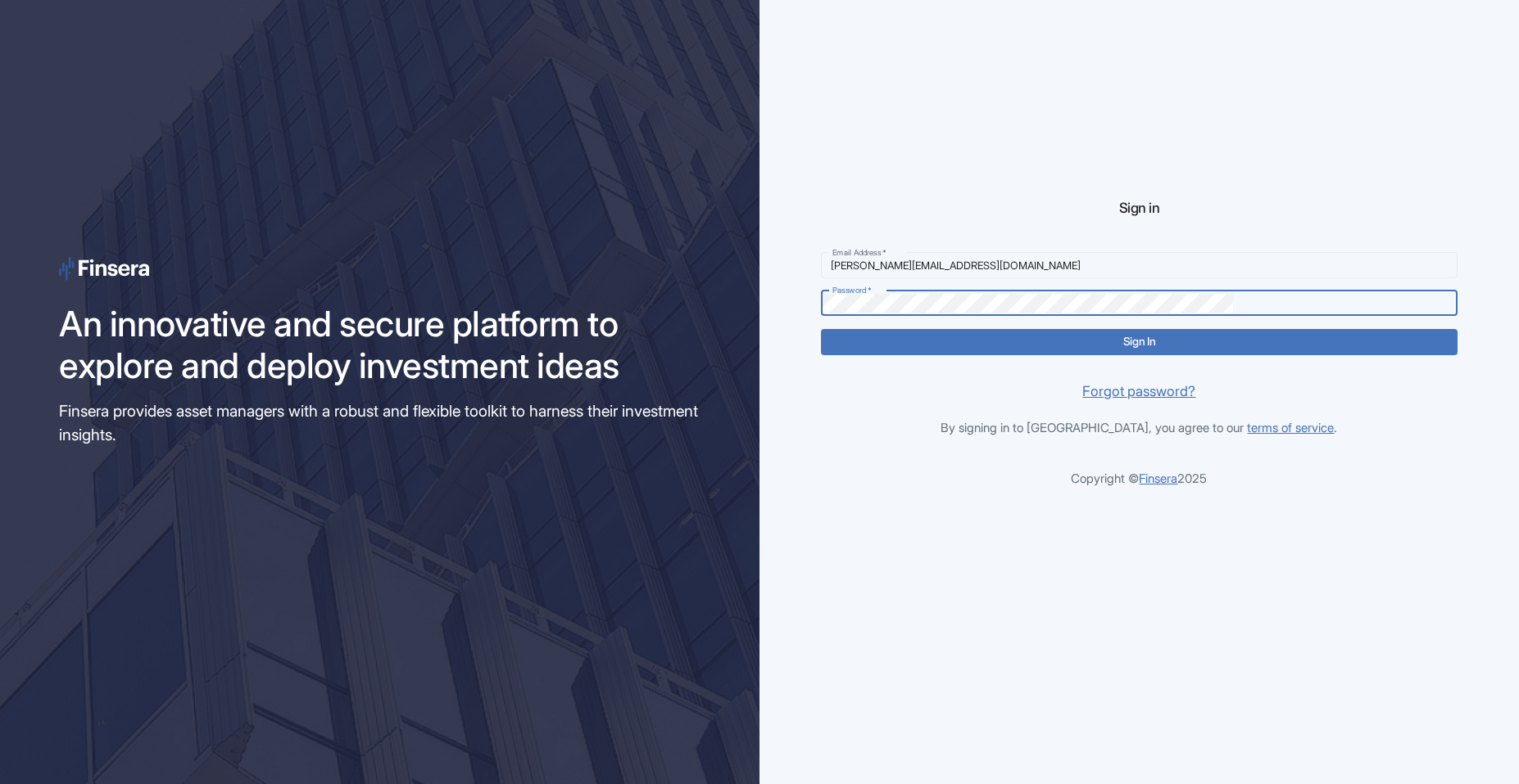
click at [821, 329] on button "Sign In" at bounding box center [1139, 343] width 637 height 27
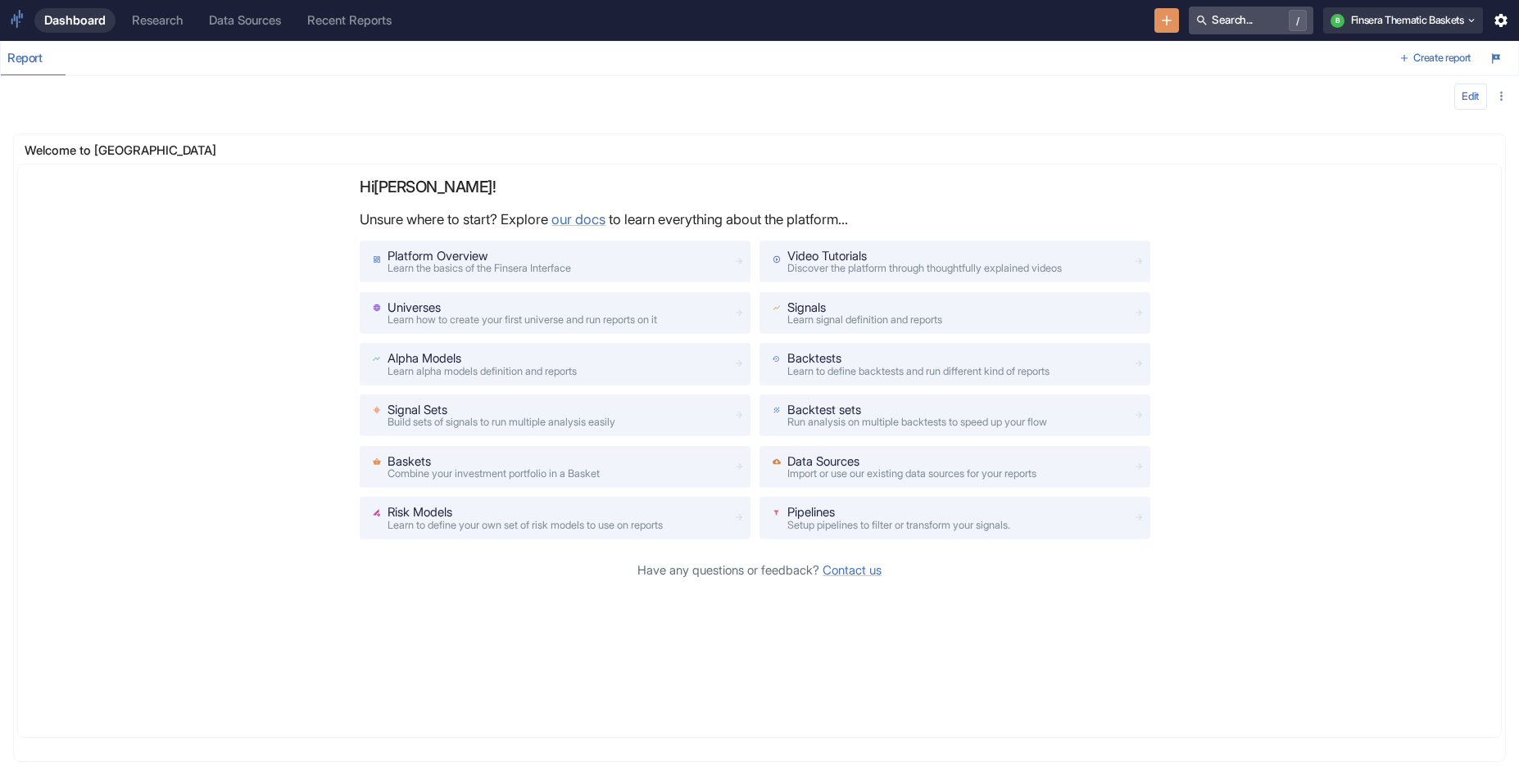
click at [959, 12] on button "Search... /" at bounding box center [1251, 20] width 124 height 28
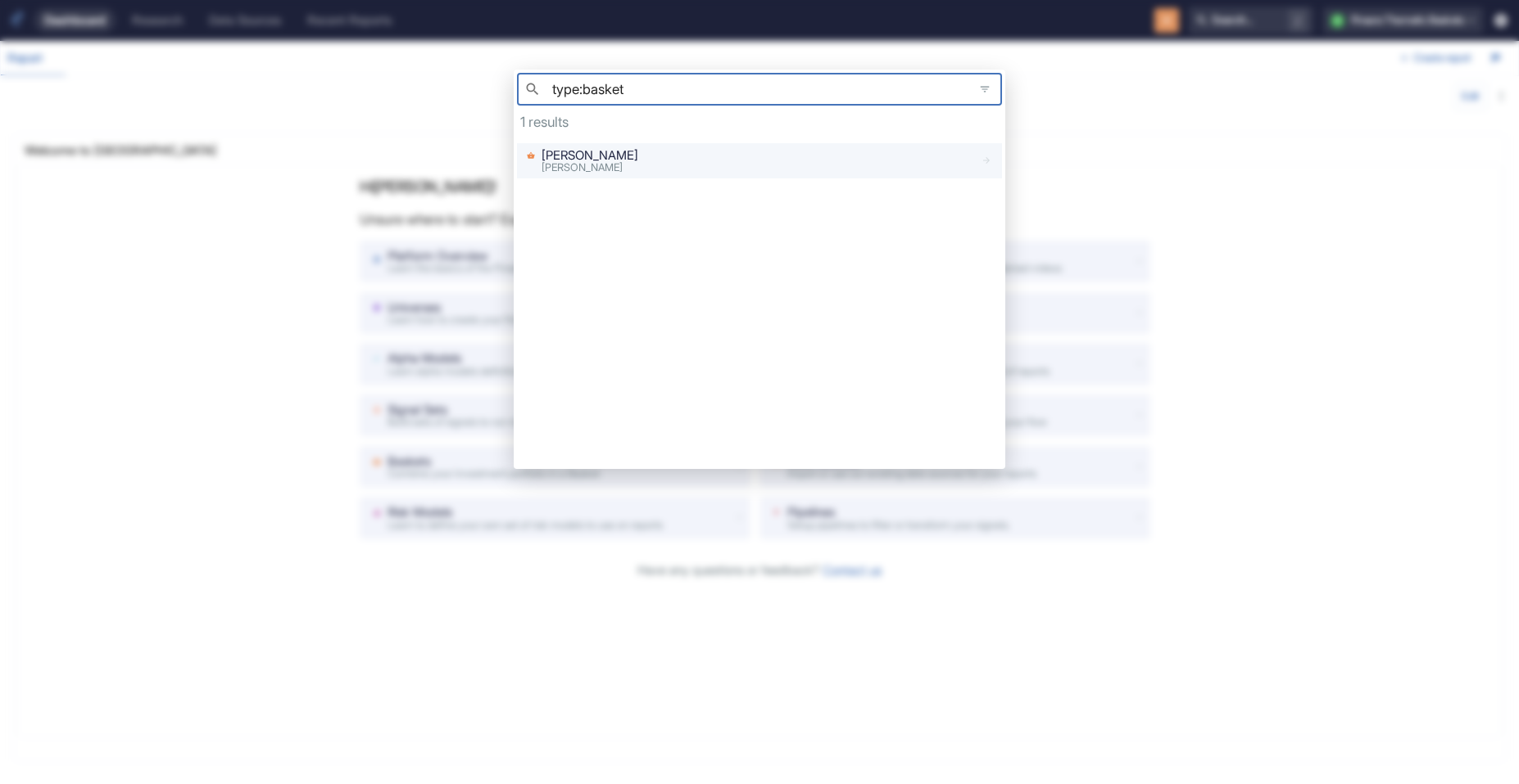
click at [604, 169] on span "[PERSON_NAME]" at bounding box center [582, 168] width 81 height 12
type input "type:basket"
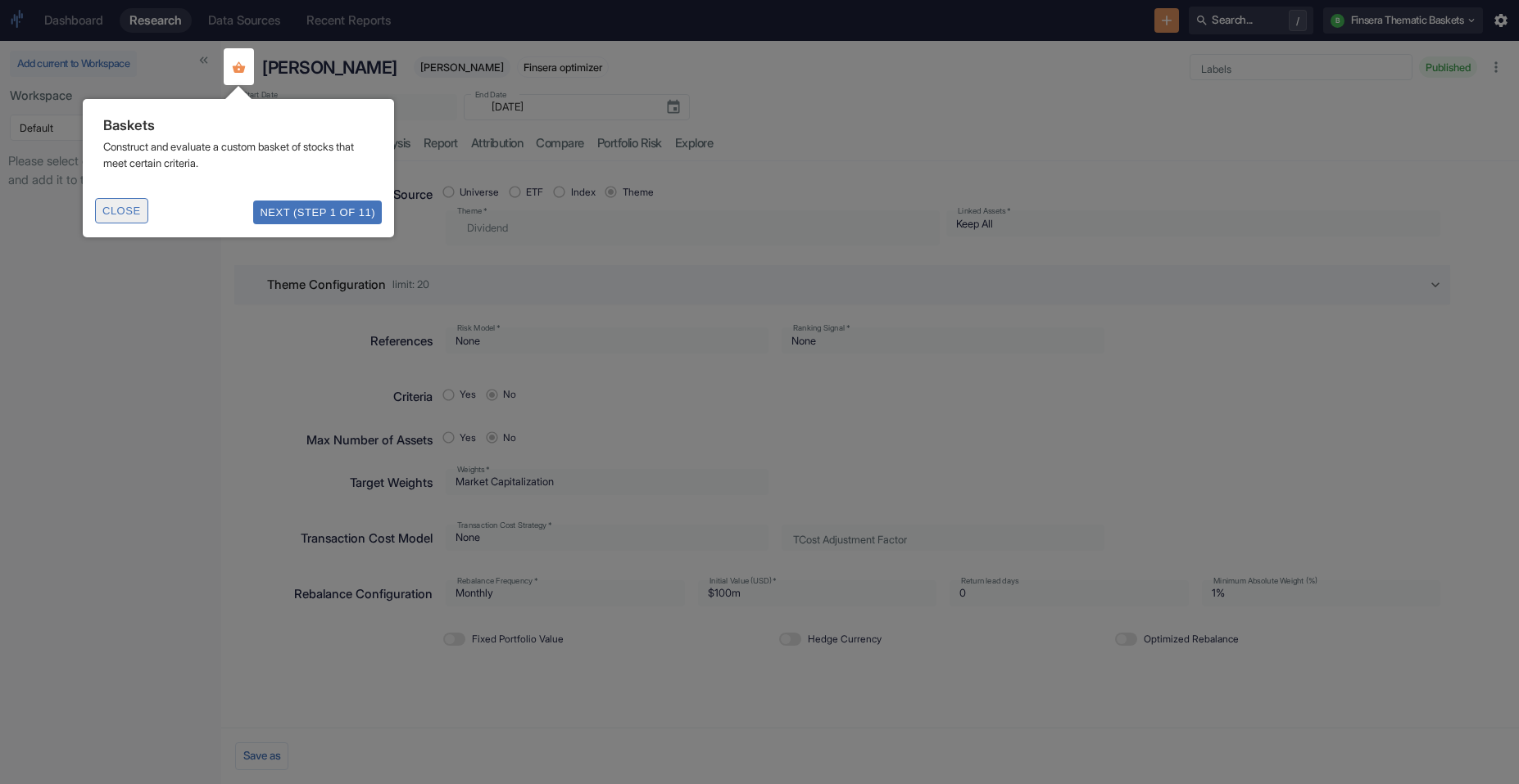
click at [130, 207] on button "Close" at bounding box center [122, 210] width 53 height 26
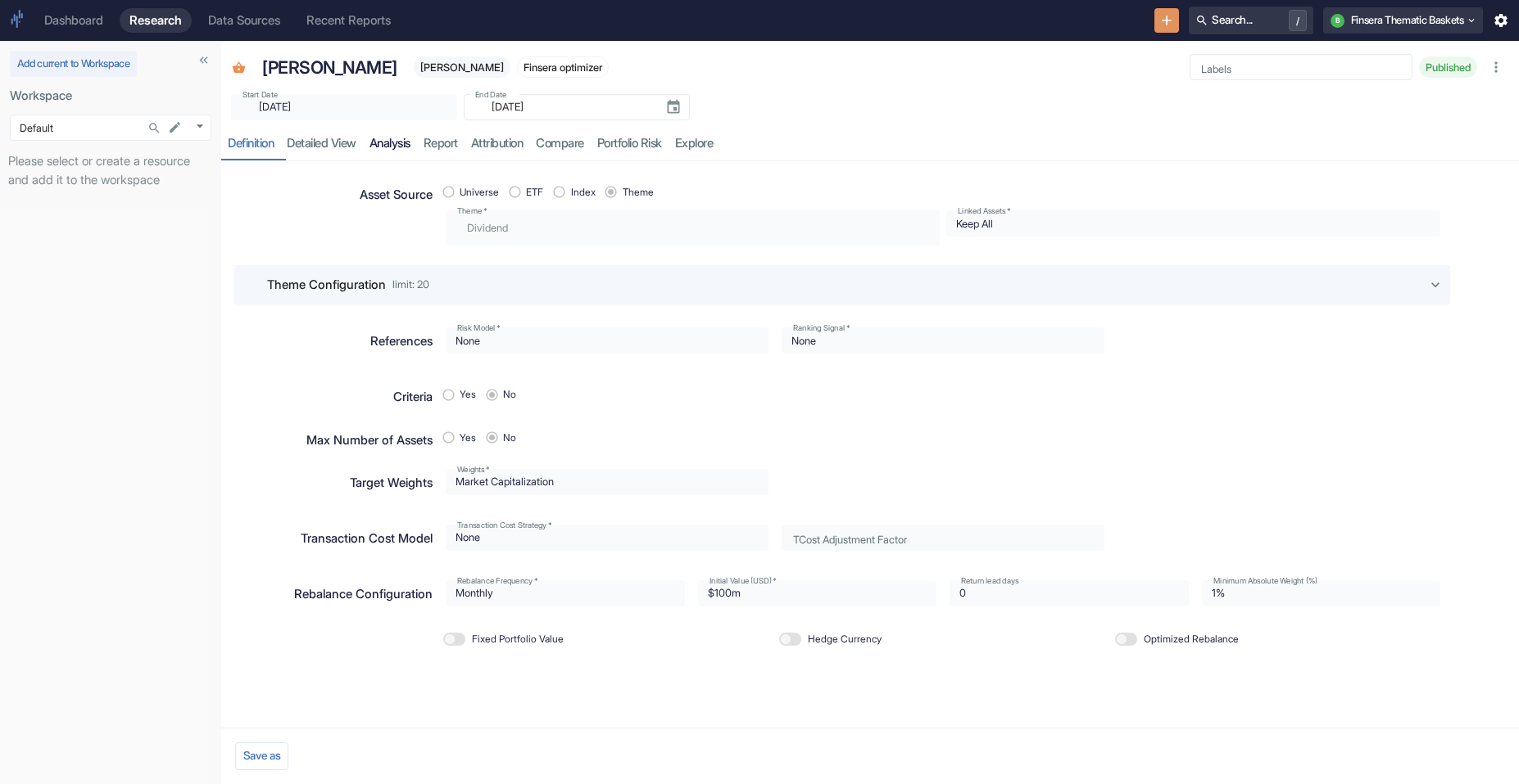
click at [407, 139] on link "analysis" at bounding box center [389, 144] width 54 height 34
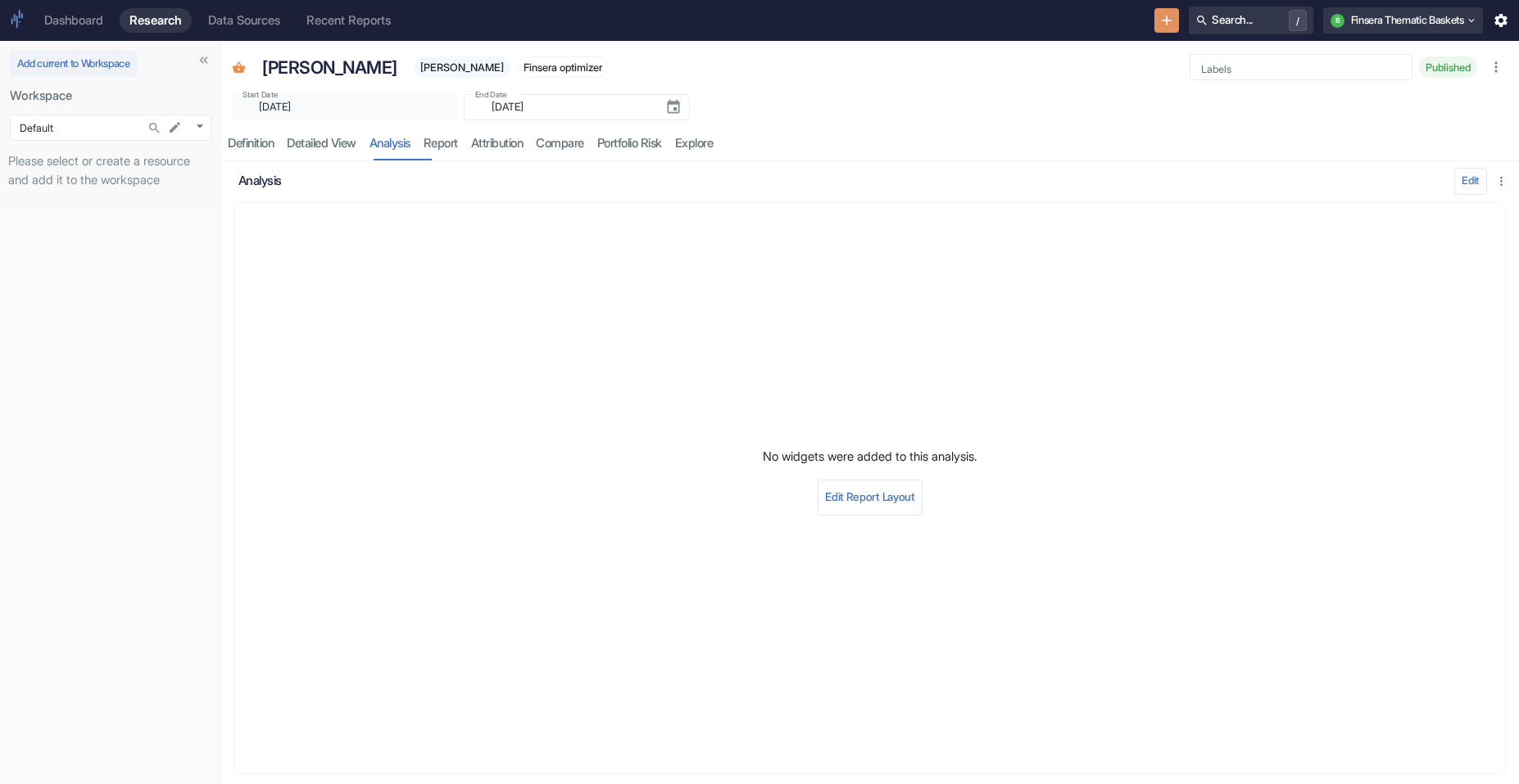
click at [86, 20] on div "Dashboard" at bounding box center [74, 20] width 59 height 15
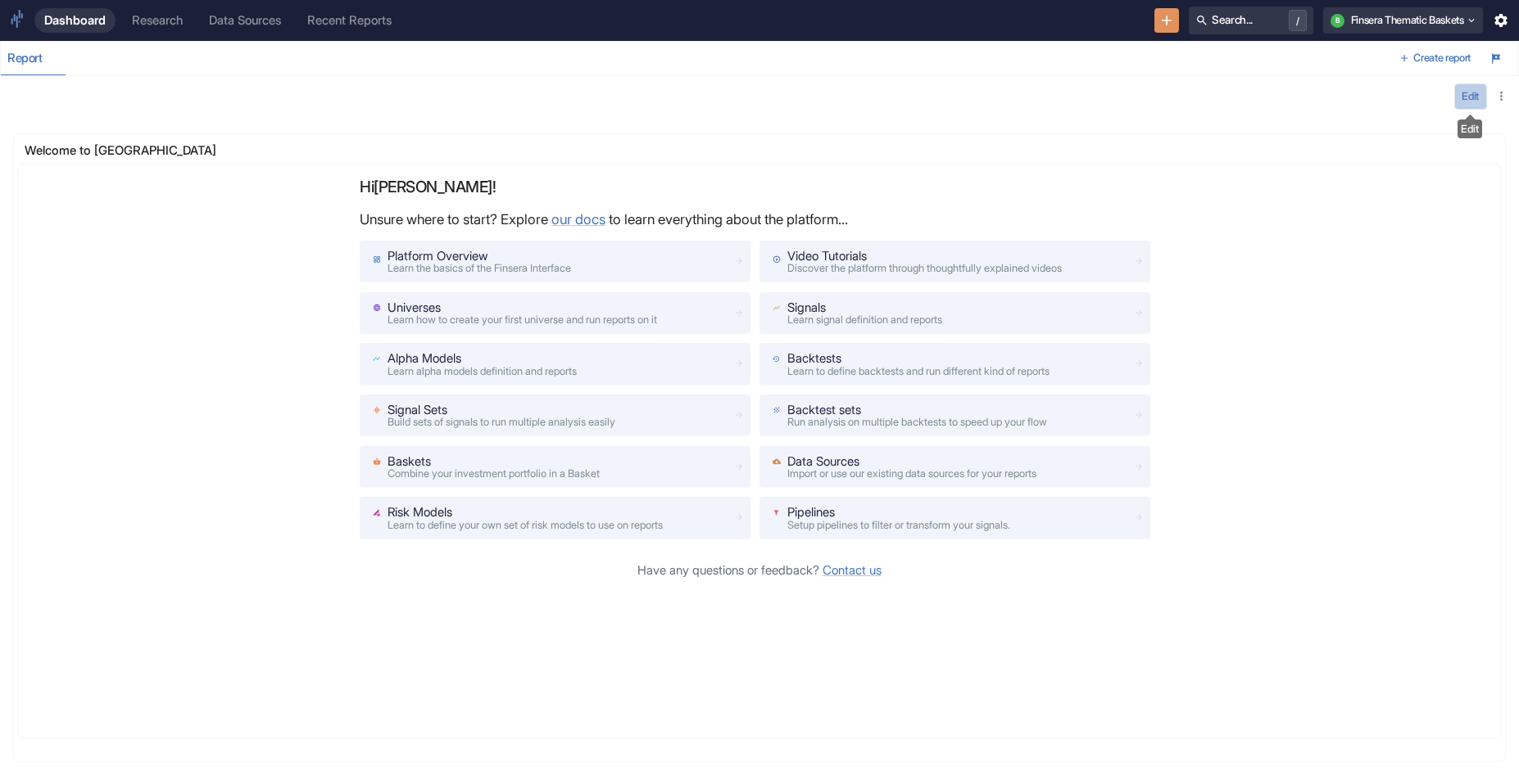
click at [959, 101] on button "Edit" at bounding box center [1470, 97] width 33 height 27
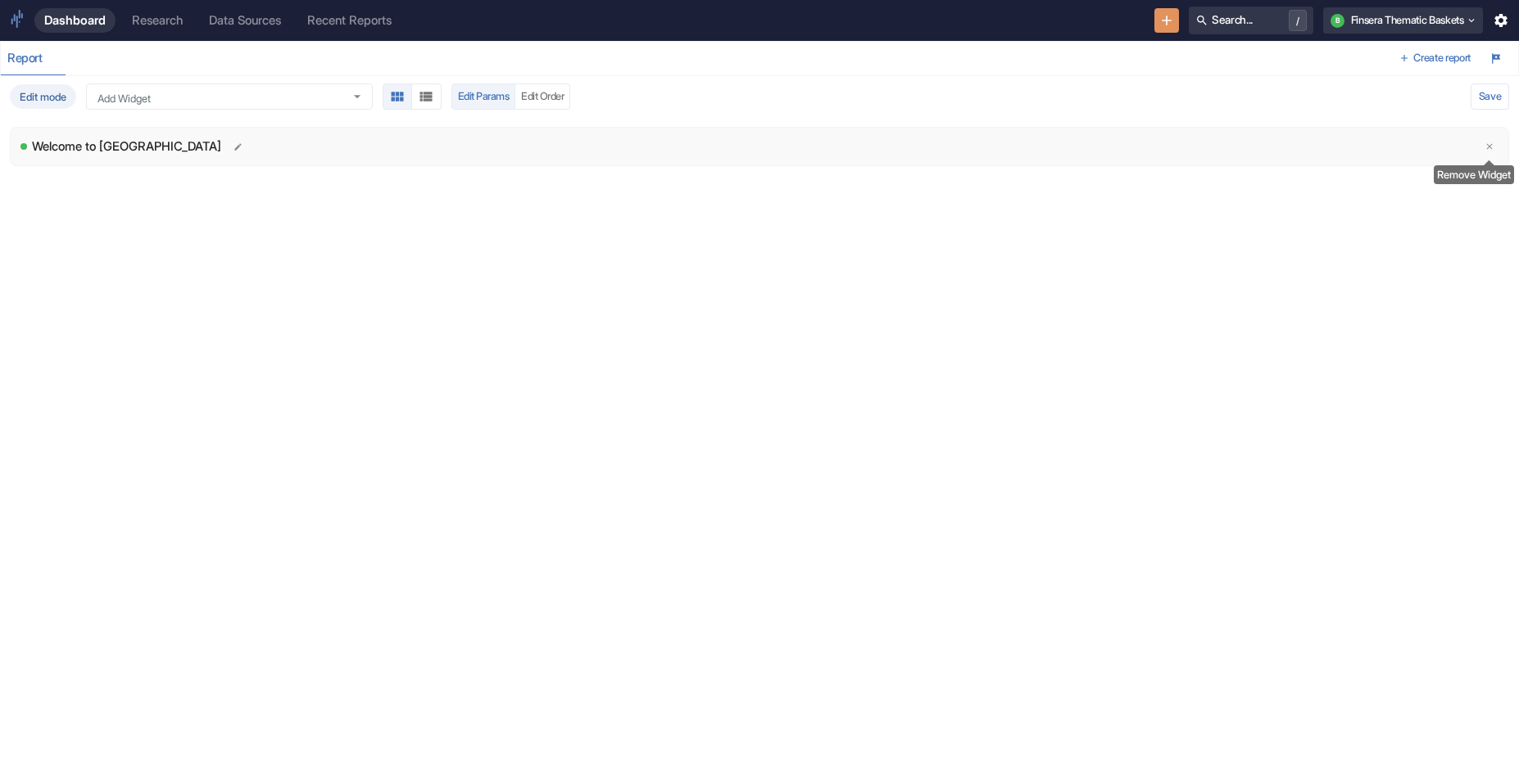
click at [959, 142] on icon "delete" at bounding box center [1489, 147] width 10 height 10
click at [187, 94] on input "Add Widget" at bounding box center [213, 97] width 246 height 14
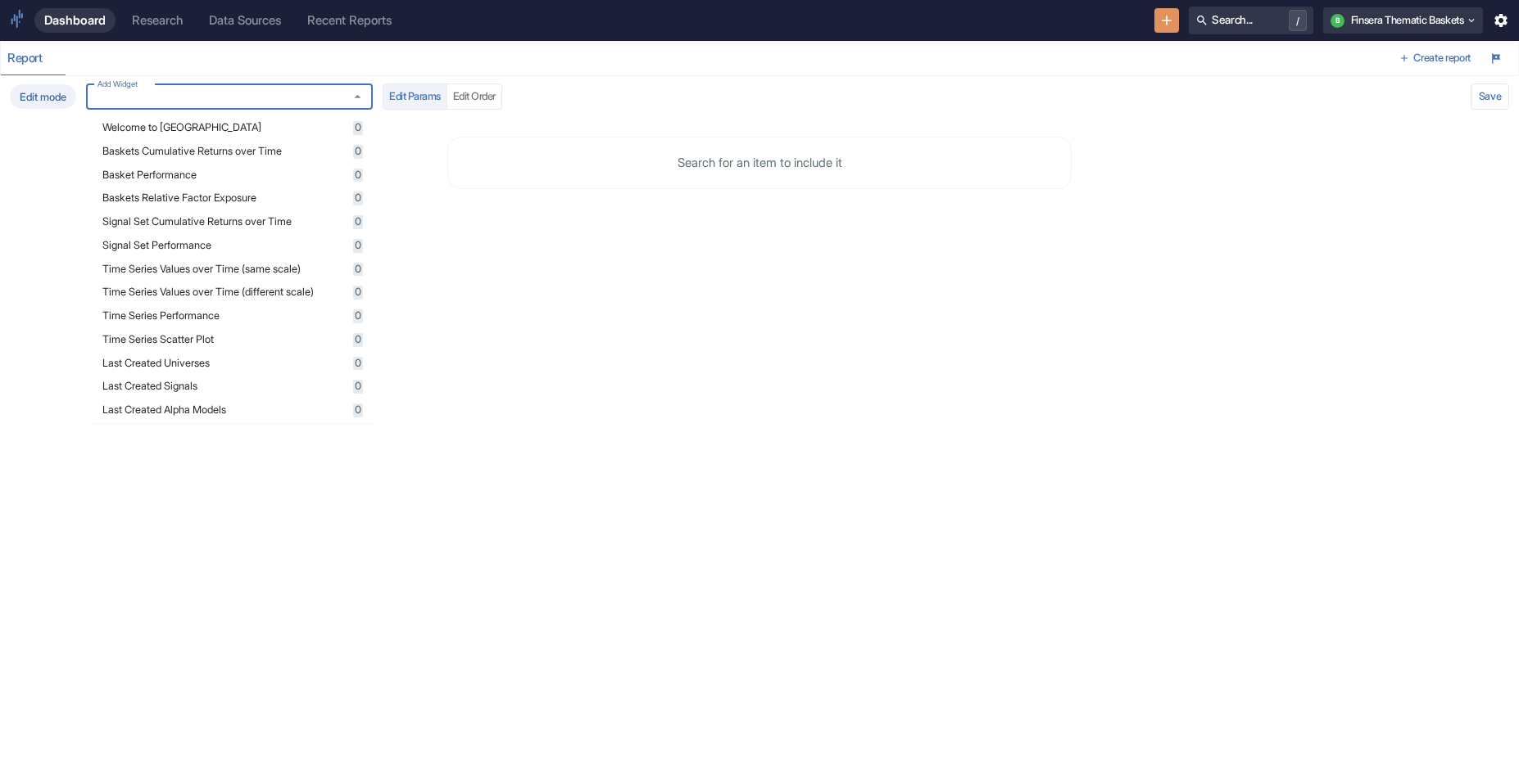
click at [192, 143] on li "Baskets Cumulative Returns over Time 0" at bounding box center [233, 152] width 287 height 24
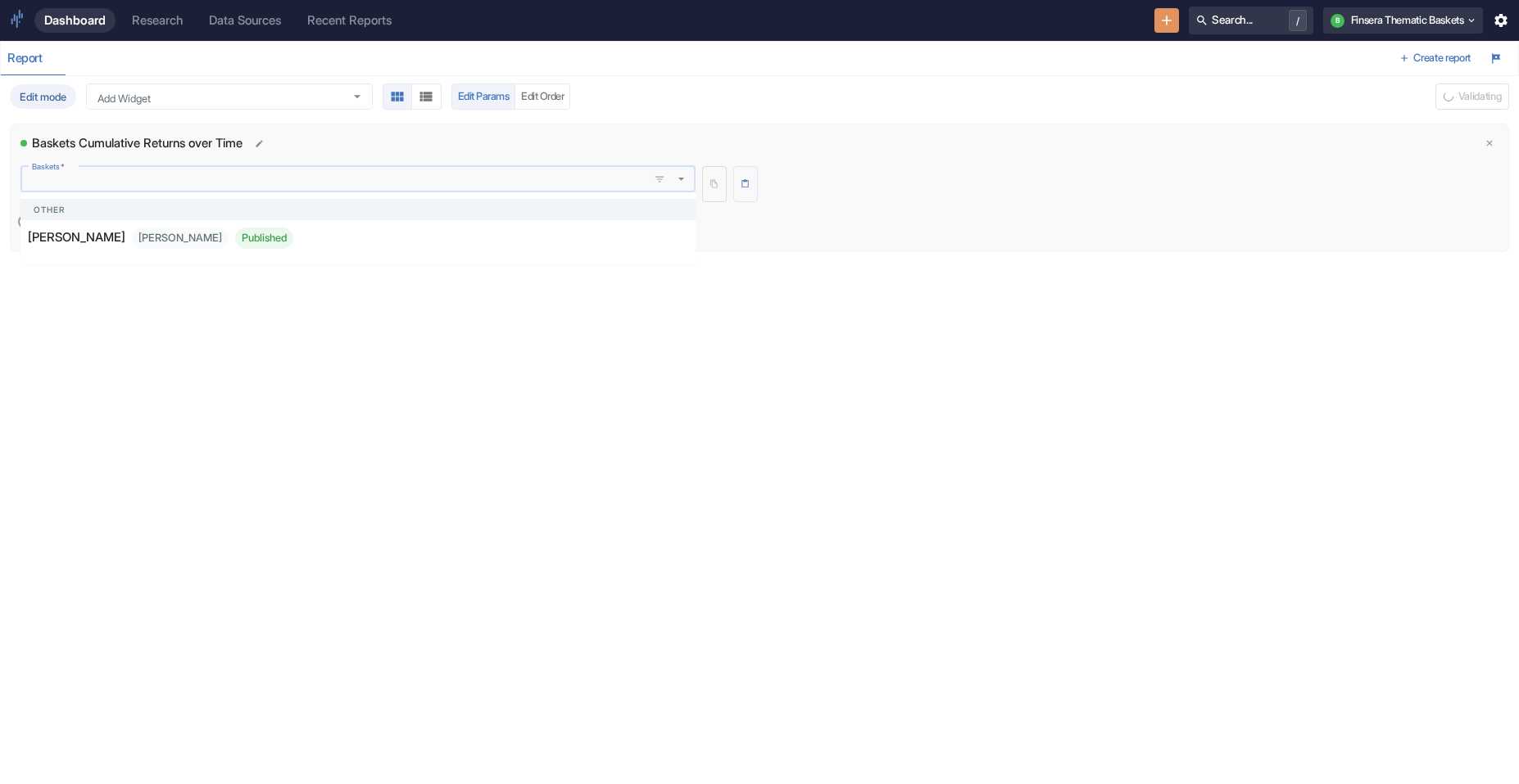
click at [597, 172] on input "Baskets   *" at bounding box center [334, 179] width 617 height 14
click at [319, 226] on li "bruno_debug bruno_debug Published" at bounding box center [358, 238] width 675 height 36
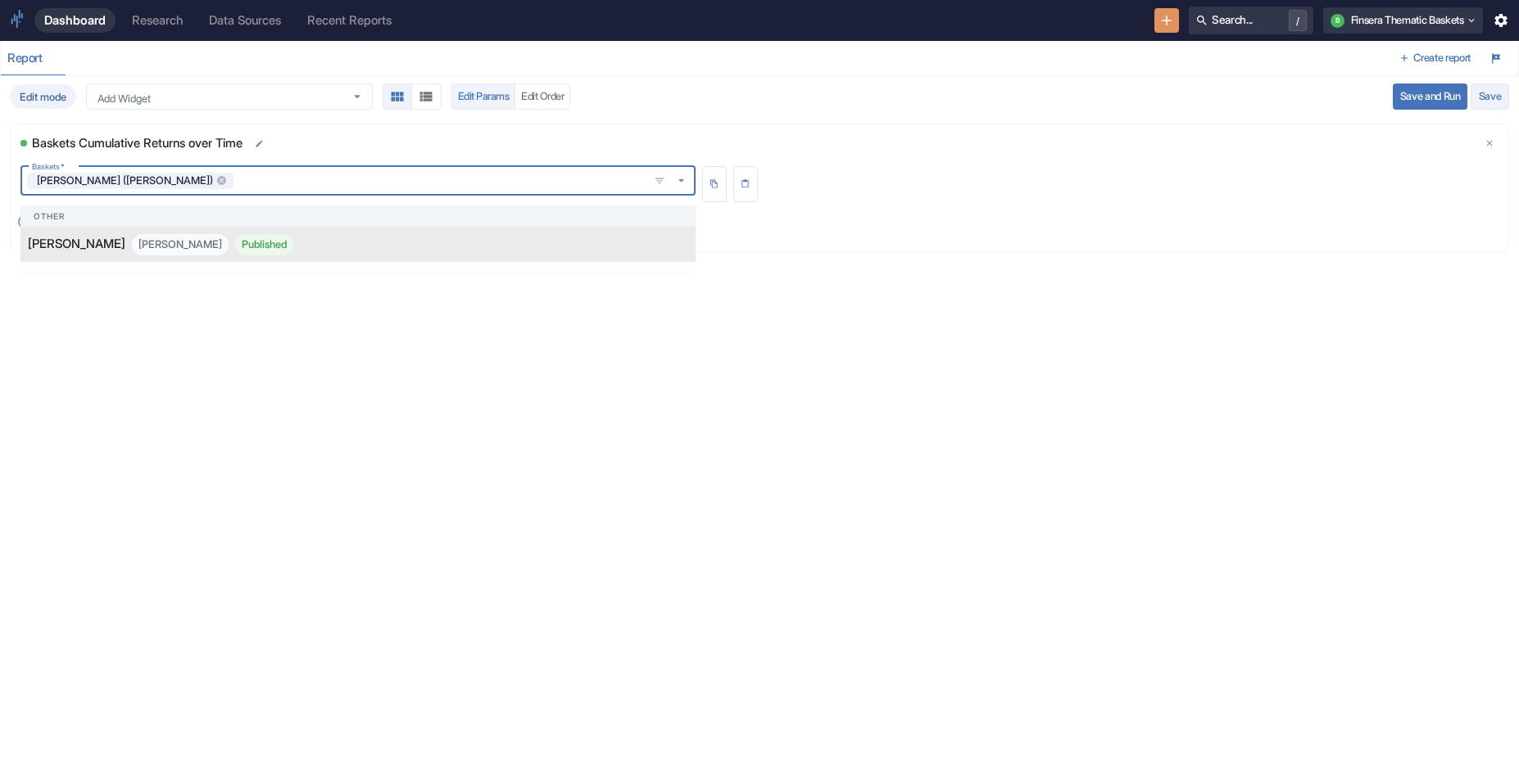
click at [959, 94] on button "Save" at bounding box center [1489, 97] width 38 height 27
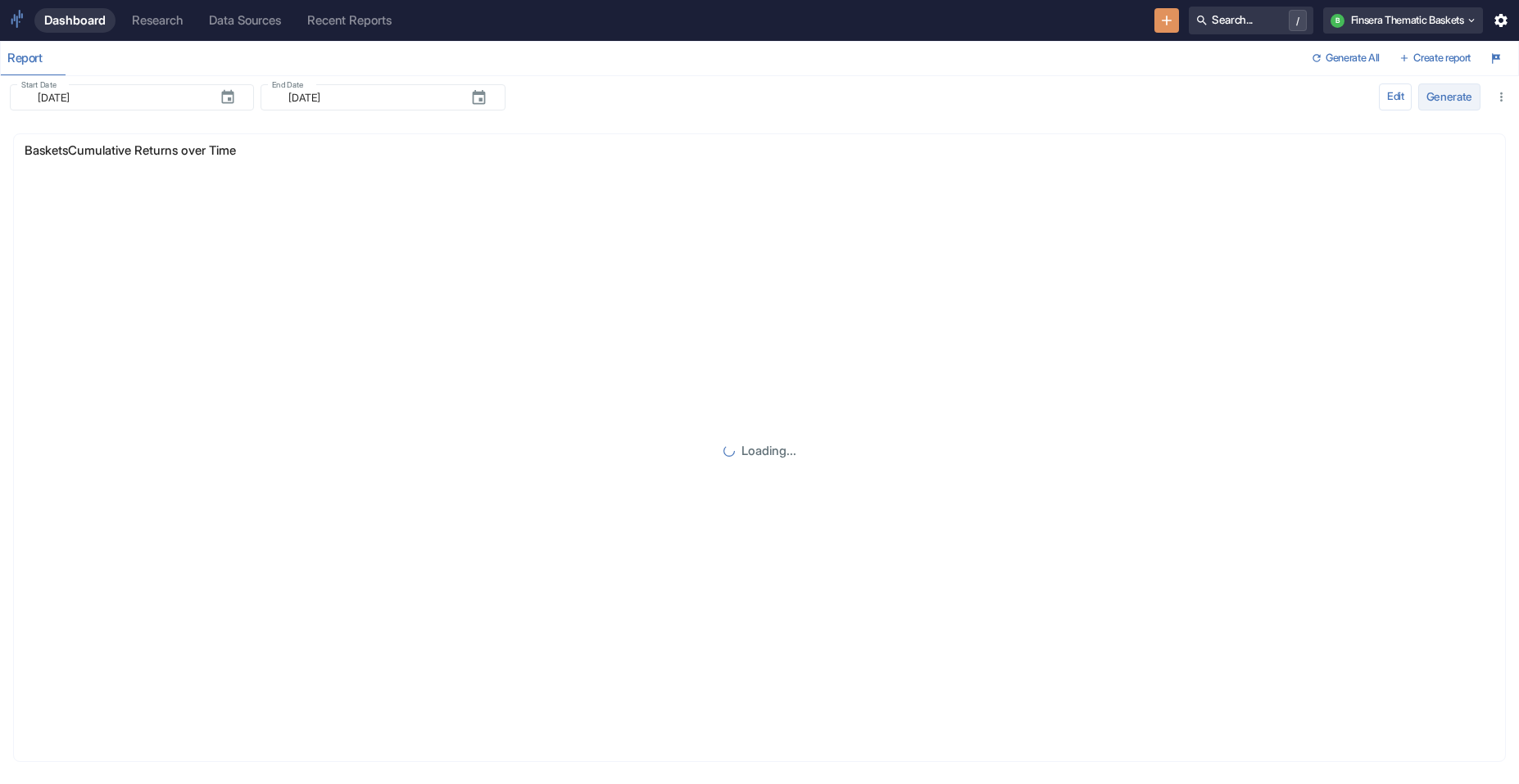
click at [959, 93] on button "Generate" at bounding box center [1448, 97] width 61 height 28
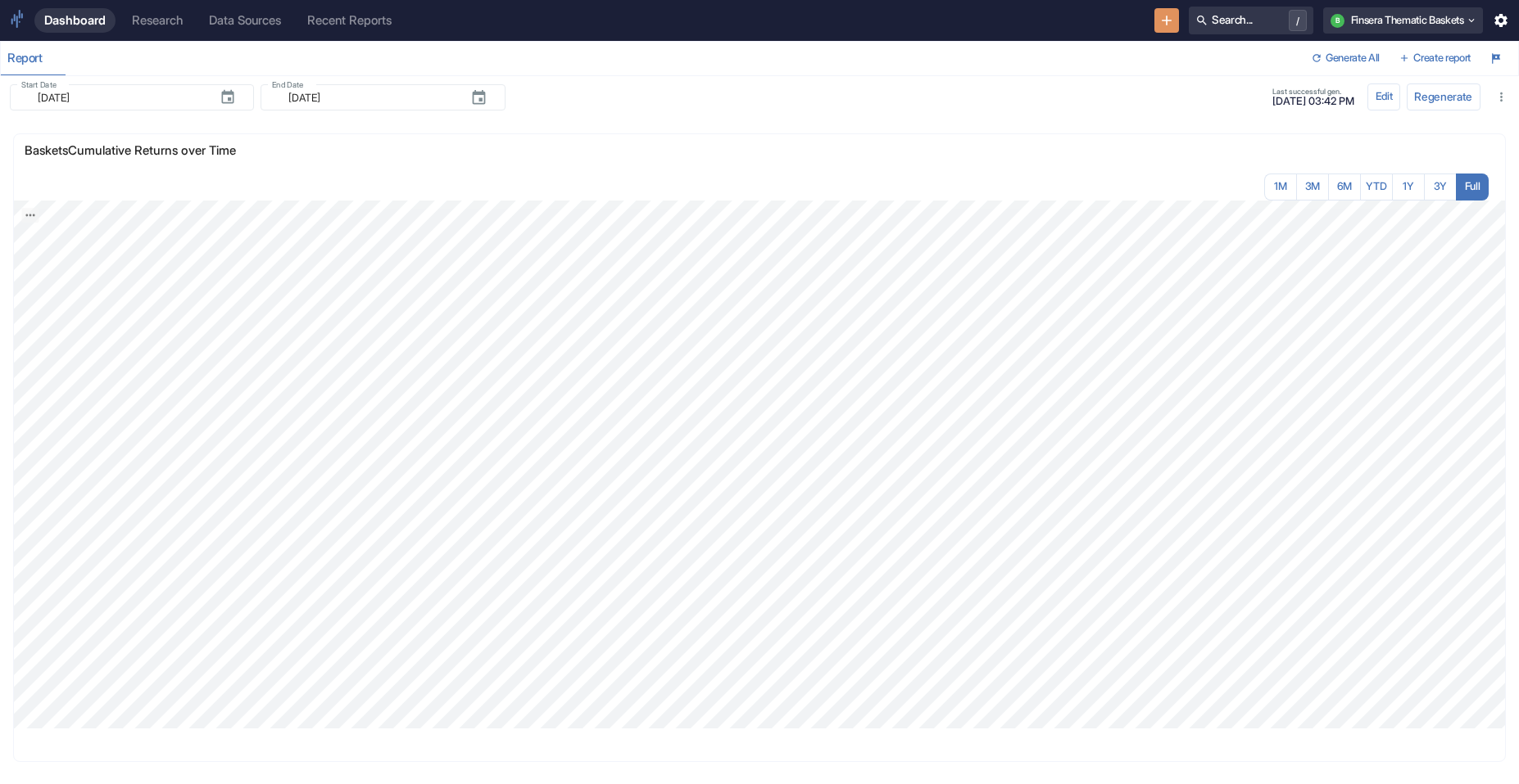
click at [959, 113] on div "Last successful gen. 09/08/2025, 03:42 PM Edit Regenerate" at bounding box center [760, 97] width 1519 height 41
click at [959, 99] on button "Edit" at bounding box center [1383, 97] width 33 height 27
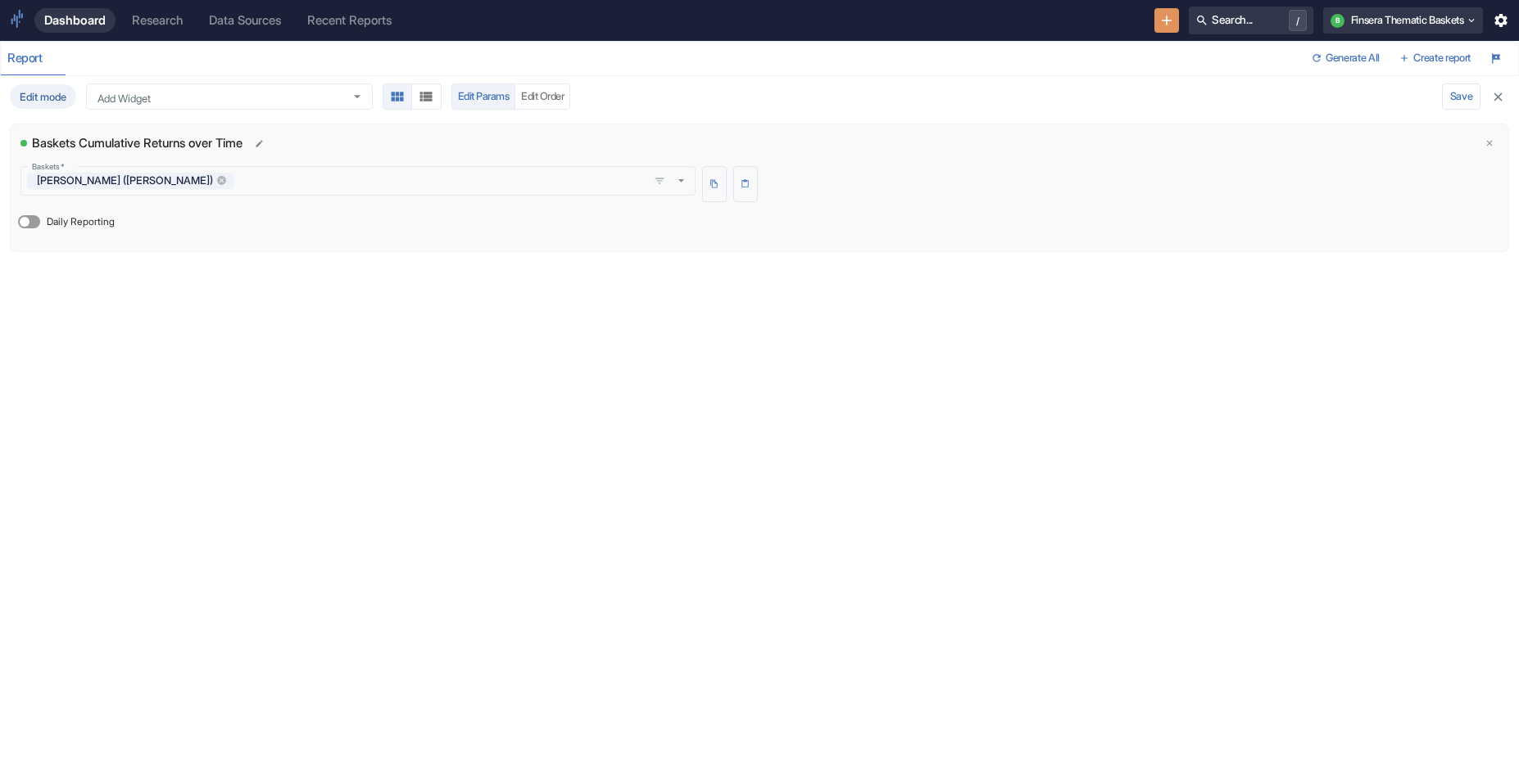
click at [99, 232] on label "Daily Reporting" at bounding box center [63, 222] width 103 height 27
click at [44, 228] on input "Daily Reporting" at bounding box center [25, 222] width 39 height 13
checkbox input "true"
click at [959, 95] on button "Save and Run" at bounding box center [1401, 97] width 75 height 27
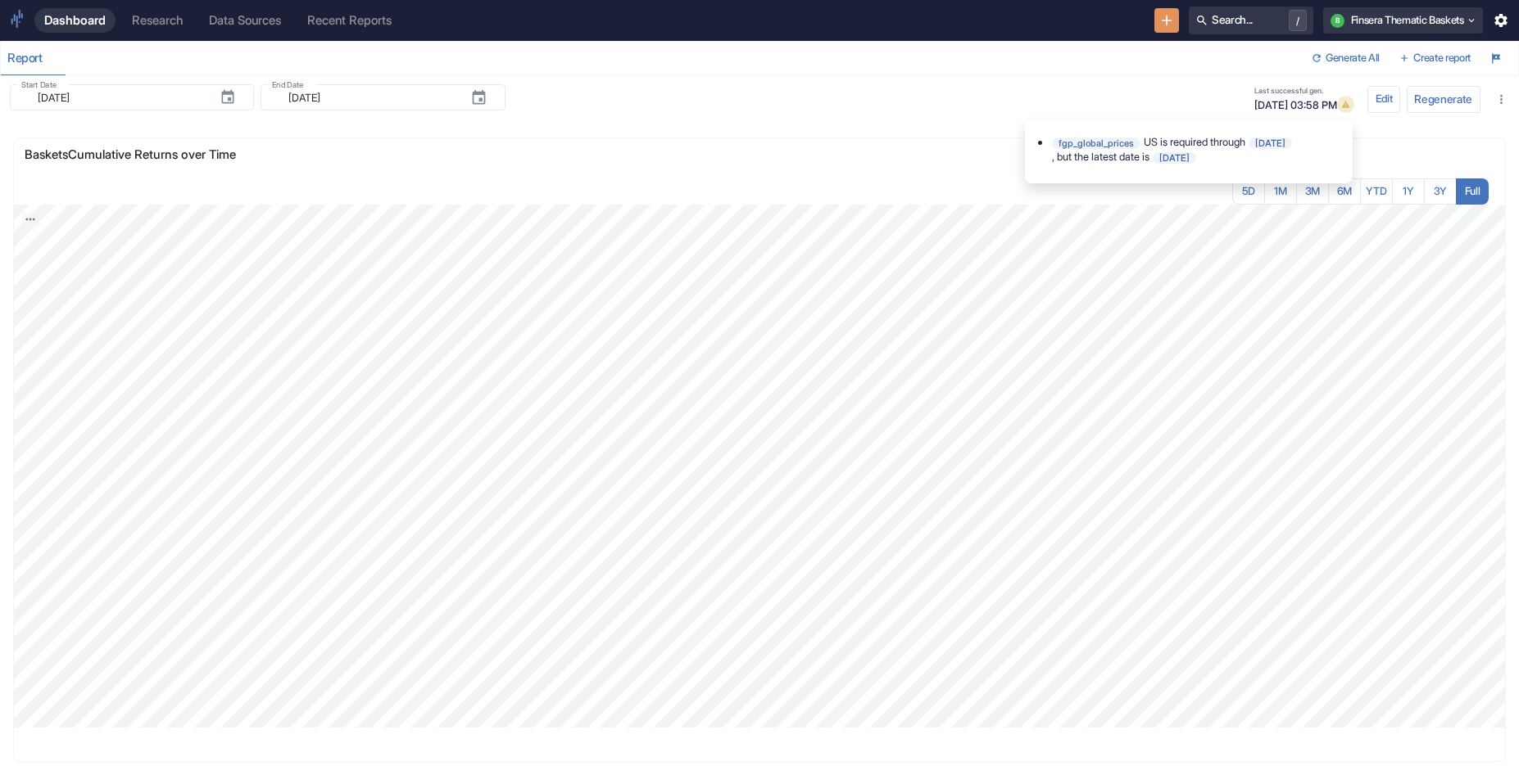
click at [959, 102] on icon "button" at bounding box center [1345, 104] width 9 height 9
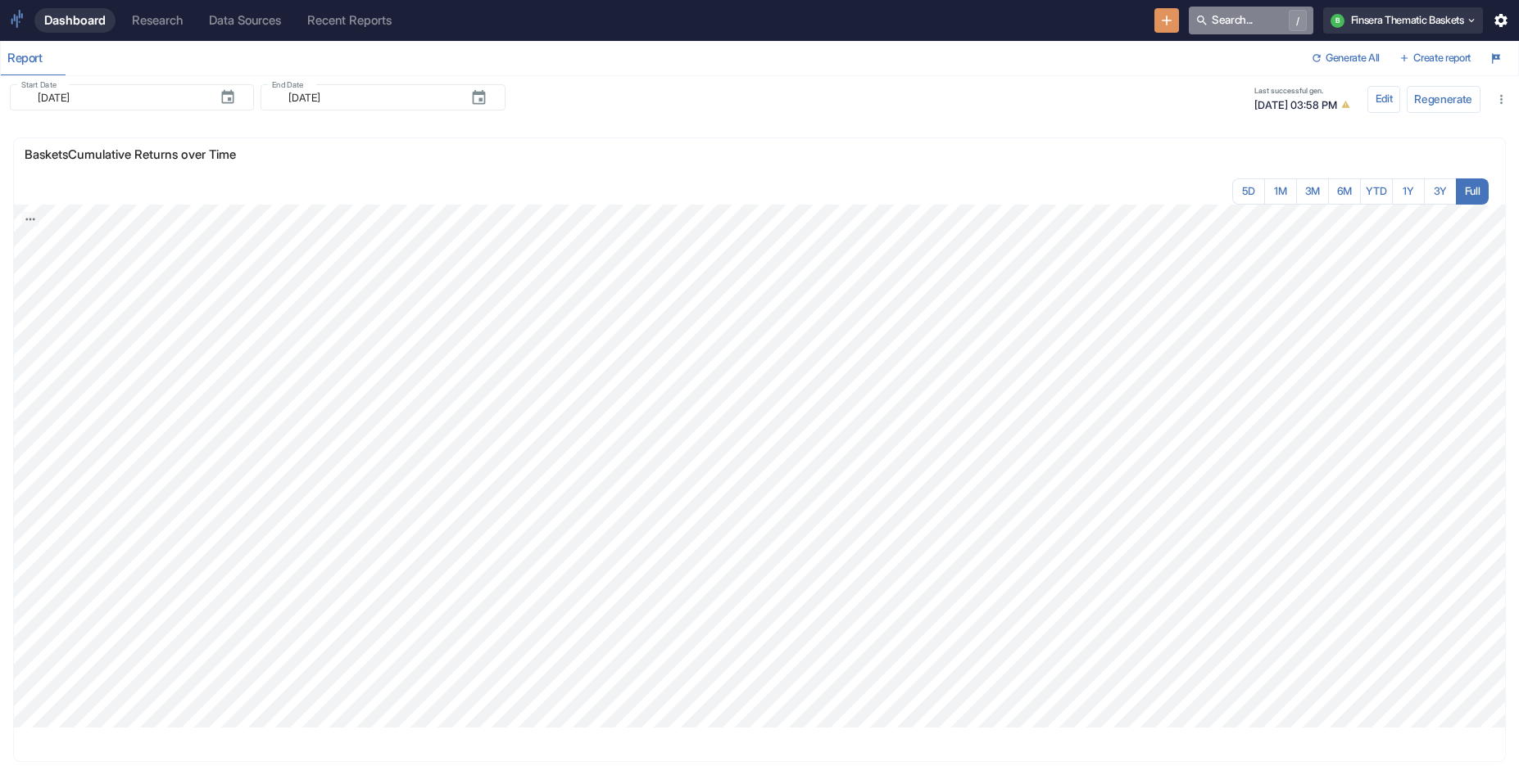
click at [959, 33] on button "Search... /" at bounding box center [1251, 20] width 124 height 28
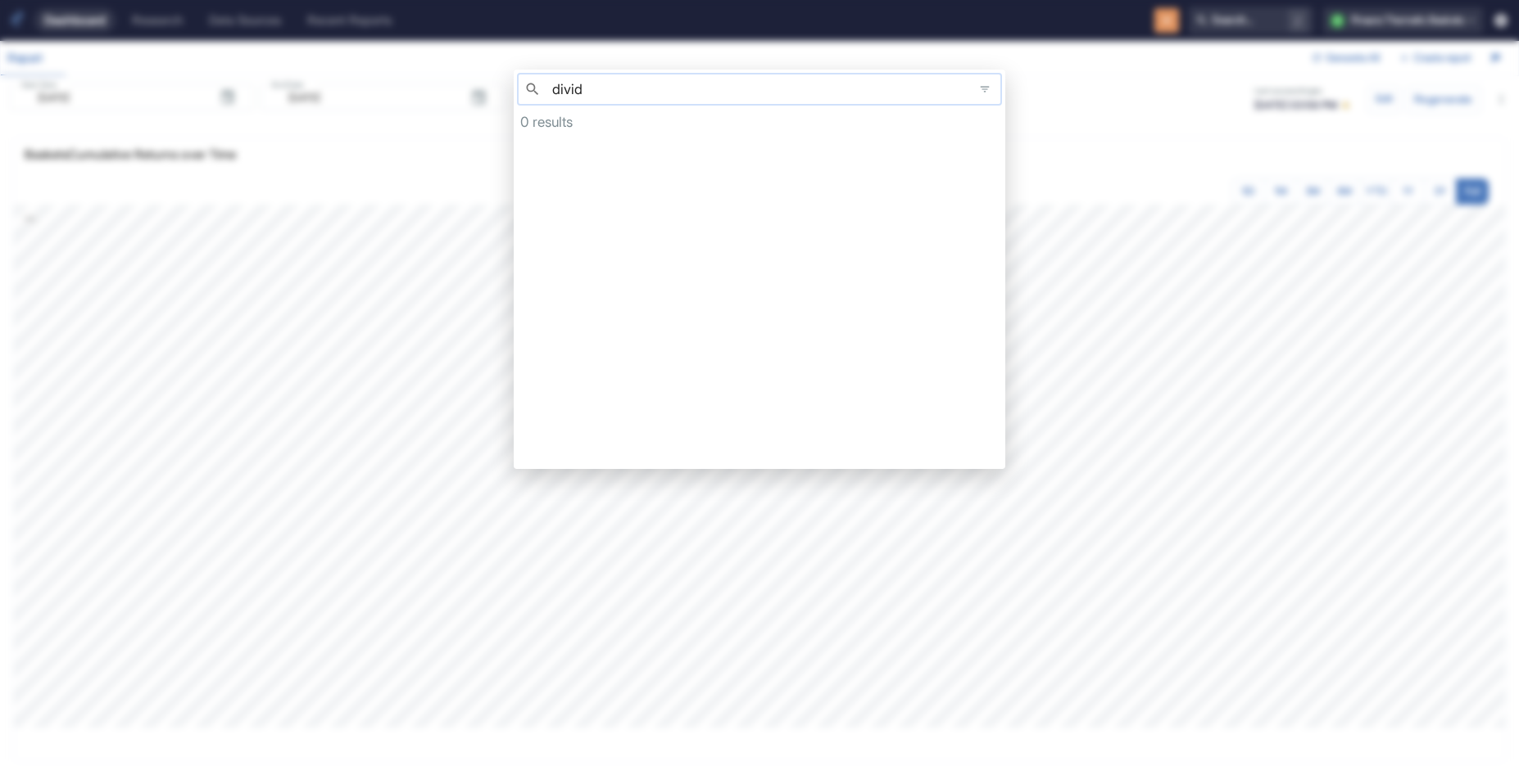
type input "divid"
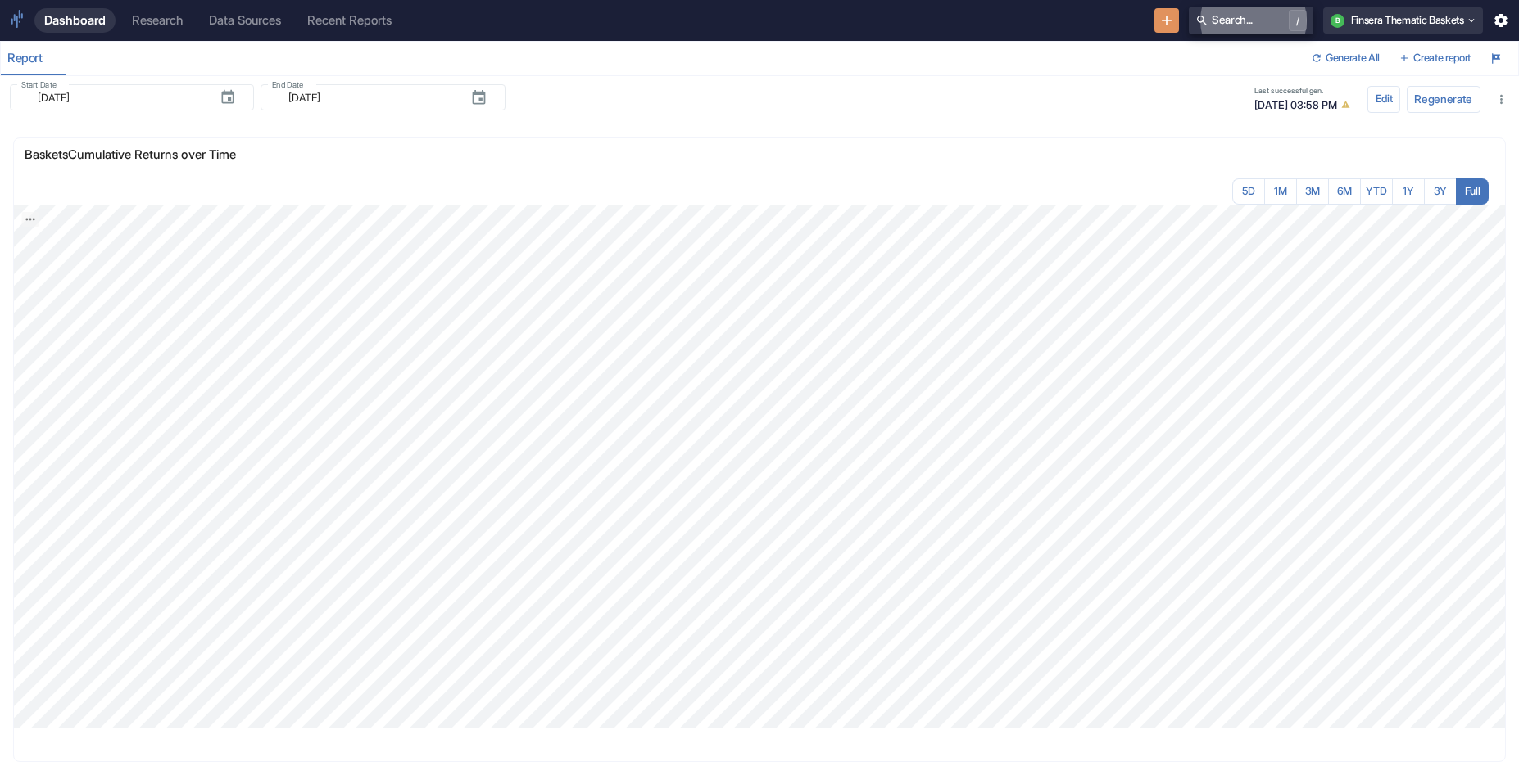
click at [167, 25] on div "Research" at bounding box center [156, 20] width 51 height 15
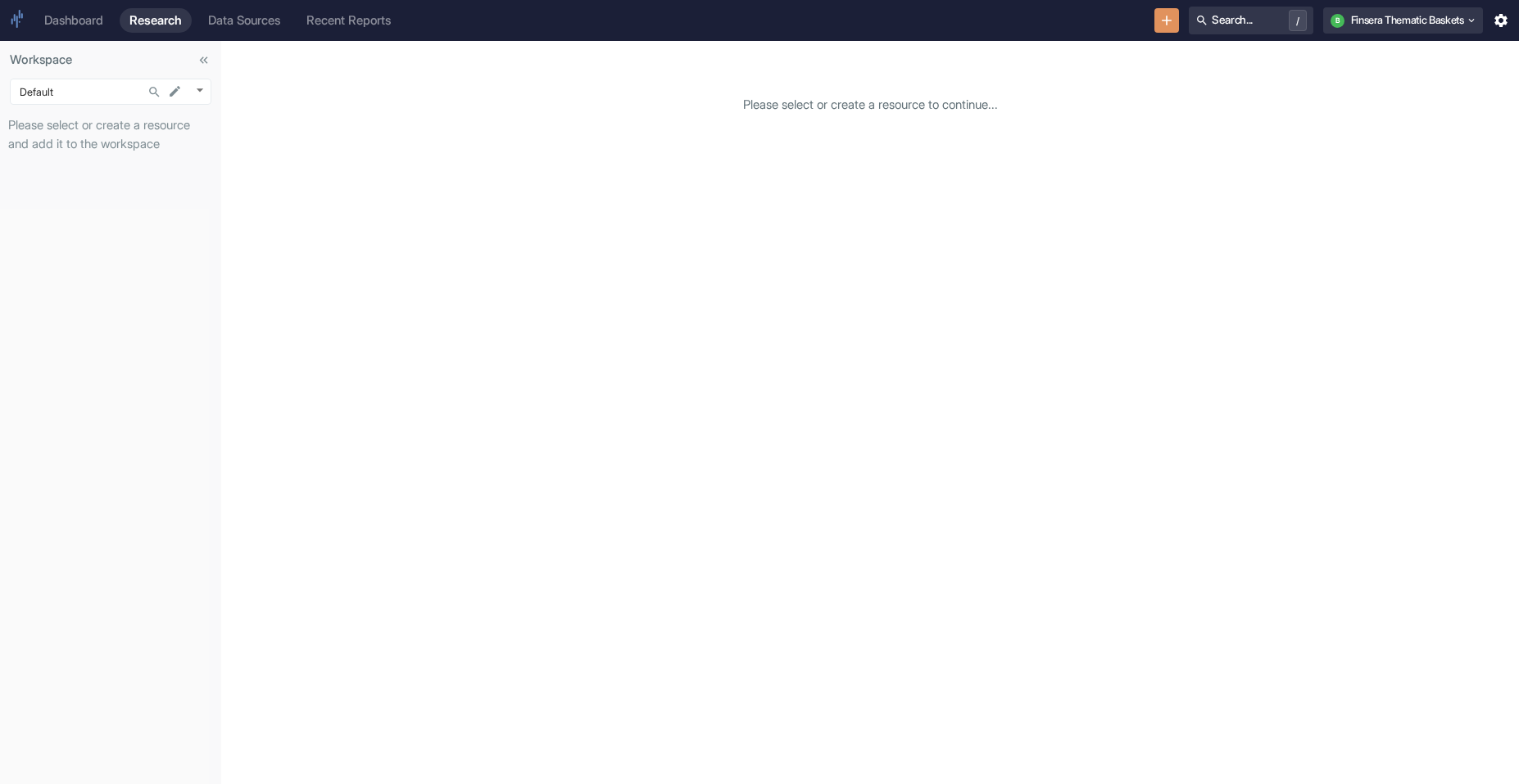
click at [112, 109] on p "Please select or create a resource and add it to the workspace" at bounding box center [110, 447] width 221 height 677
click at [959, 45] on div "Please select or create a resource to continue..." at bounding box center [870, 412] width 1298 height 743
click at [959, 18] on button "Search... /" at bounding box center [1251, 20] width 124 height 28
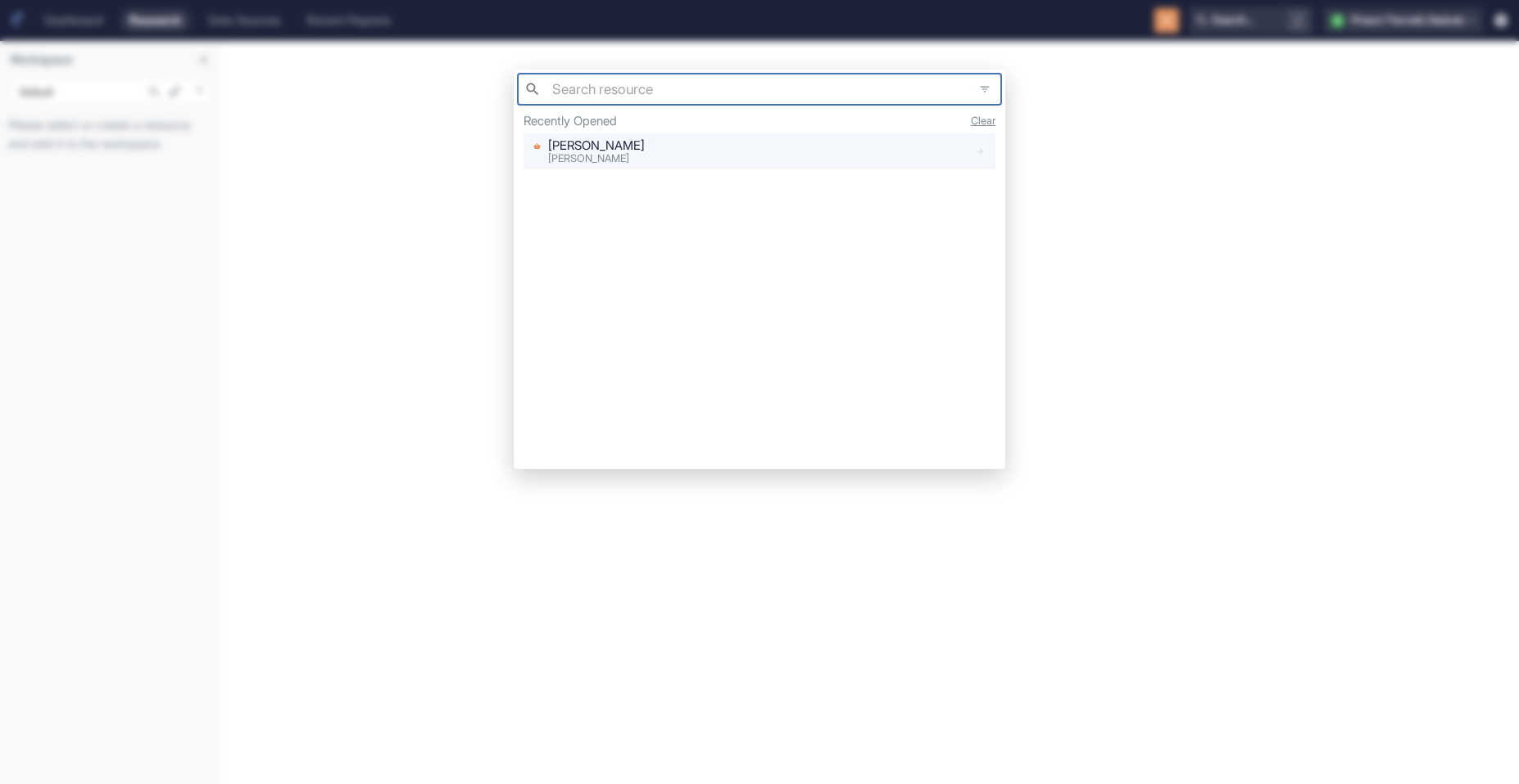
click at [696, 162] on div "[PERSON_NAME]" at bounding box center [747, 150] width 441 height 28
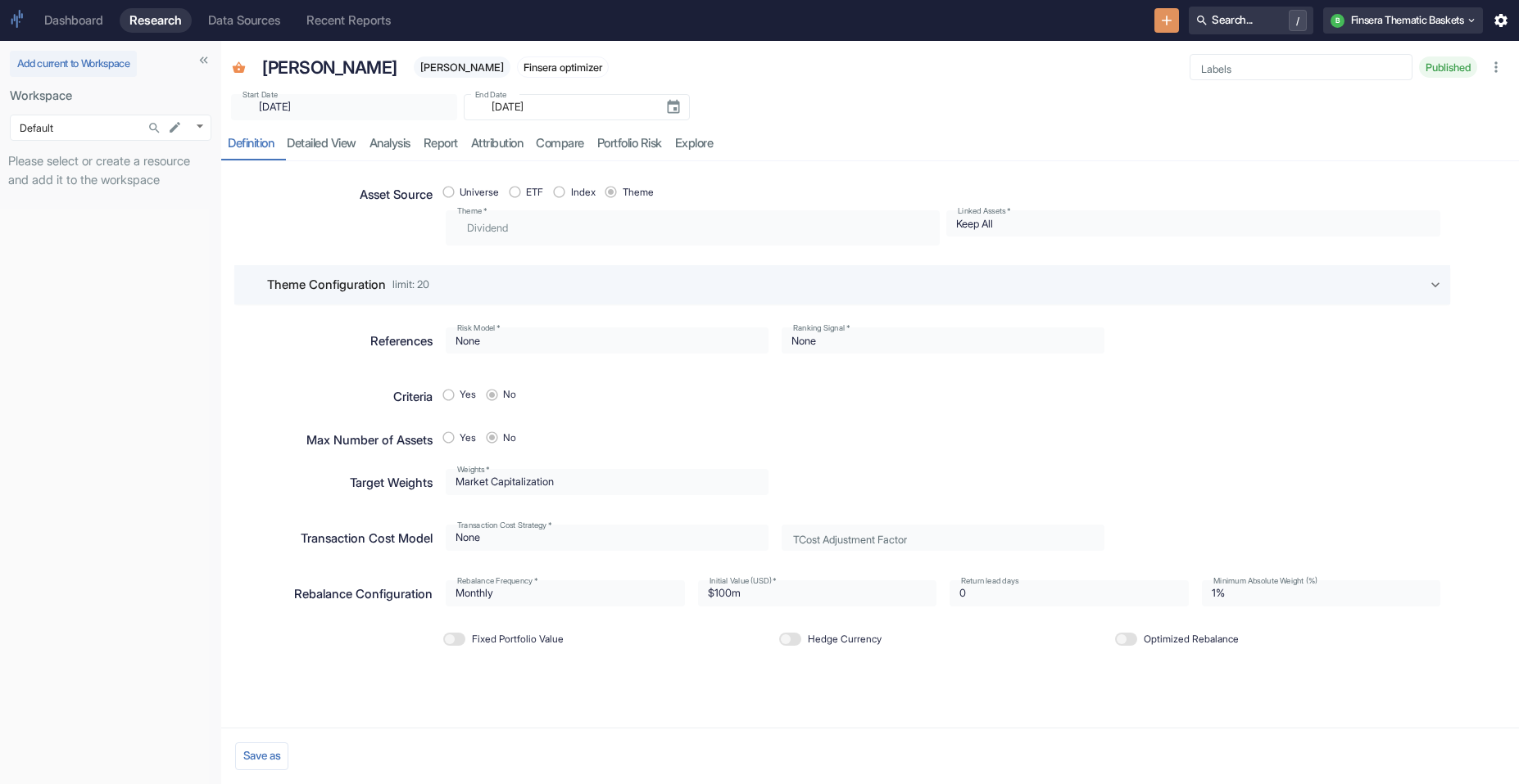
click at [78, 27] on div "Dashboard" at bounding box center [74, 20] width 59 height 15
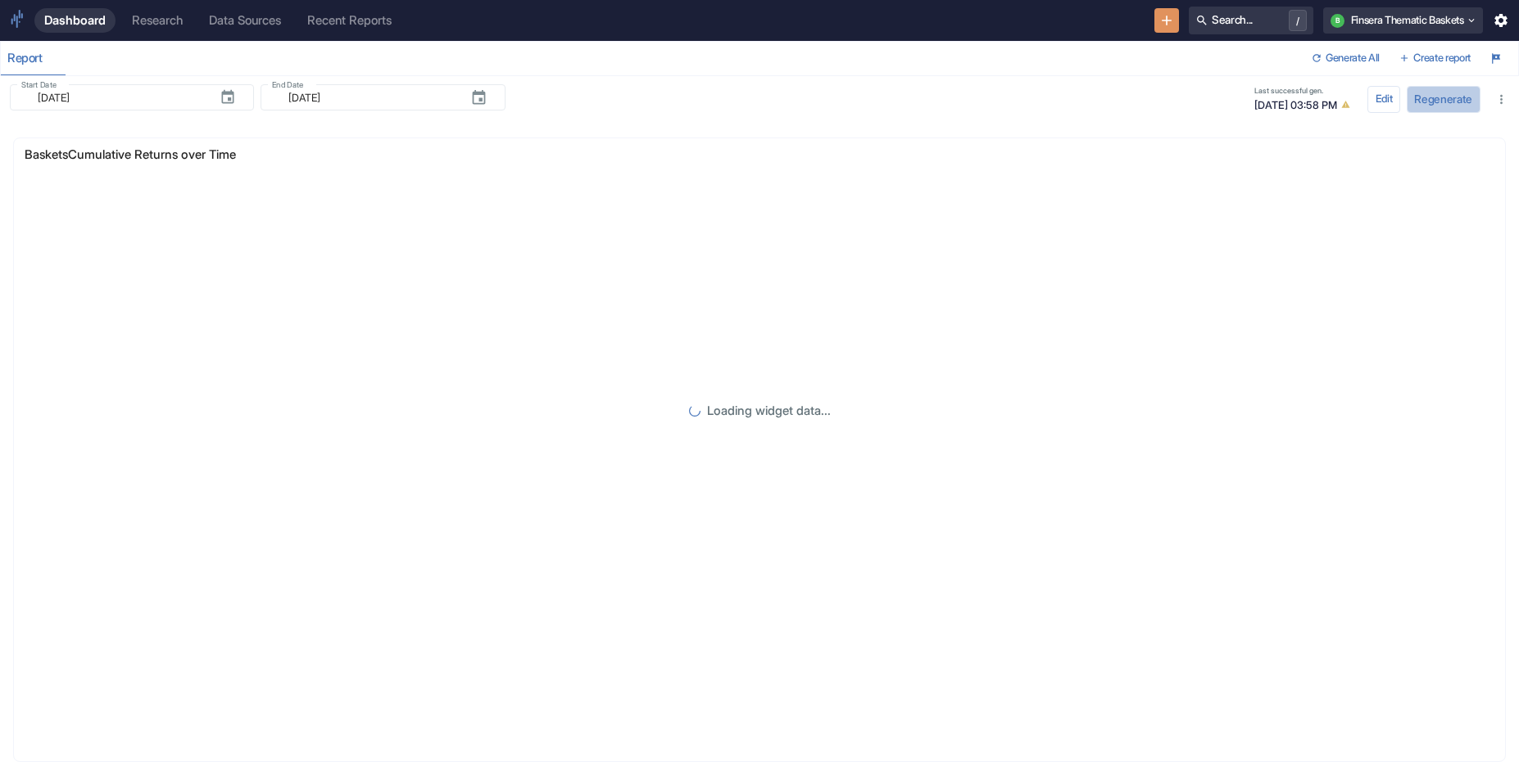
click at [959, 104] on button "Regenerate" at bounding box center [1443, 99] width 74 height 28
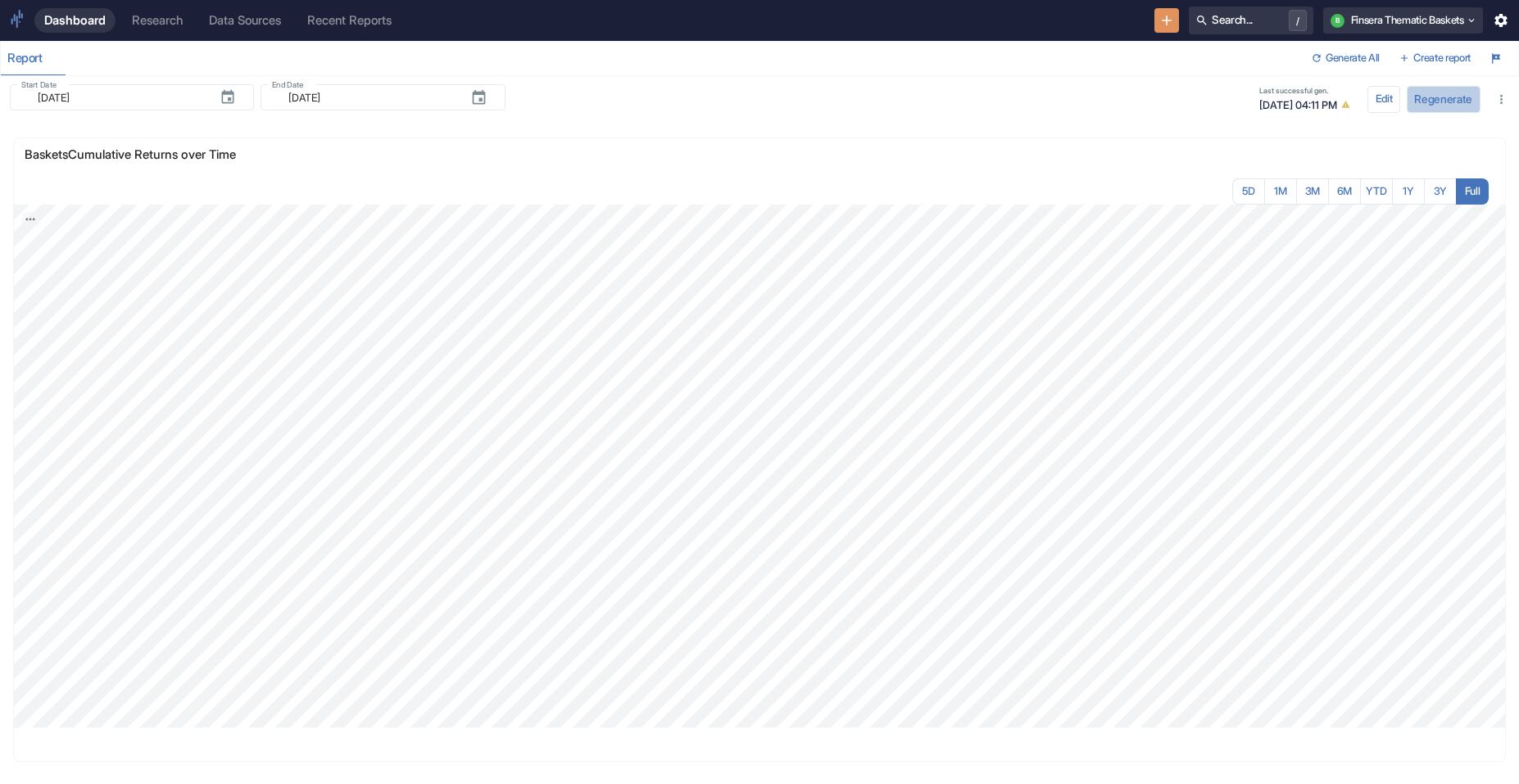
click at [959, 96] on button "Regenerate" at bounding box center [1443, 99] width 74 height 28
click at [959, 99] on button "Regenerate" at bounding box center [1443, 99] width 74 height 28
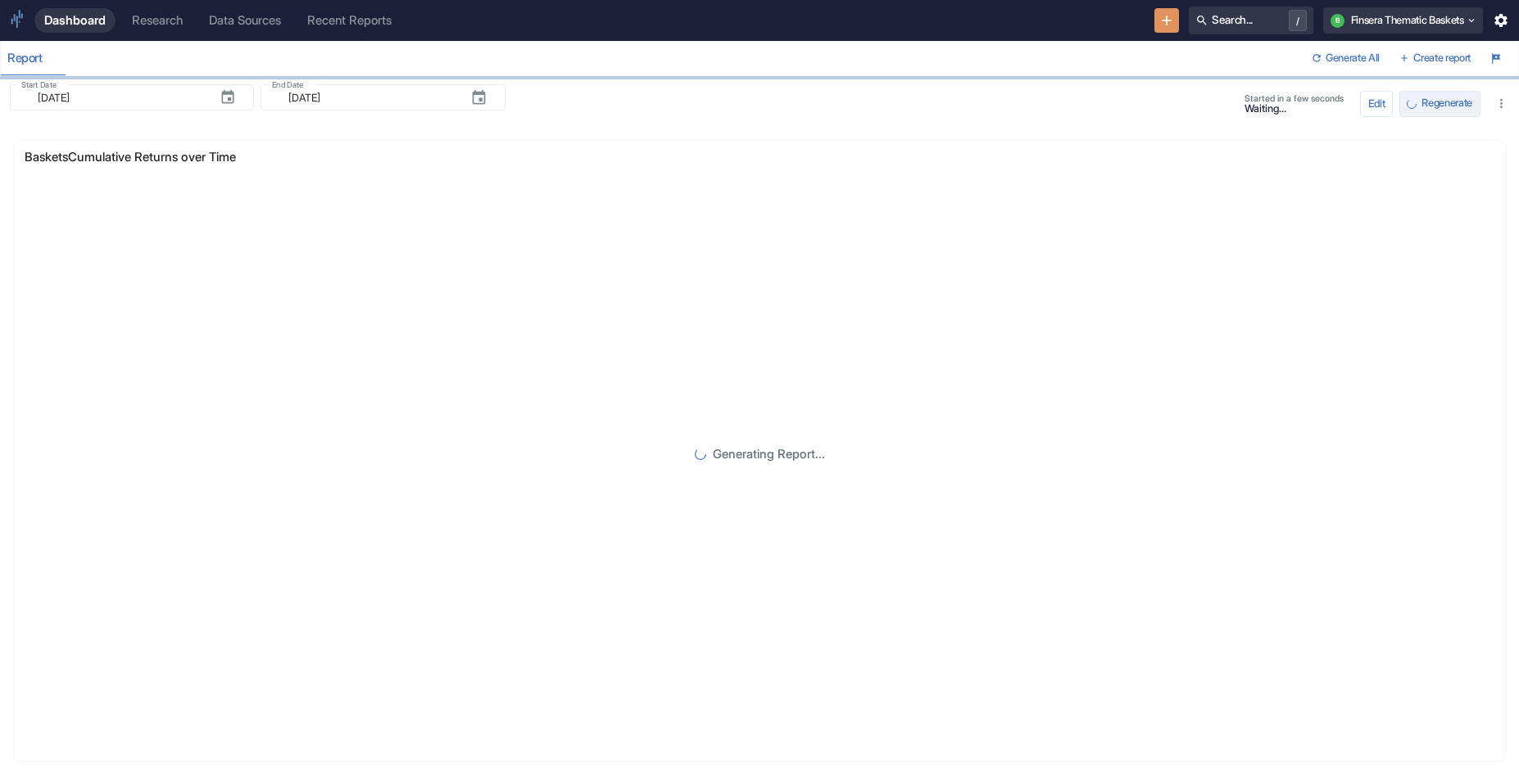
click at [959, 102] on span "Regenerate" at bounding box center [1446, 104] width 51 height 11
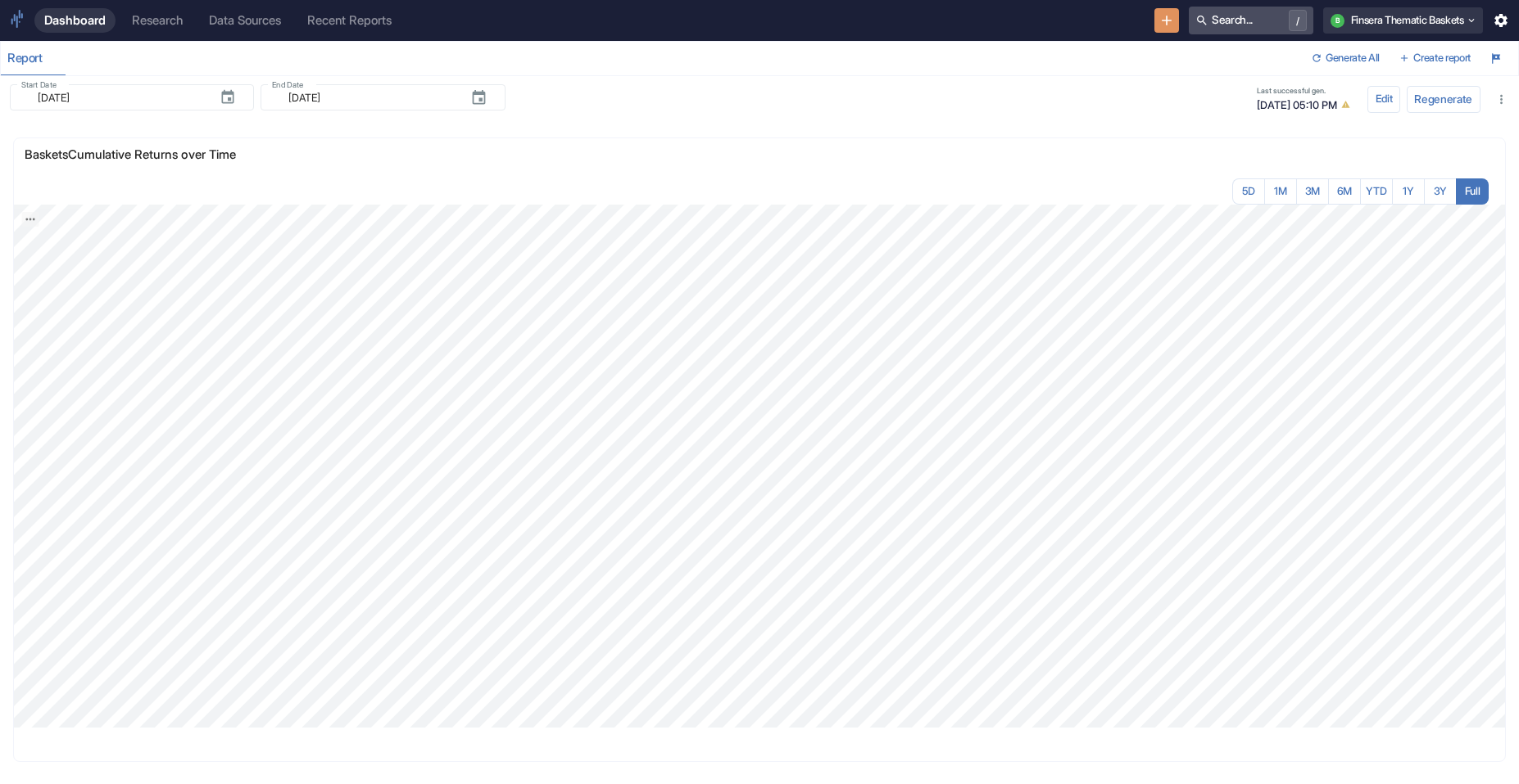
click at [959, 25] on button "Search... /" at bounding box center [1251, 20] width 124 height 28
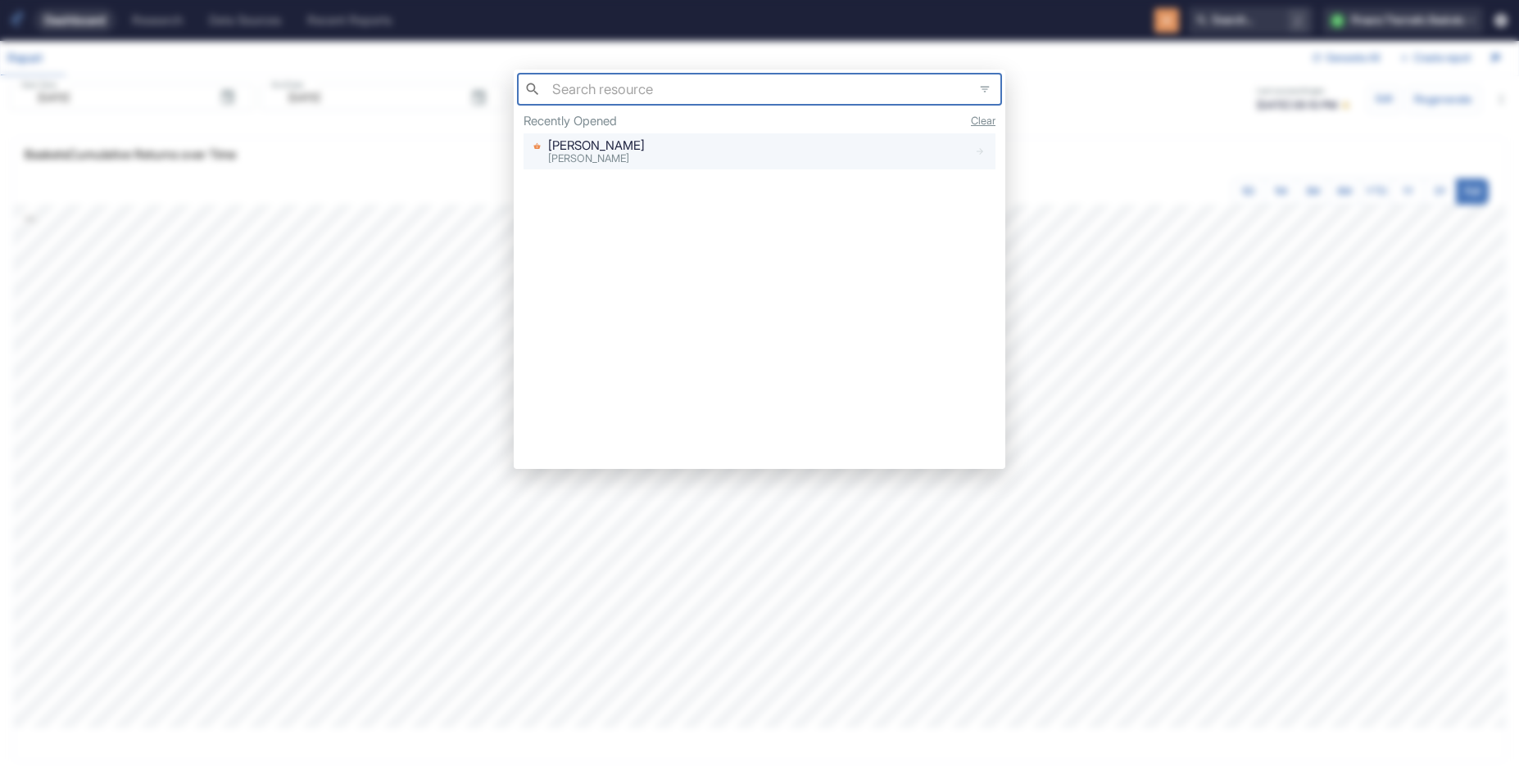
click at [792, 151] on div "[PERSON_NAME]" at bounding box center [747, 150] width 441 height 28
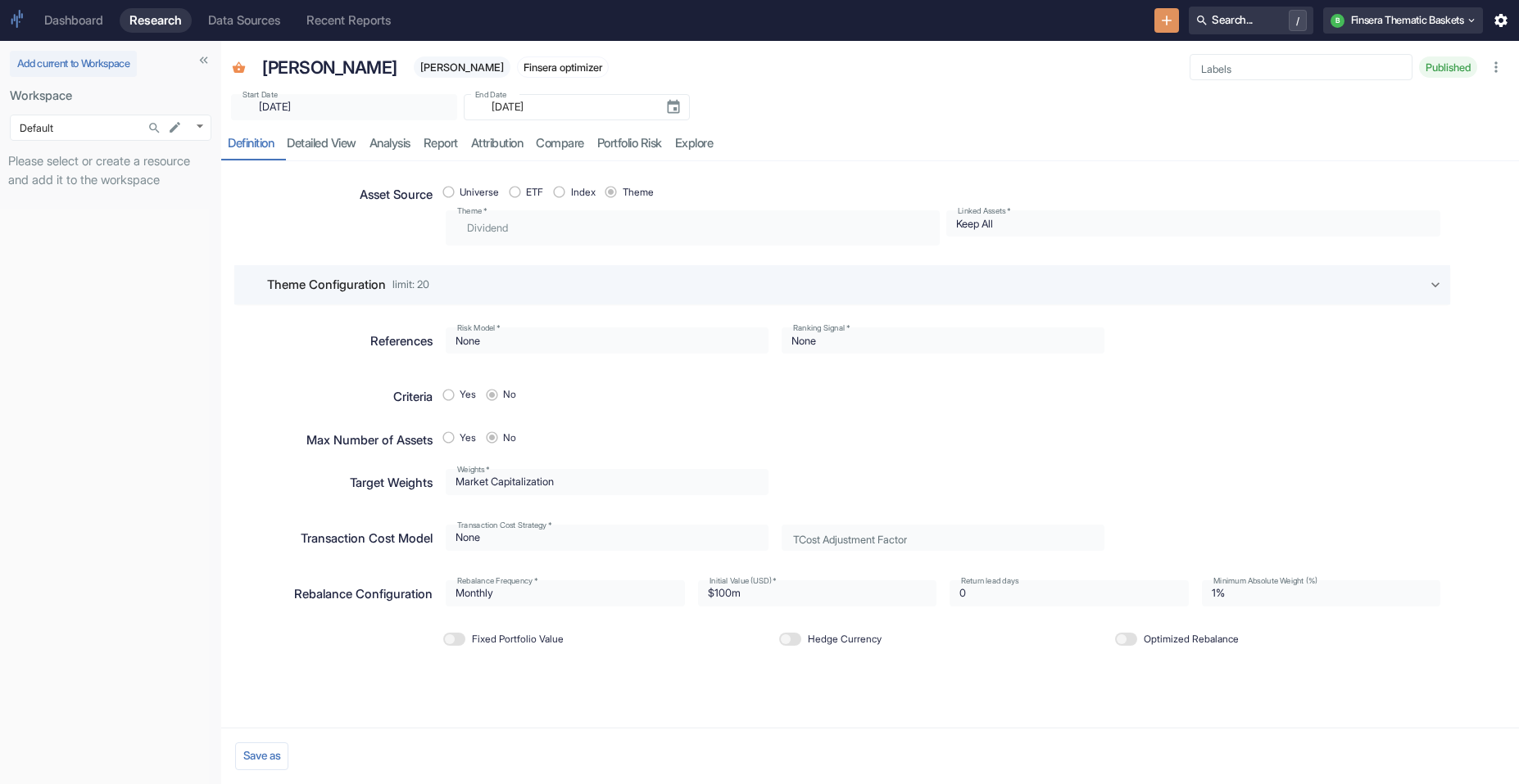
click at [60, 13] on div "Dashboard" at bounding box center [74, 20] width 59 height 15
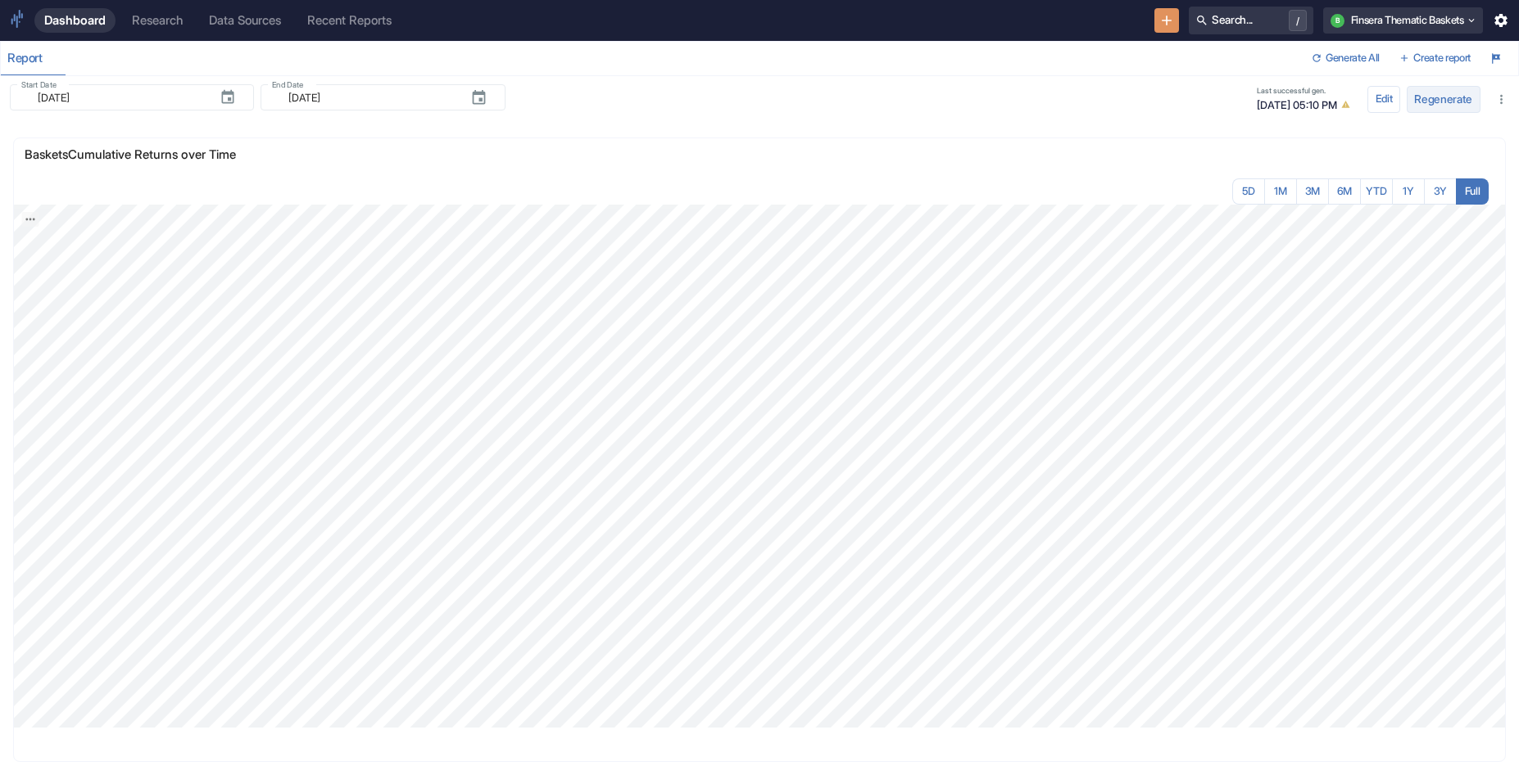
click at [959, 96] on button "Regenerate" at bounding box center [1443, 99] width 74 height 28
click at [959, 91] on button "Regenerate" at bounding box center [1443, 99] width 74 height 28
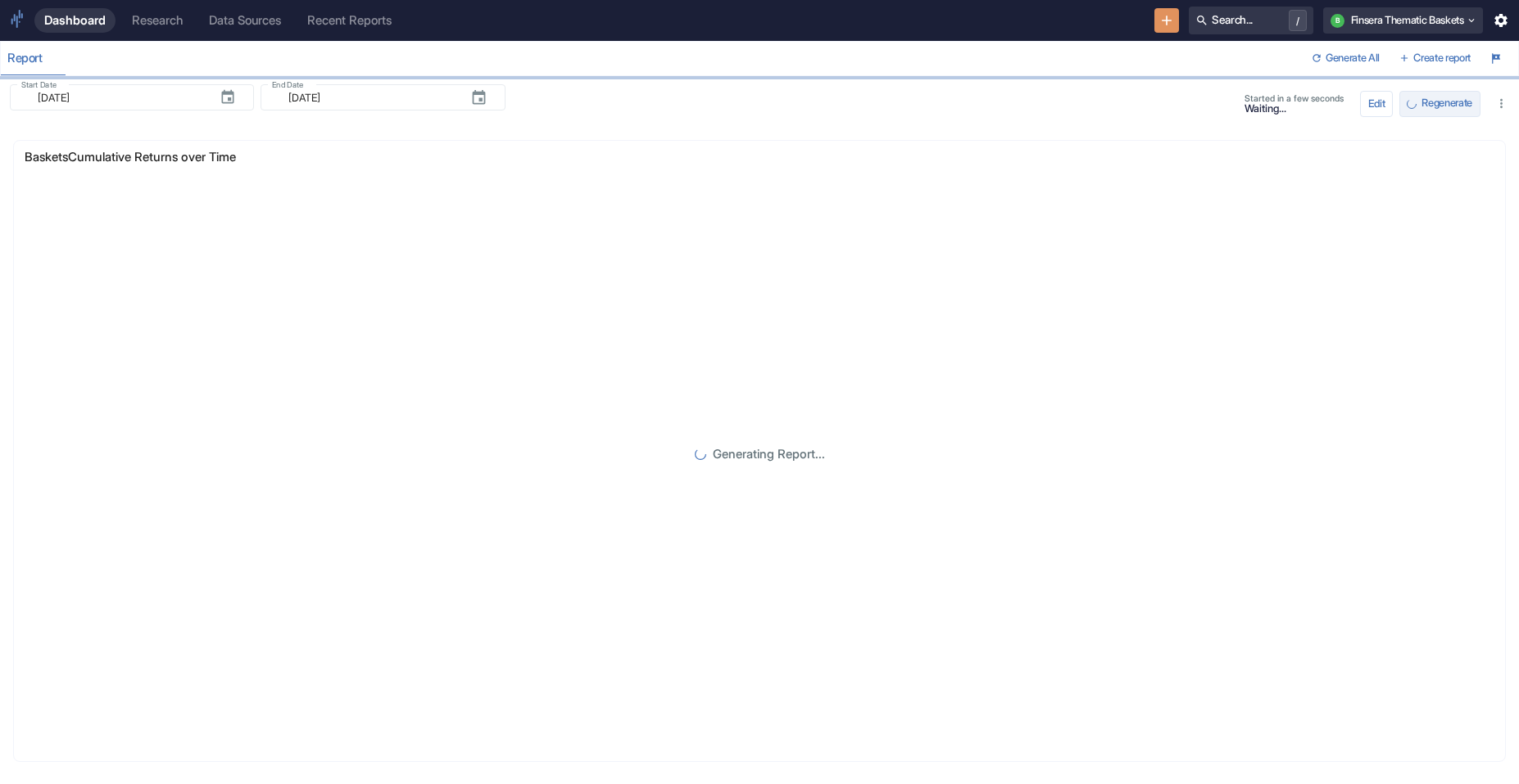
click at [1435, 103] on span "Regenerate" at bounding box center [1446, 104] width 51 height 11
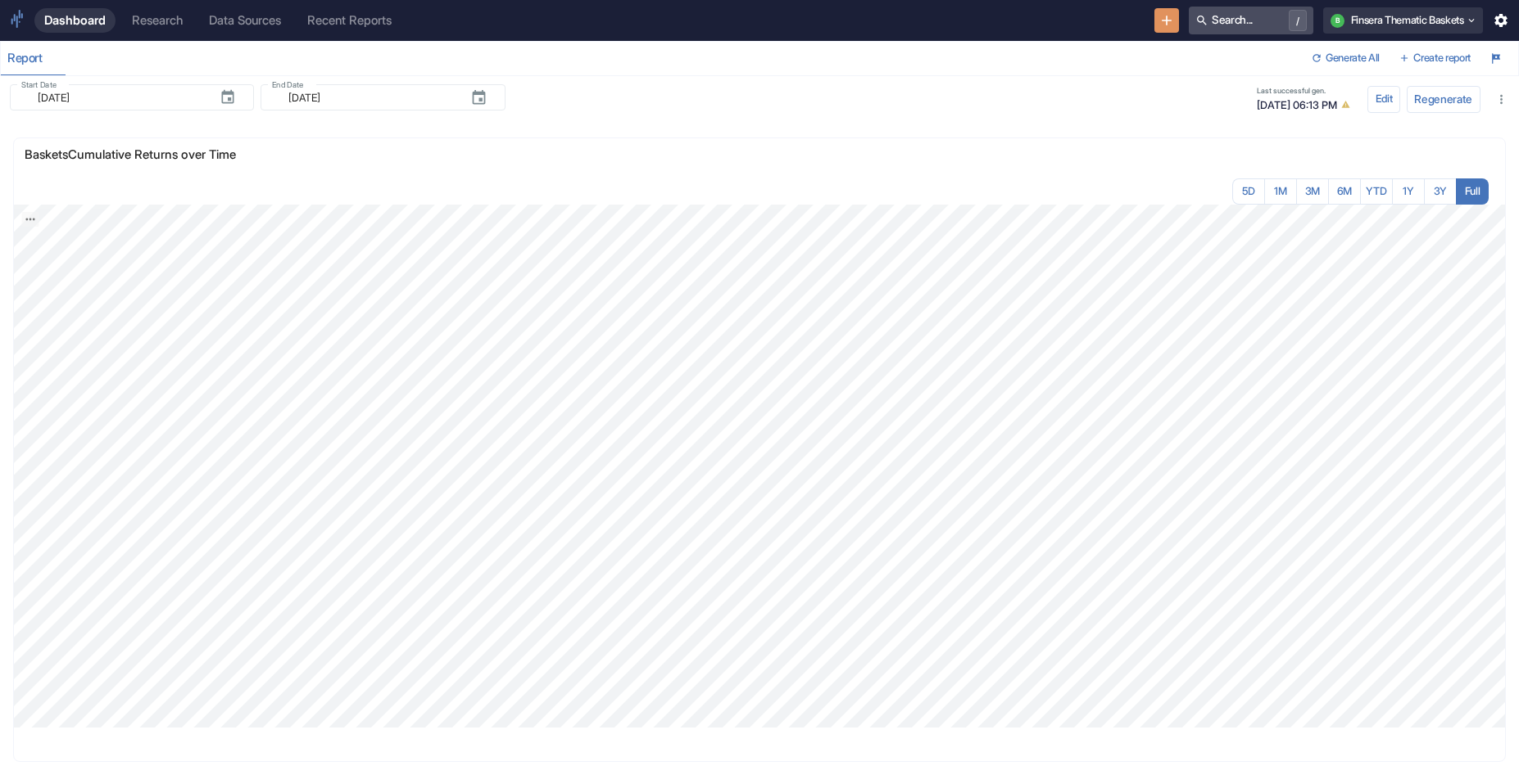
click at [1236, 22] on button "Search... /" at bounding box center [1251, 20] width 124 height 28
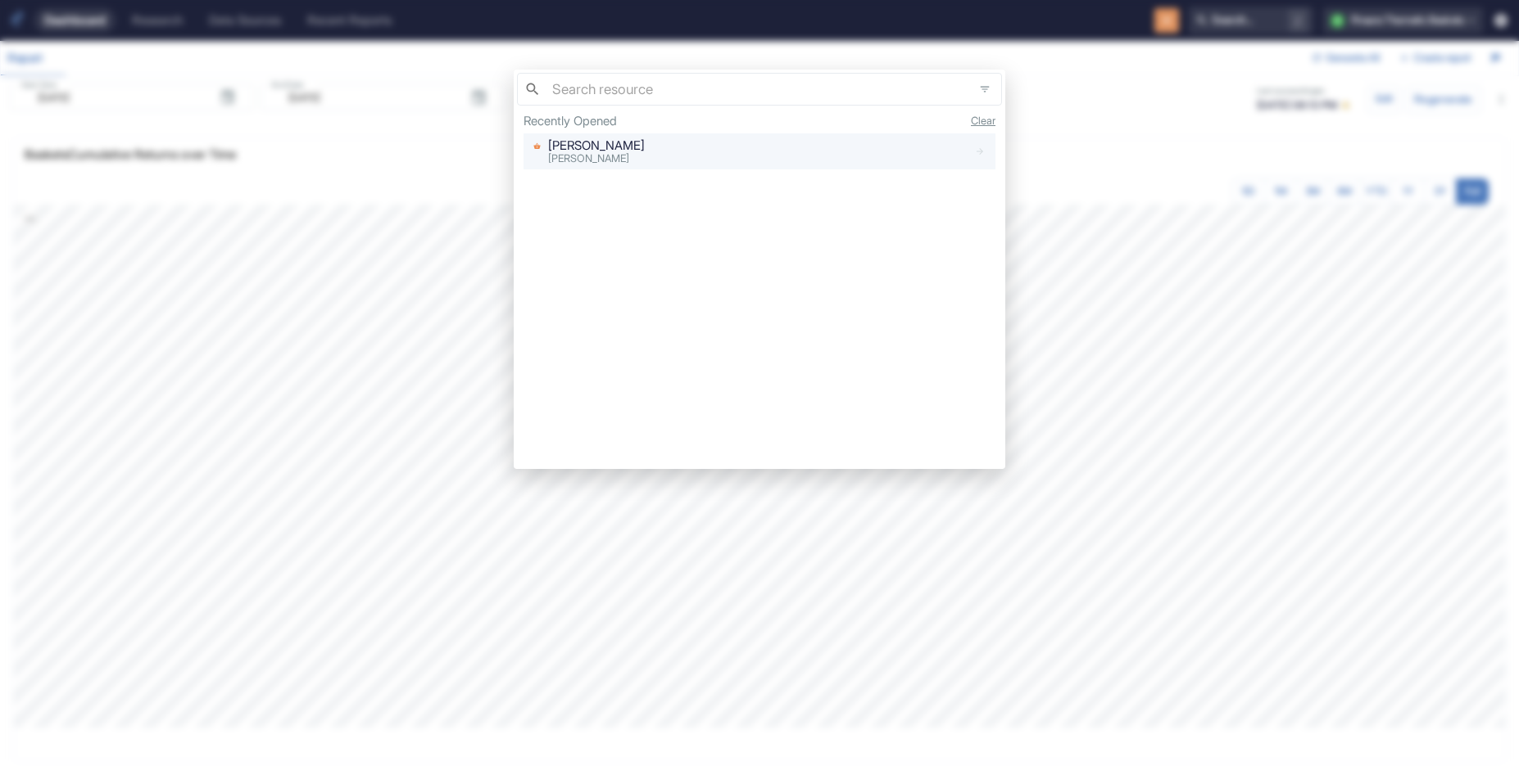
click at [592, 154] on span "[PERSON_NAME]" at bounding box center [588, 159] width 81 height 12
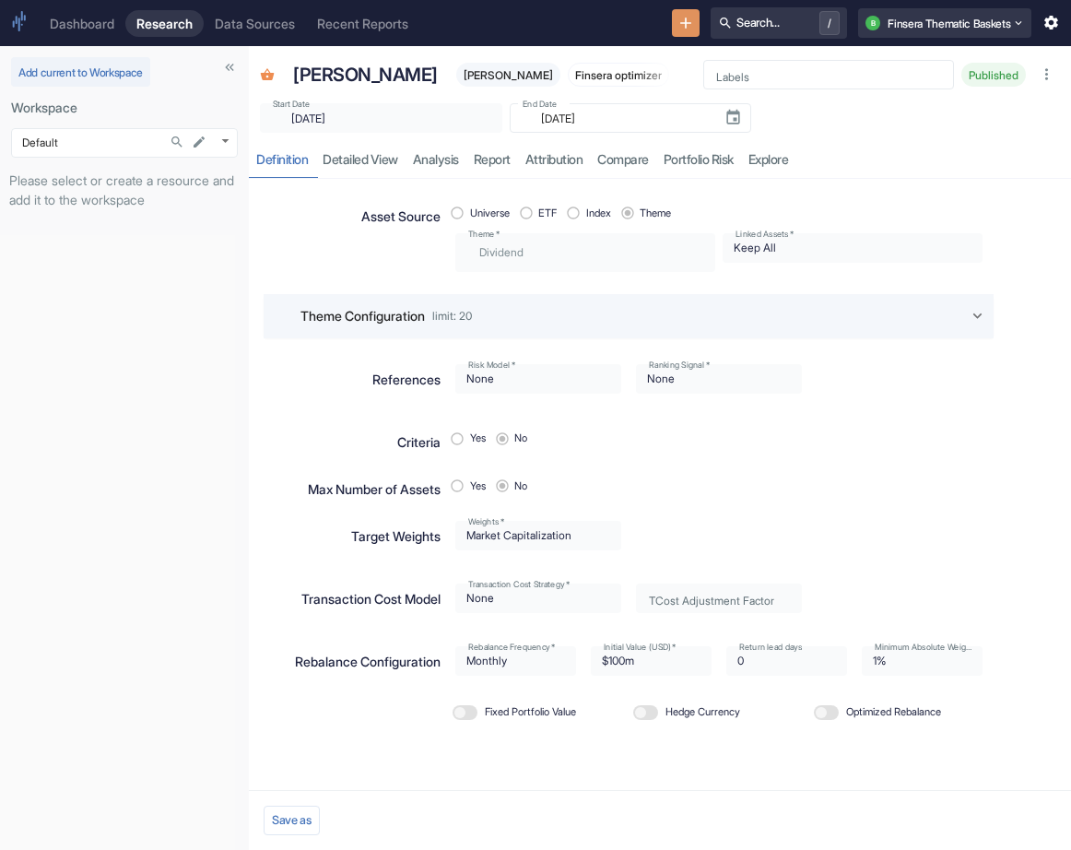
click at [701, 303] on div "Theme Configuration limit: 20" at bounding box center [629, 316] width 730 height 44
radio input "true"
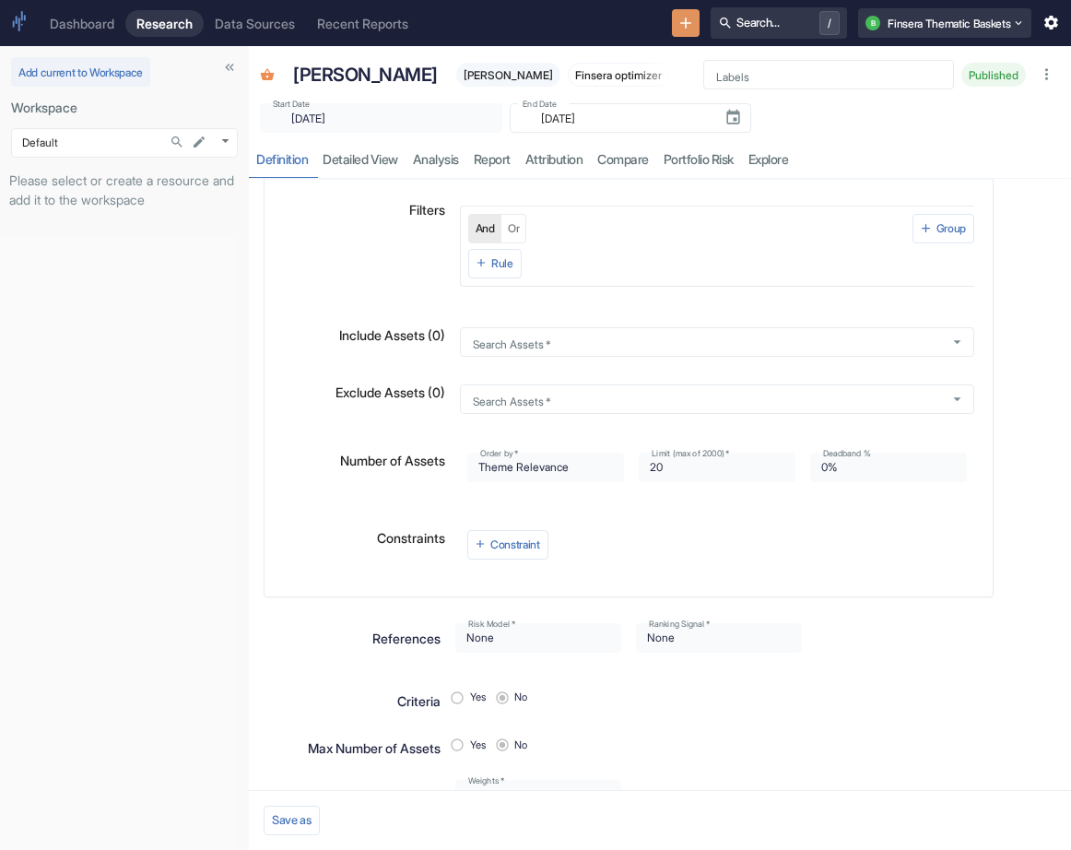
scroll to position [400, 0]
